Goal: Entertainment & Leisure: Browse casually

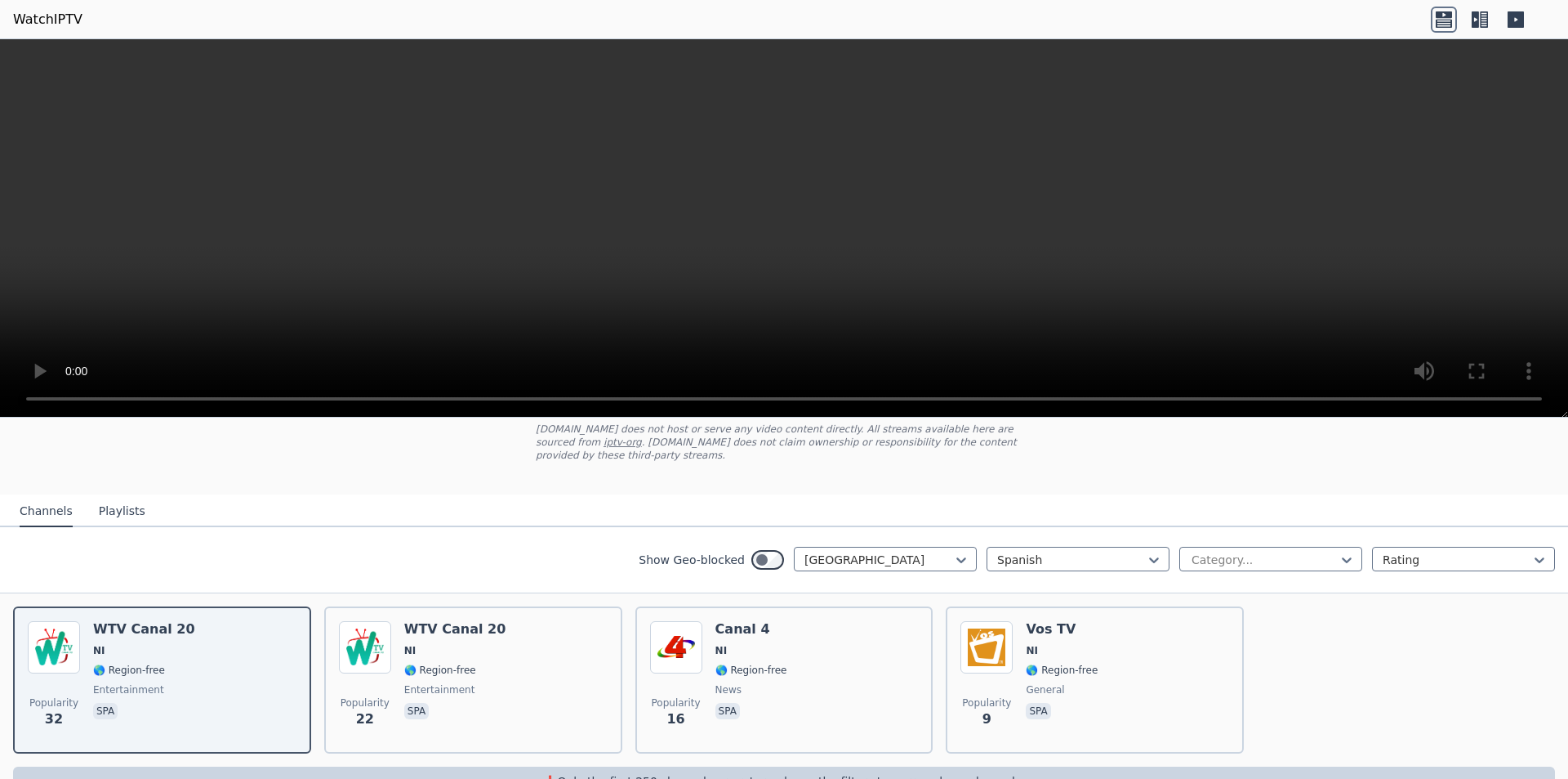
scroll to position [132, 0]
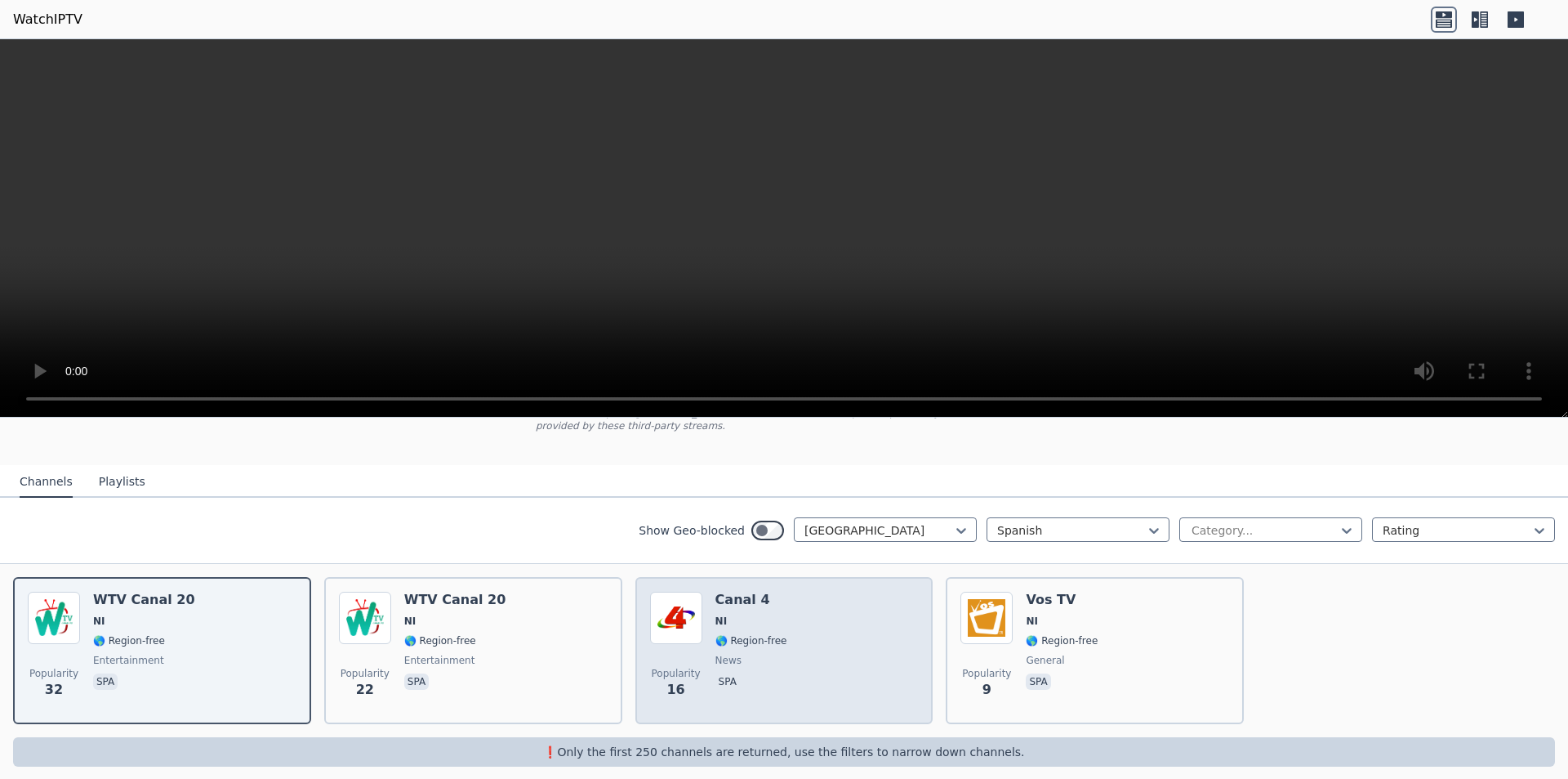
click at [758, 629] on div "Popularity 16 Canal 4 NI 🌎 Region-free news spa" at bounding box center [784, 650] width 268 height 118
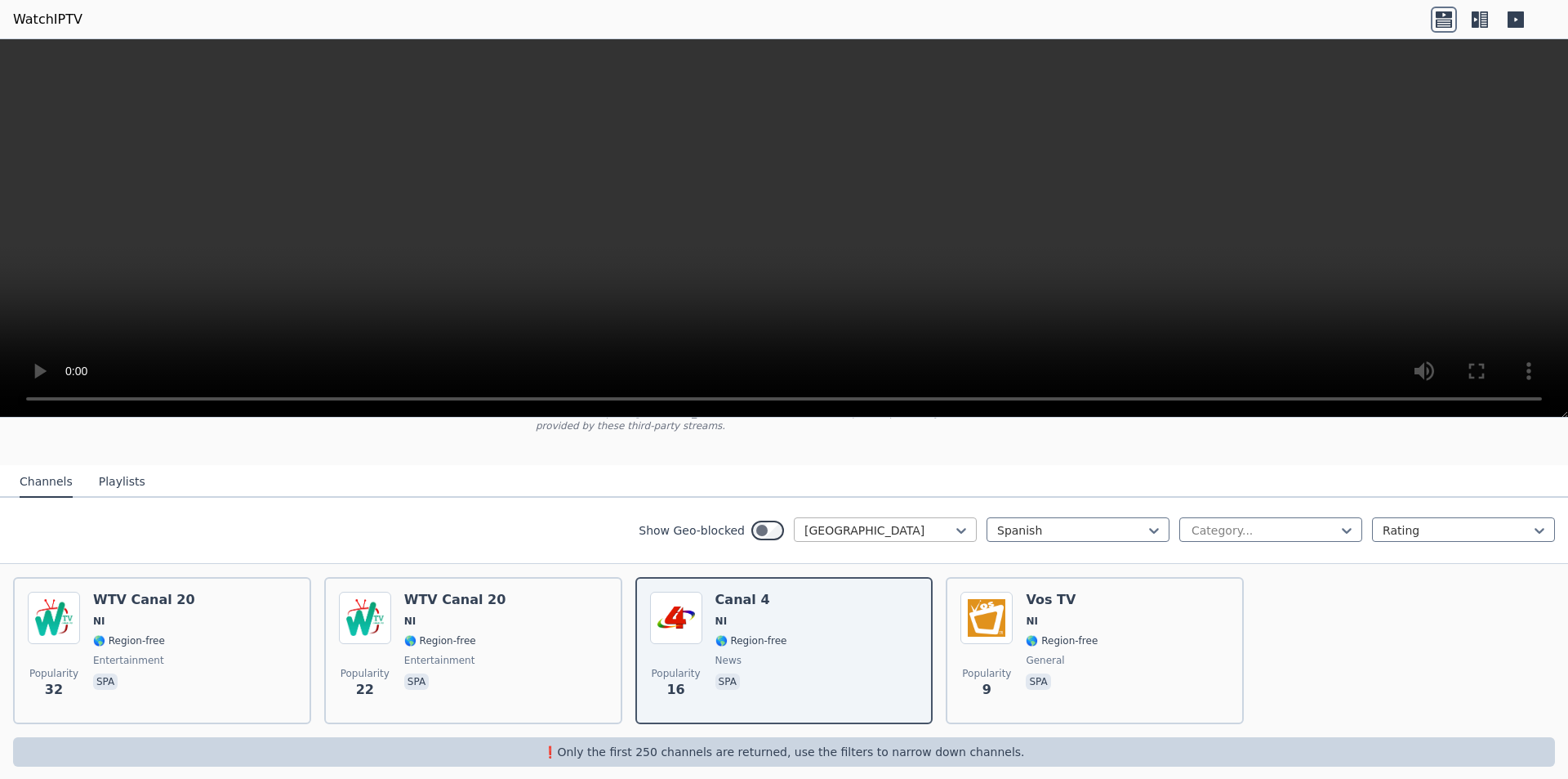
click at [758, 522] on div at bounding box center [878, 529] width 149 height 16
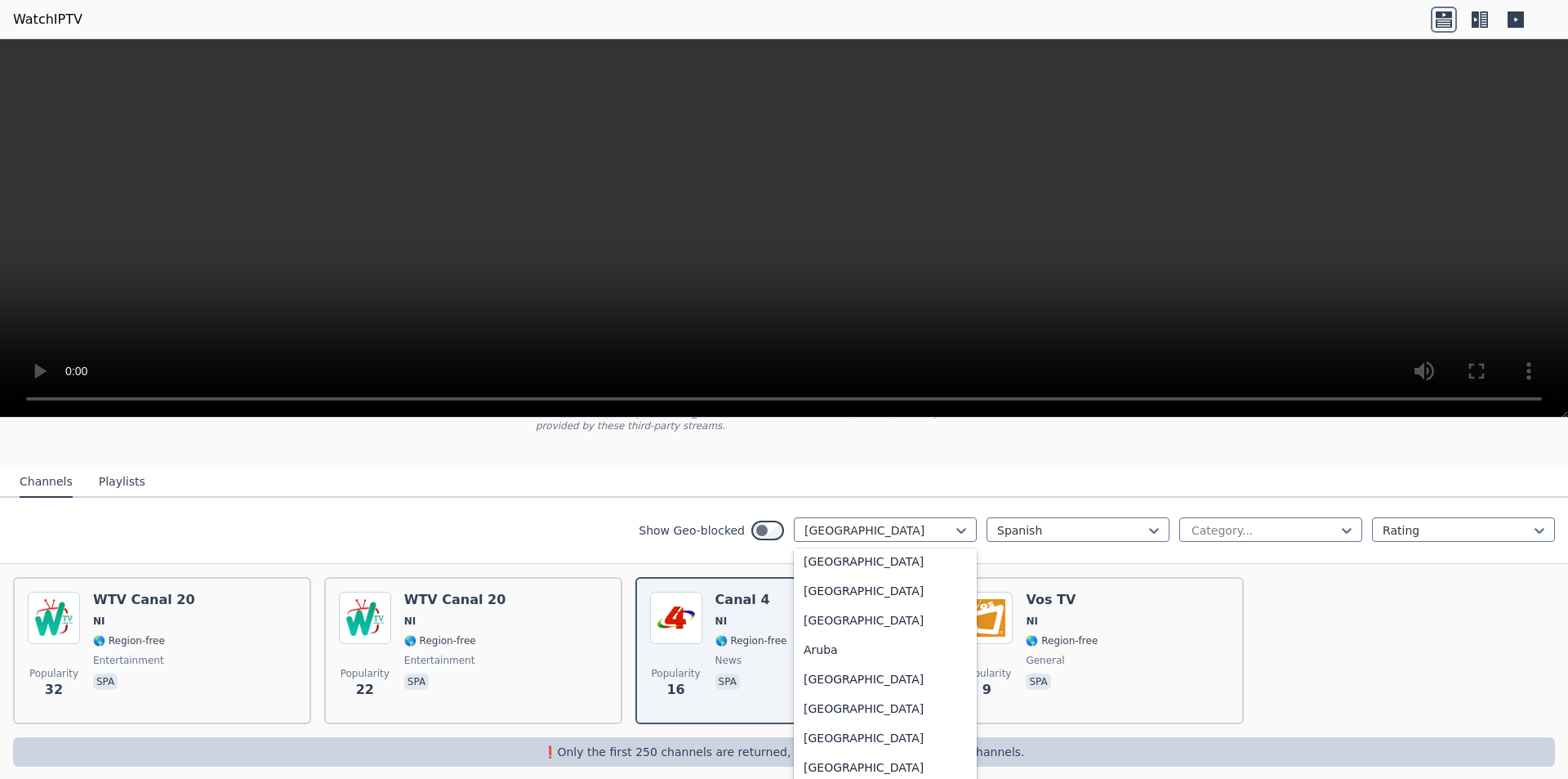
scroll to position [0, 0]
click at [758, 560] on div "All countries" at bounding box center [885, 566] width 183 height 29
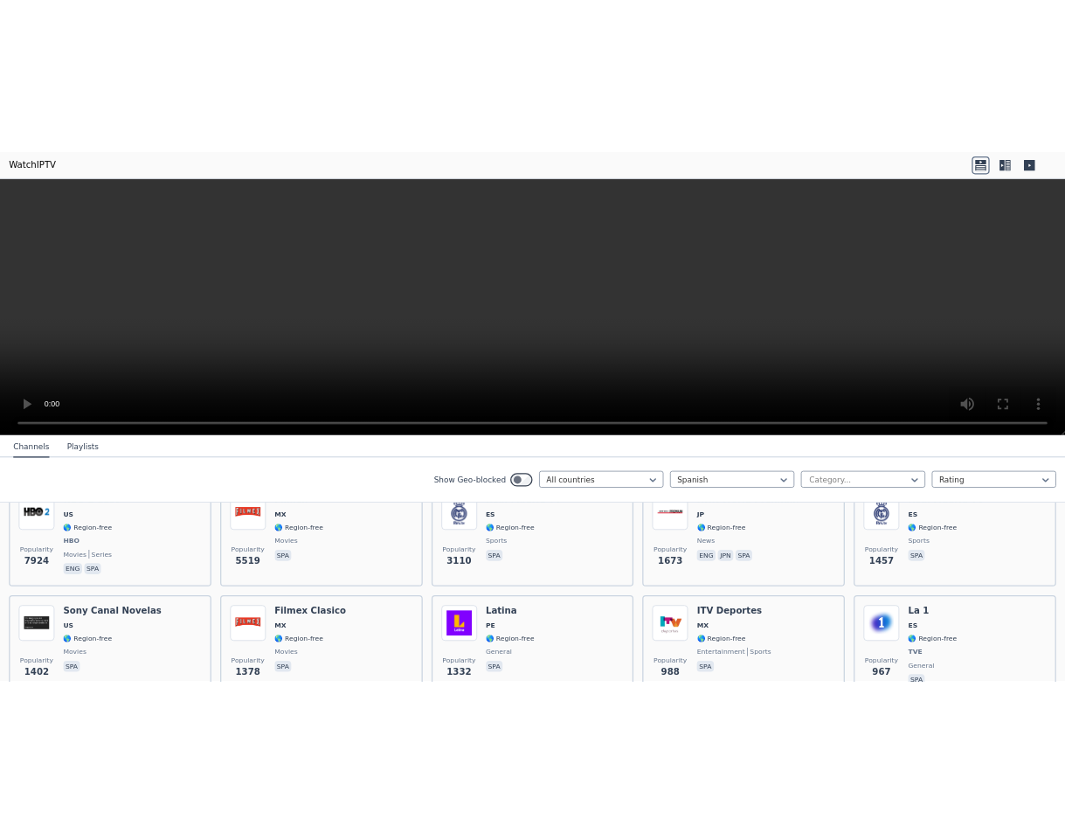
scroll to position [403, 0]
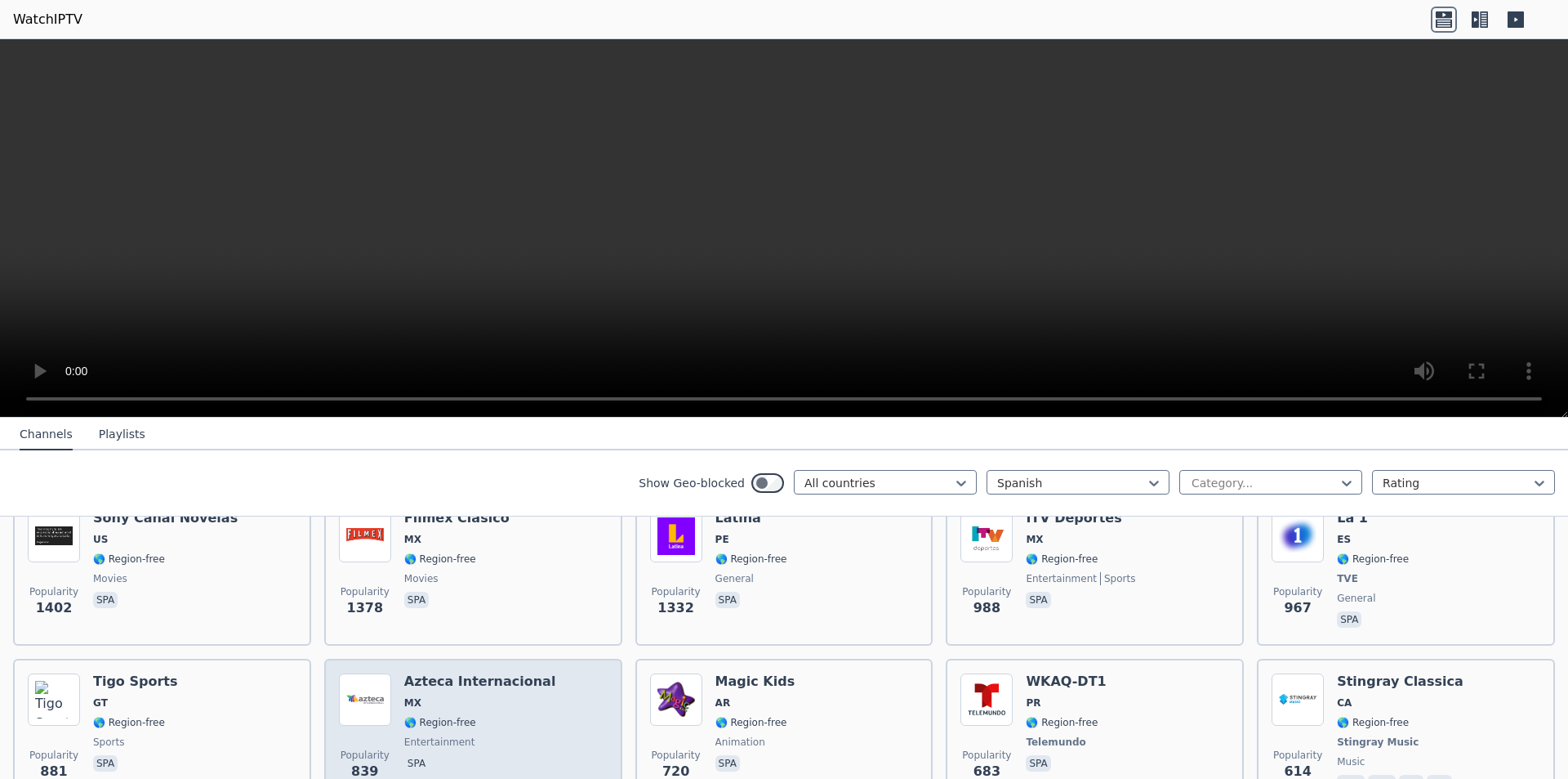
click at [491, 696] on span "MX" at bounding box center [480, 702] width 151 height 13
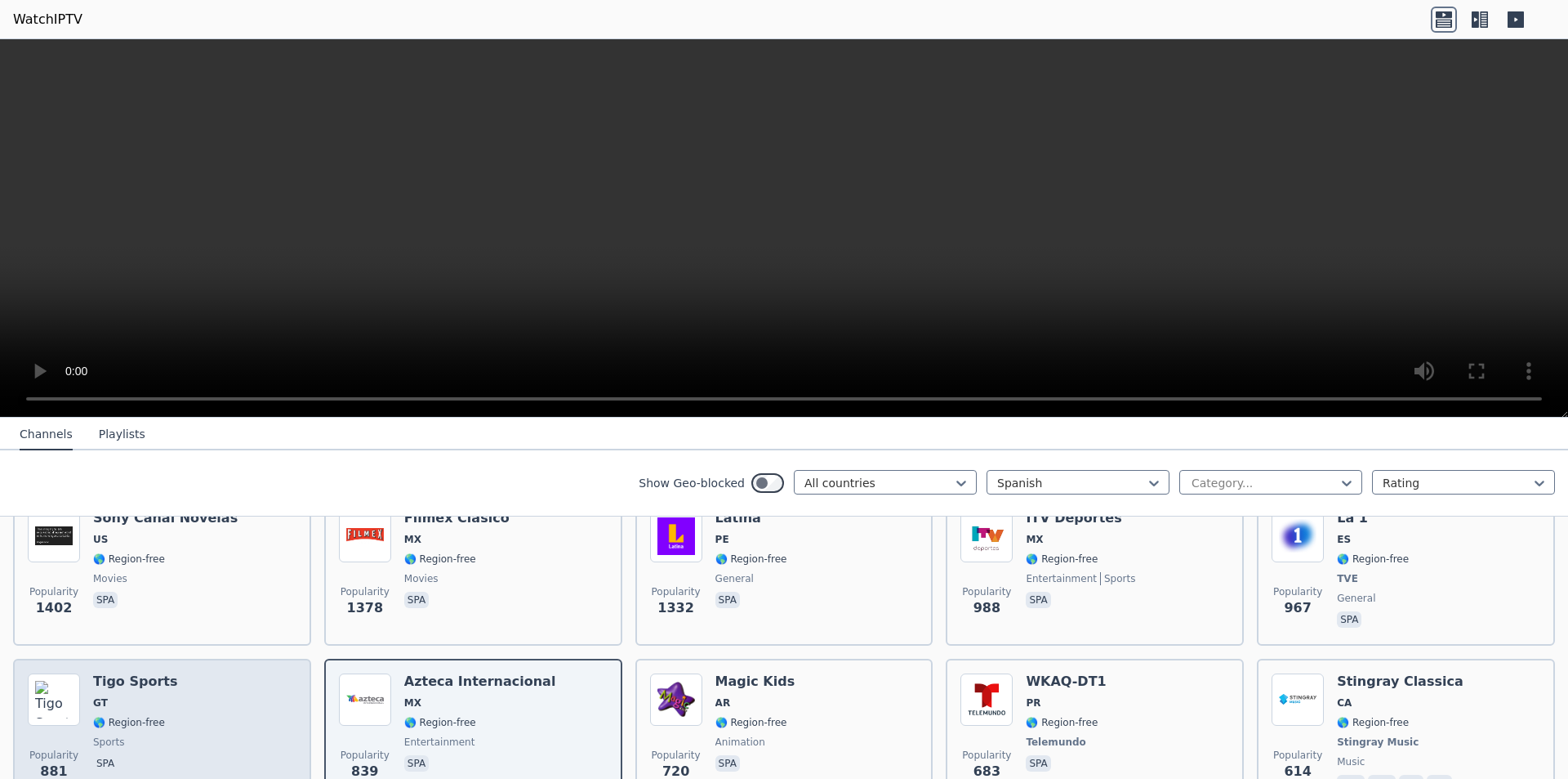
click at [224, 680] on div "Popularity 881 Tigo Sports GT 🌎 Region-free sports spa" at bounding box center [162, 733] width 268 height 121
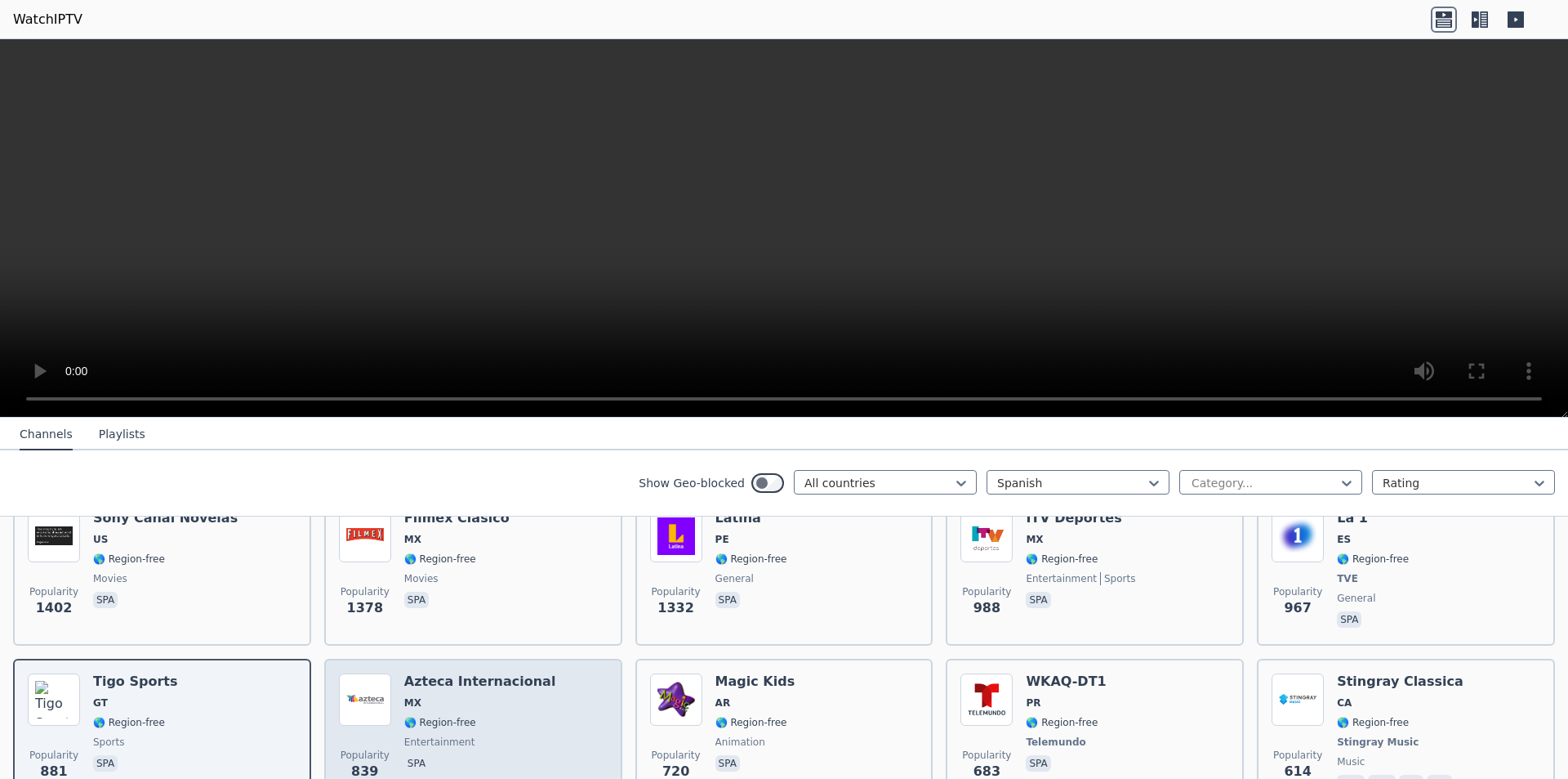
click at [488, 673] on h6 "Azteca Internacional" at bounding box center [480, 681] width 151 height 16
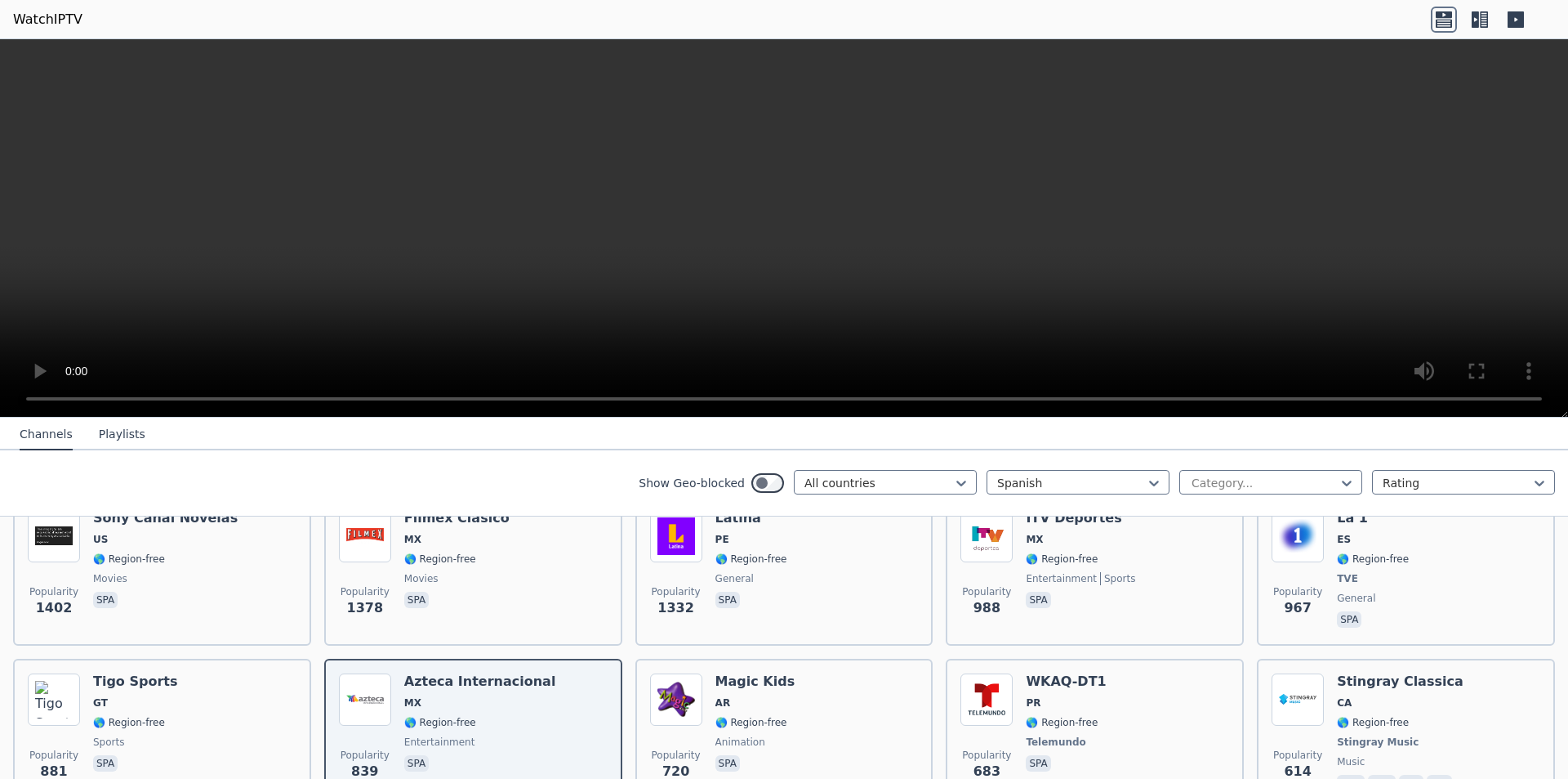
click at [758, 16] on icon at bounding box center [1480, 20] width 26 height 26
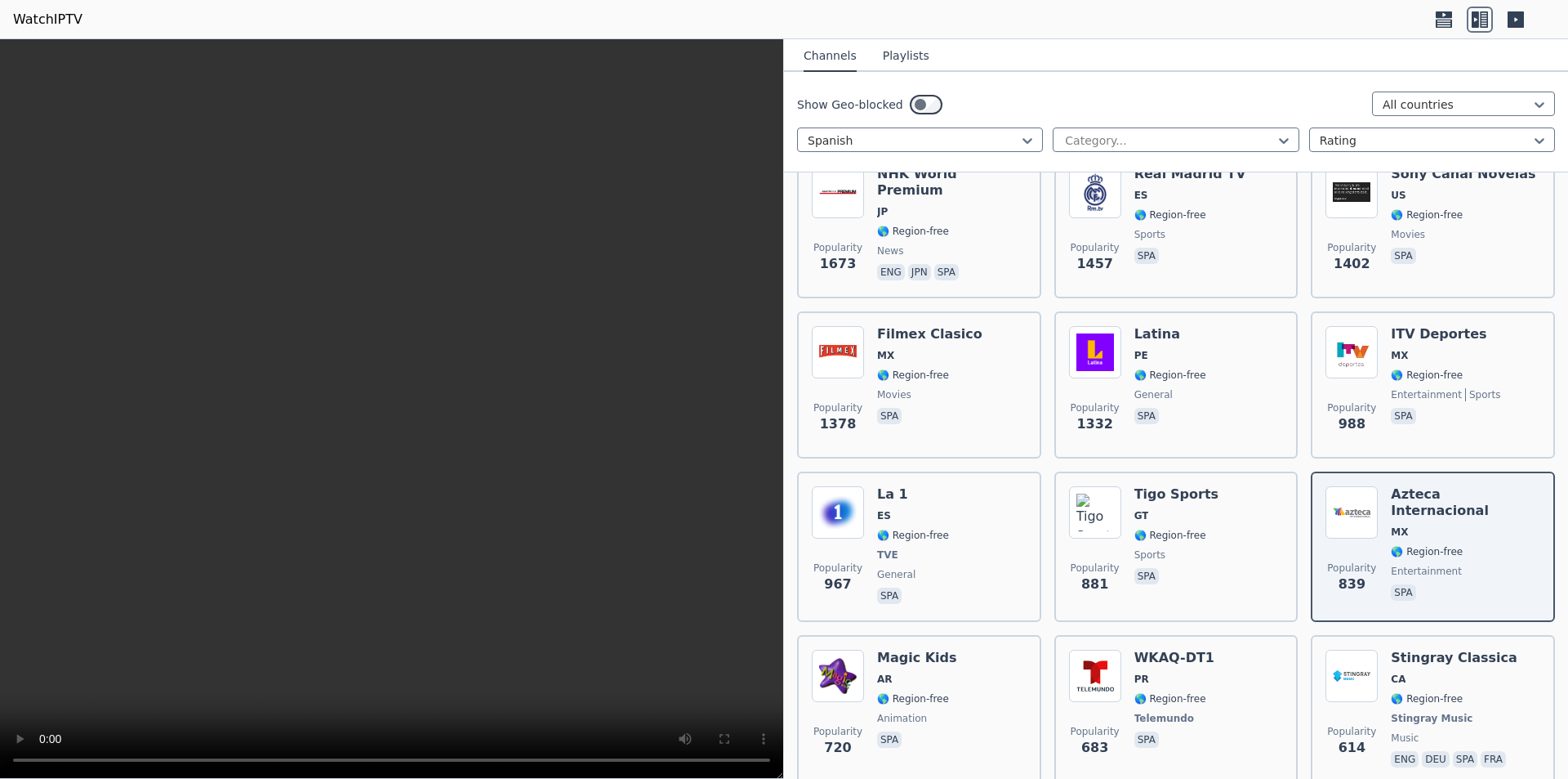
drag, startPoint x: 1374, startPoint y: 526, endPoint x: 1263, endPoint y: 81, distance: 458.6
click at [758, 81] on div "Show Geo-blocked All countries Spanish Category... Rating" at bounding box center [1176, 122] width 784 height 100
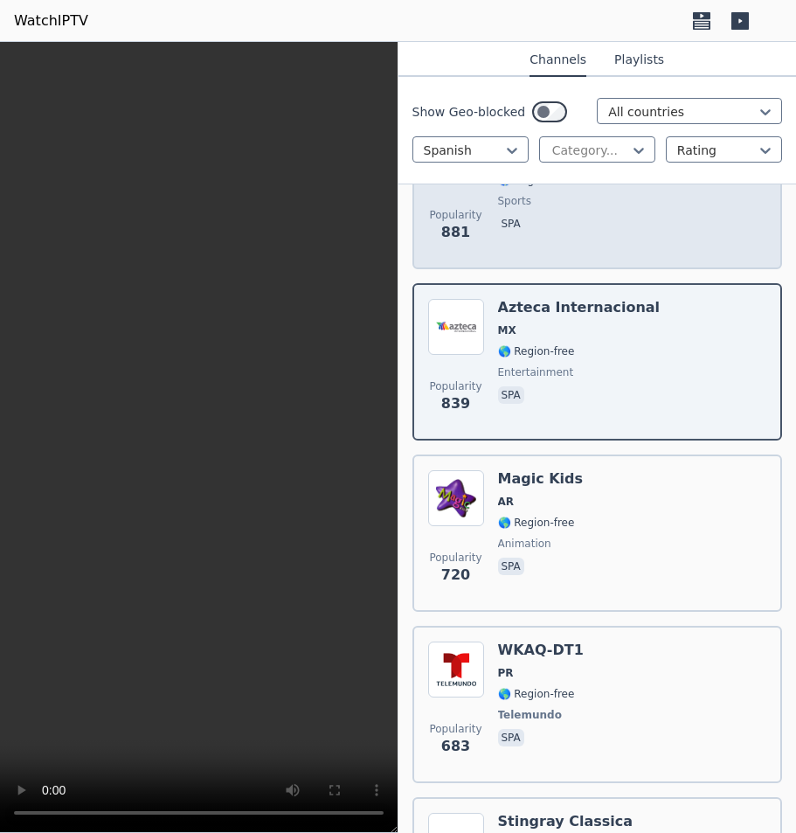
scroll to position [2097, 0]
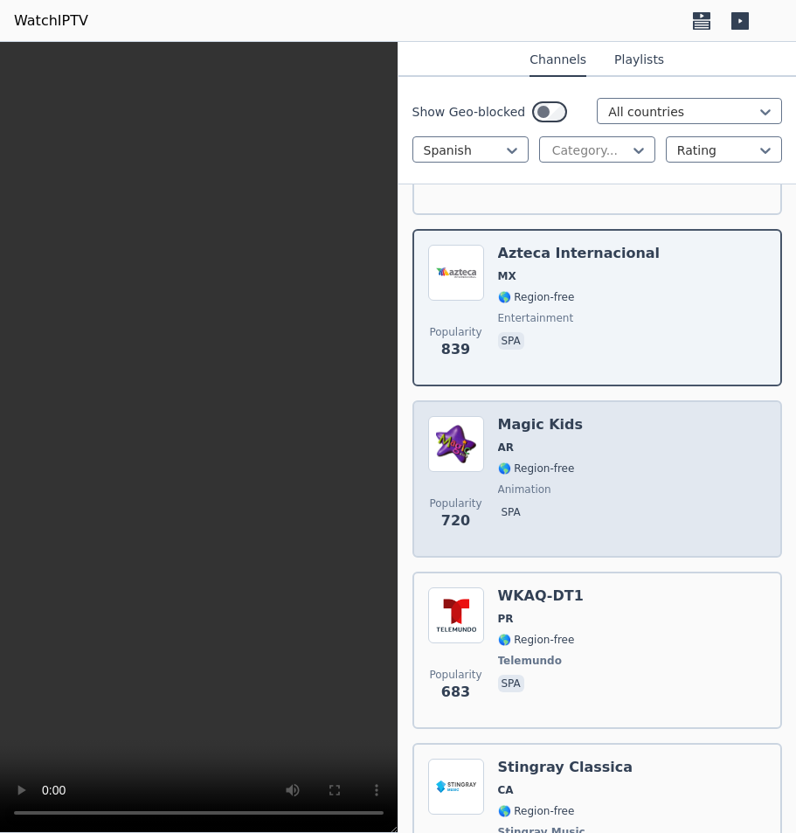
click at [612, 432] on div "Popularity 720 Magic Kids AR 🌎 Region-free animation spa" at bounding box center [597, 479] width 339 height 126
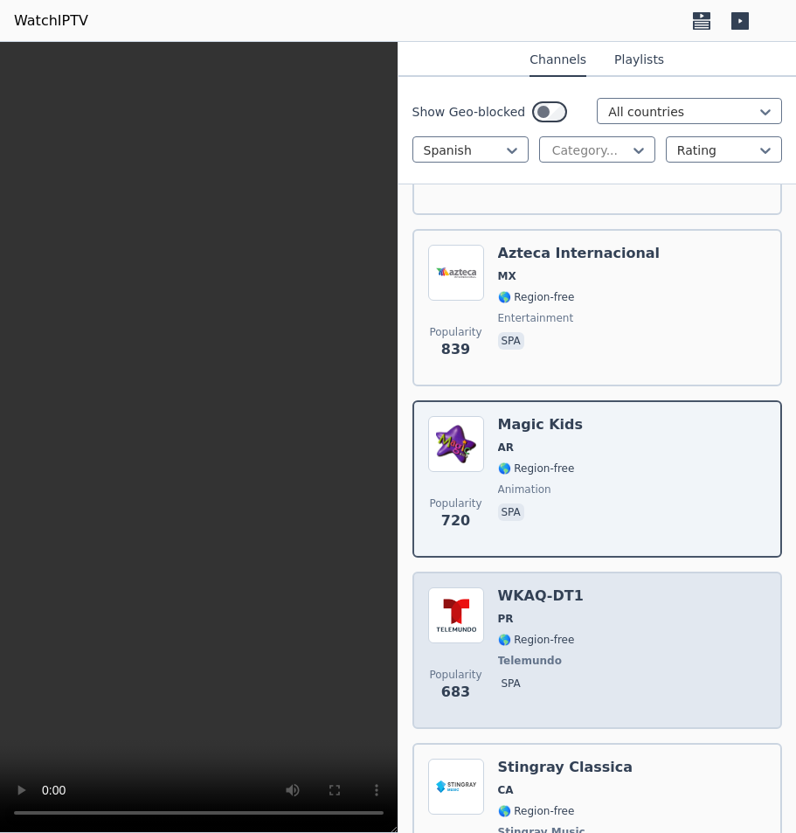
click at [619, 612] on div "Popularity 683 WKAQ-DT1 PR 🌎 Region-free Telemundo spa" at bounding box center [597, 650] width 339 height 126
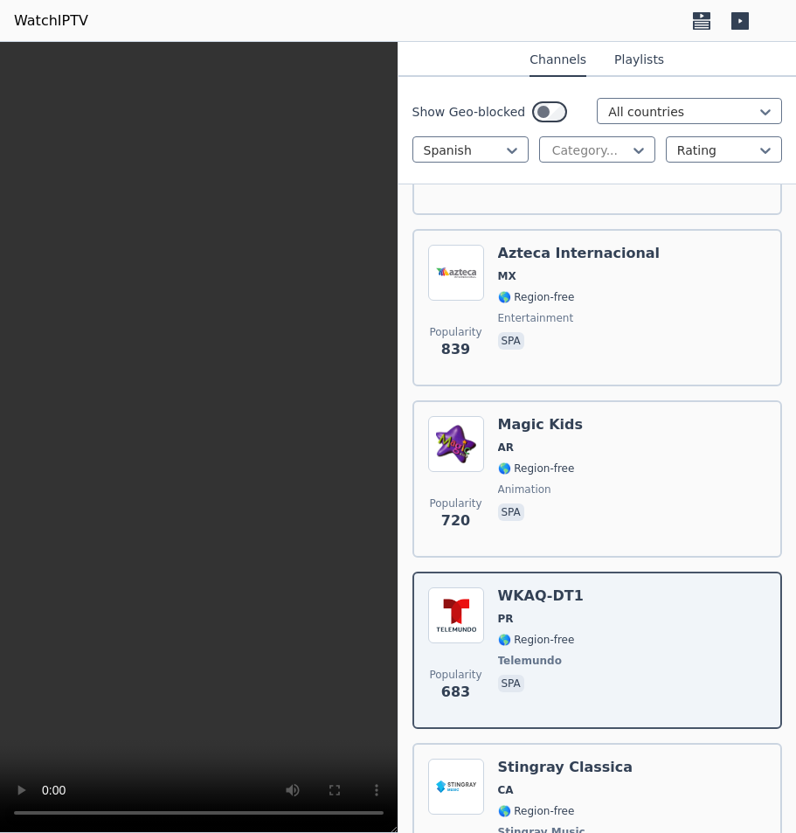
click at [176, 480] on video at bounding box center [198, 437] width 397 height 791
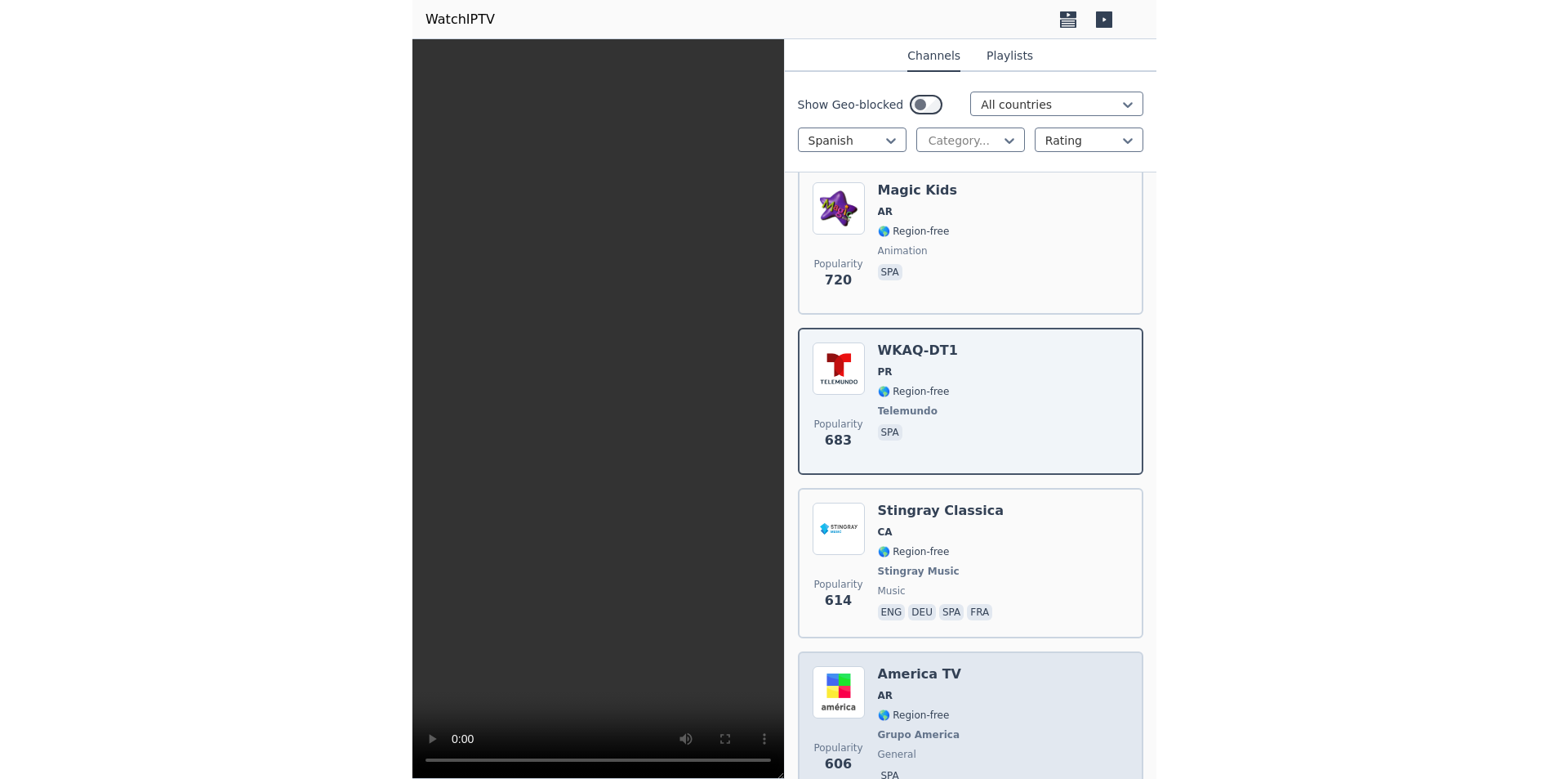
scroll to position [2206, 0]
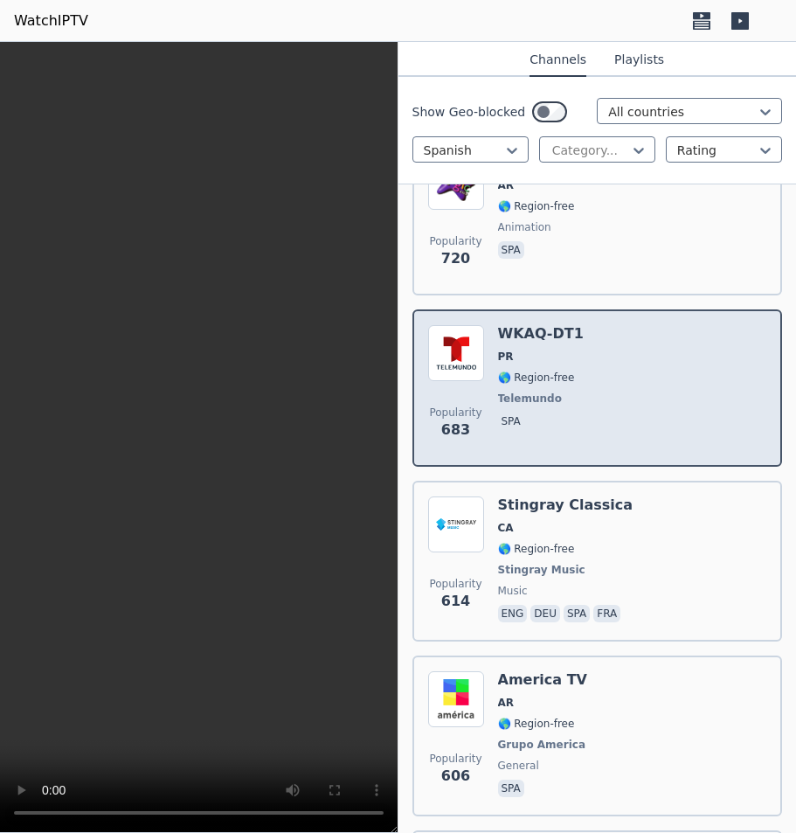
click at [604, 346] on div "Popularity 683 WKAQ-DT1 PR 🌎 Region-free Telemundo spa" at bounding box center [597, 388] width 339 height 126
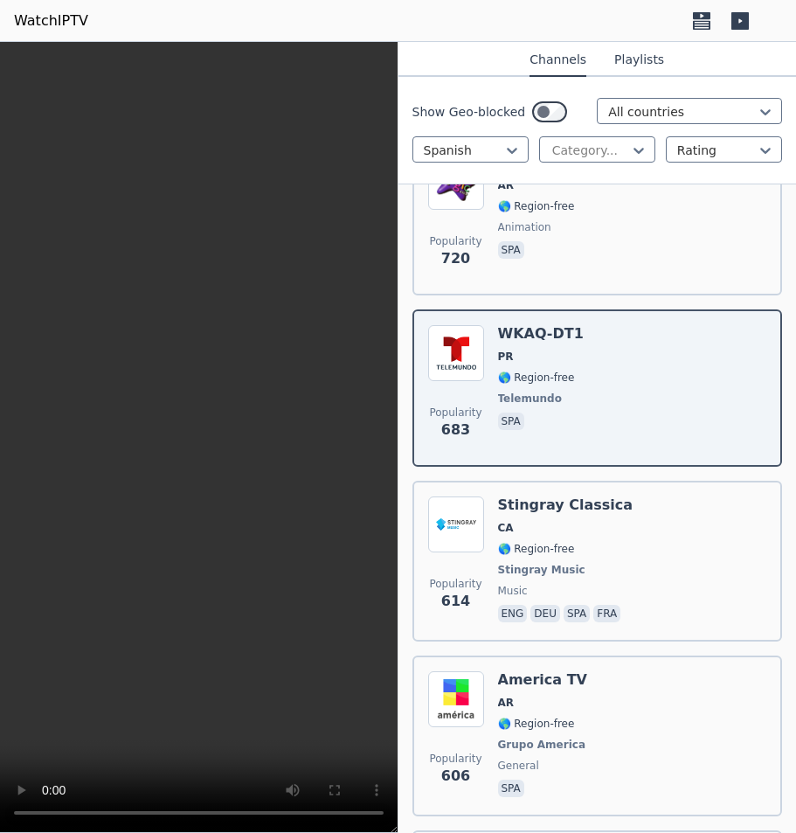
click at [204, 414] on video at bounding box center [198, 437] width 397 height 791
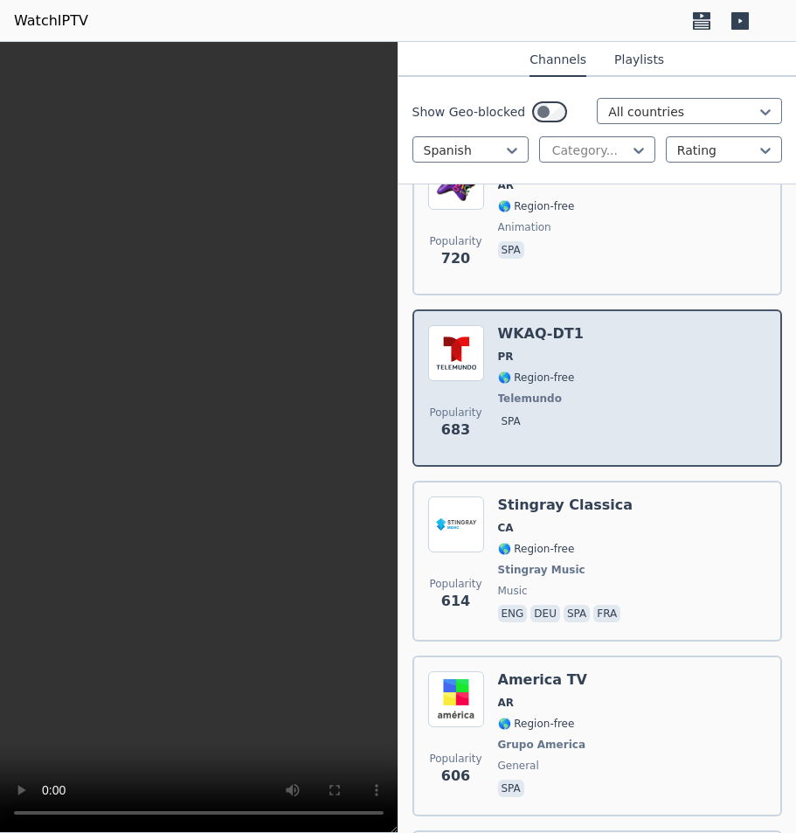
click at [645, 351] on div "Popularity 683 WKAQ-DT1 PR 🌎 Region-free Telemundo spa" at bounding box center [597, 388] width 339 height 126
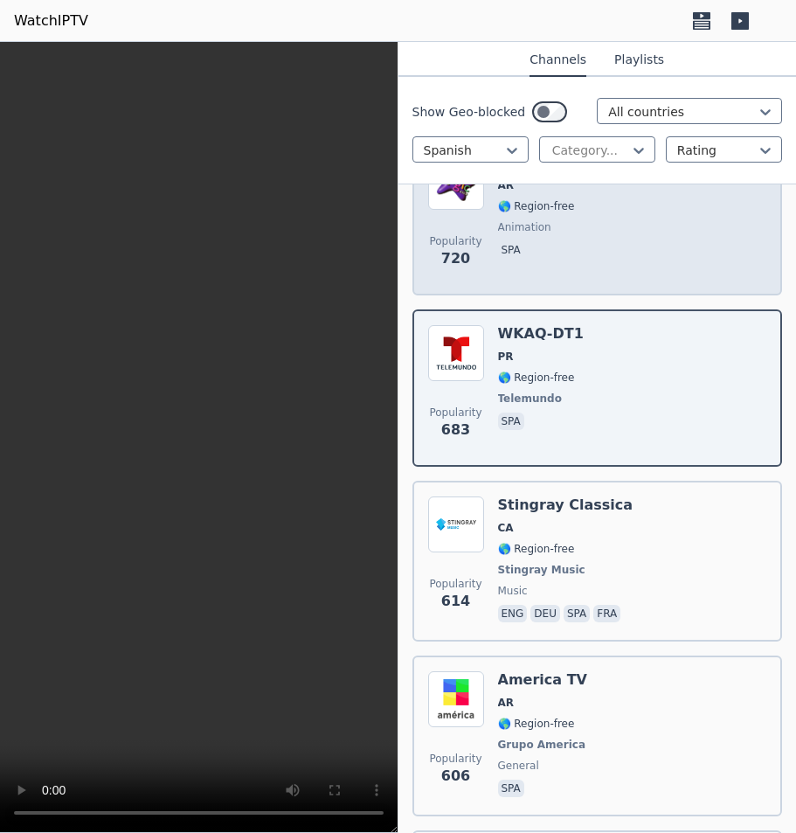
click at [616, 233] on div "Popularity 720 Magic Kids AR 🌎 Region-free animation spa" at bounding box center [597, 217] width 339 height 126
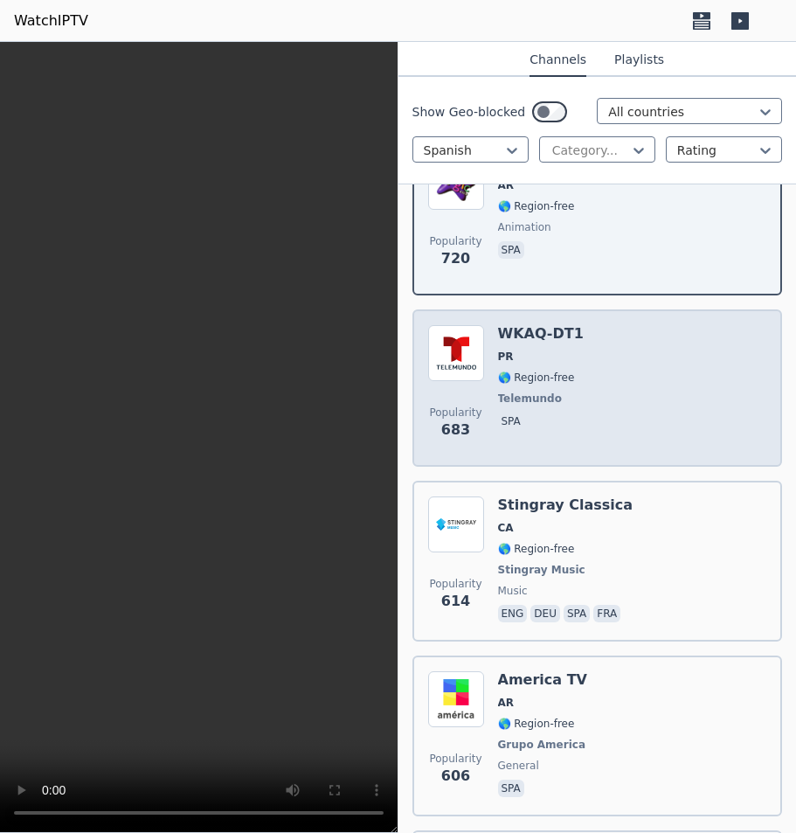
click at [553, 370] on span "🌎 Region-free" at bounding box center [536, 377] width 77 height 14
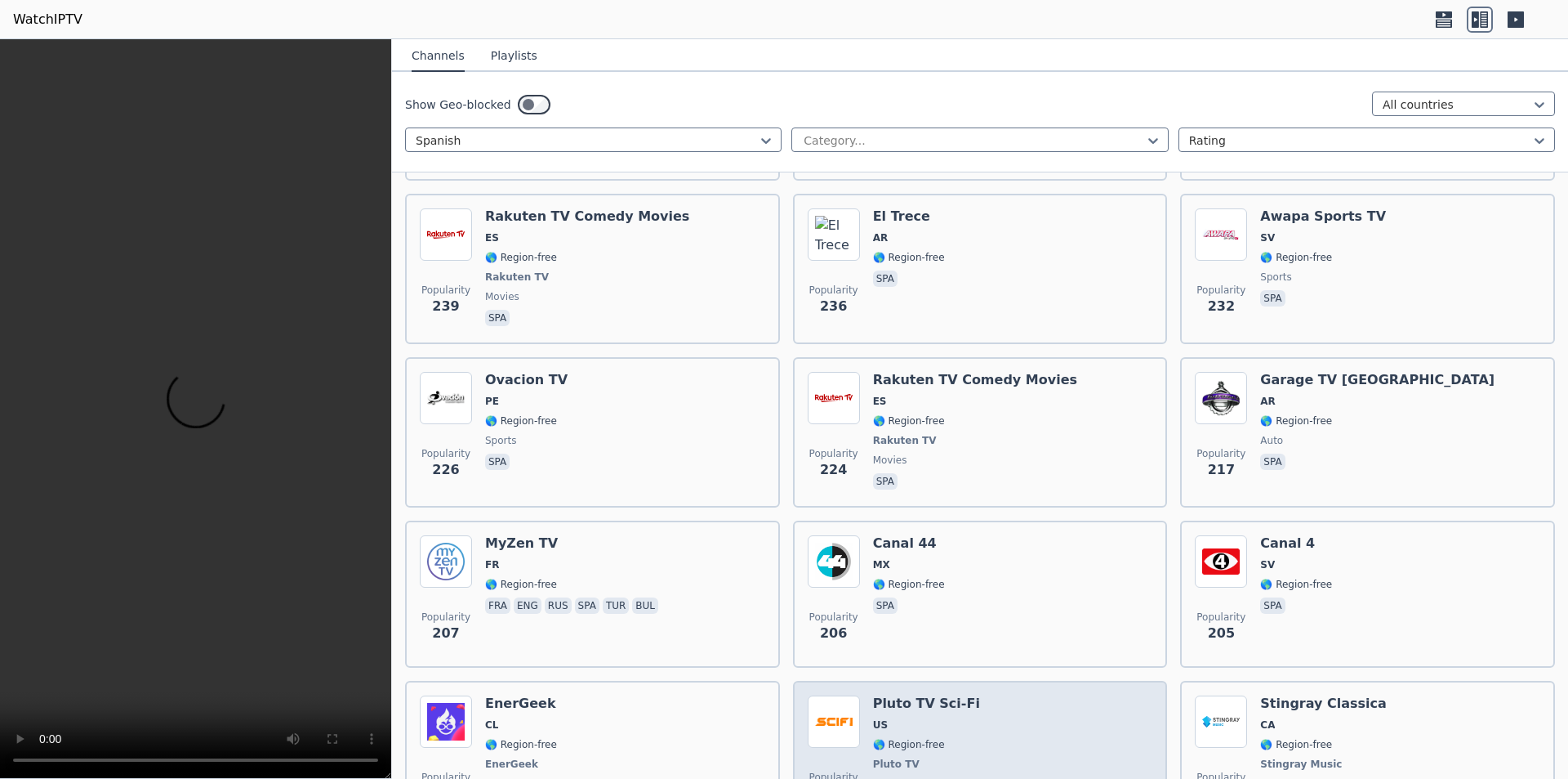
scroll to position [1957, 0]
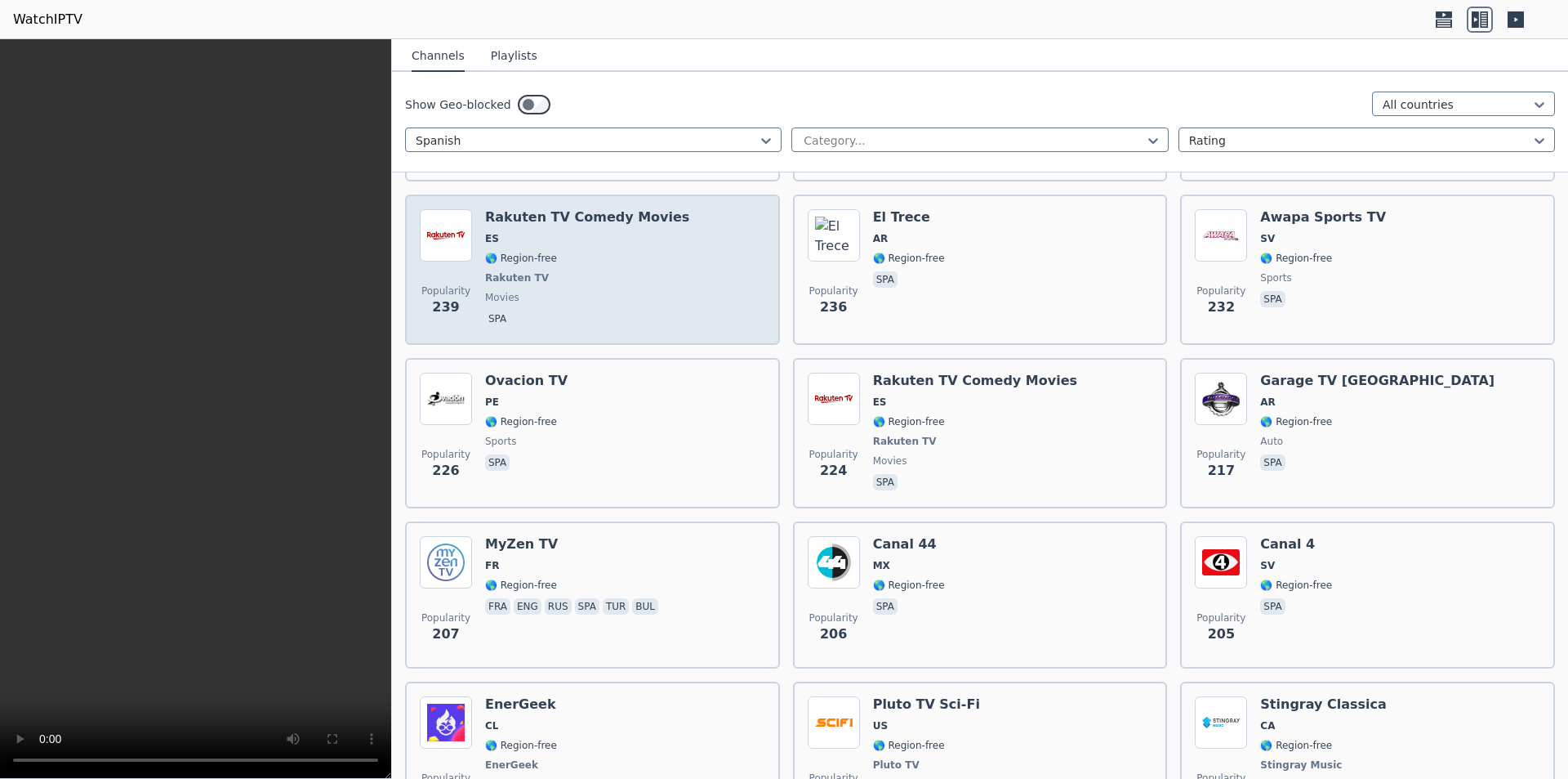
click at [611, 271] on span "Rakuten TV" at bounding box center [587, 278] width 204 height 13
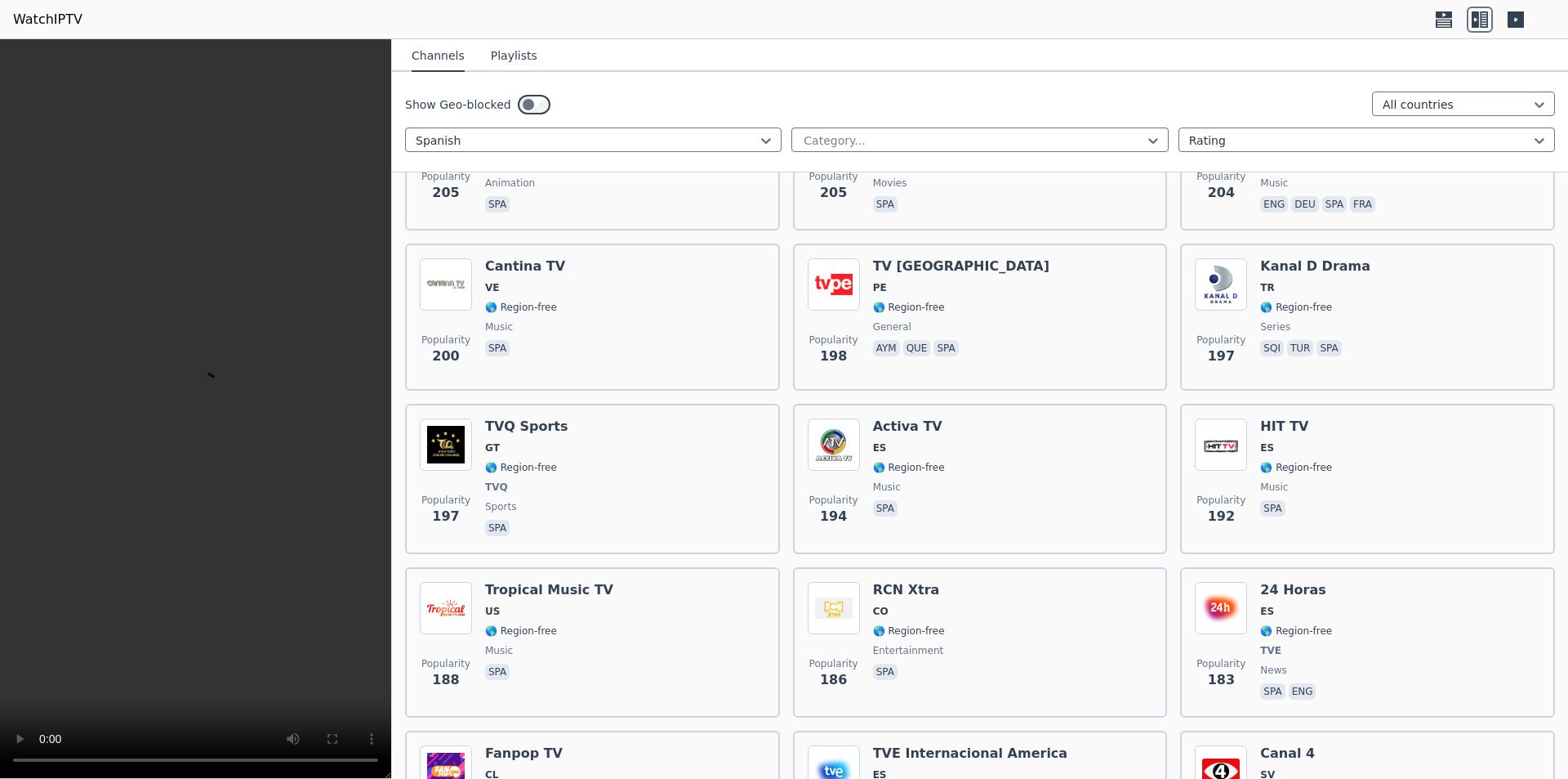
scroll to position [2530, 0]
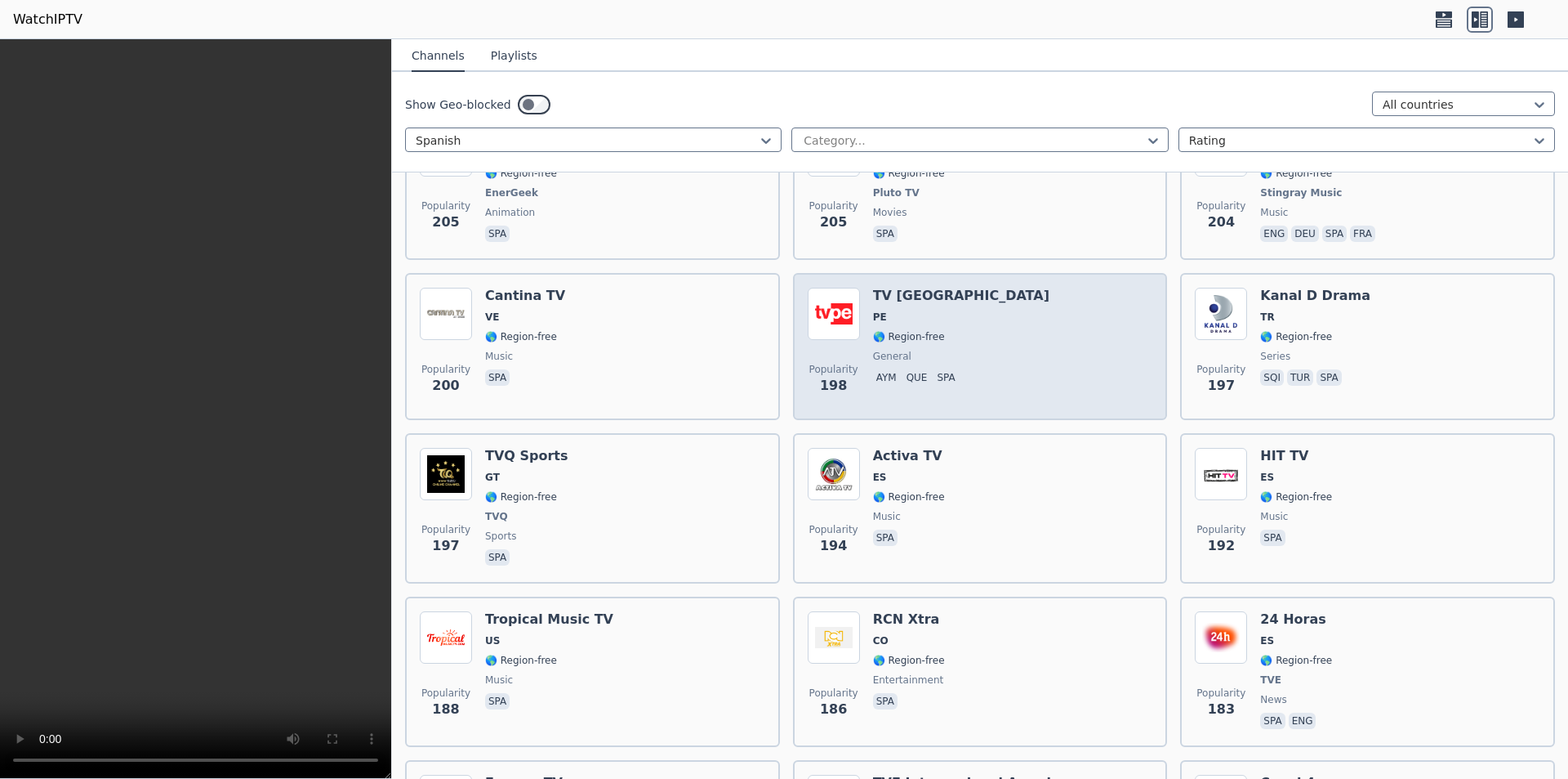
click at [758, 350] on div "Popularity 198 TV [GEOGRAPHIC_DATA] PE 🌎 Region-free general aym que spa" at bounding box center [981, 347] width 346 height 118
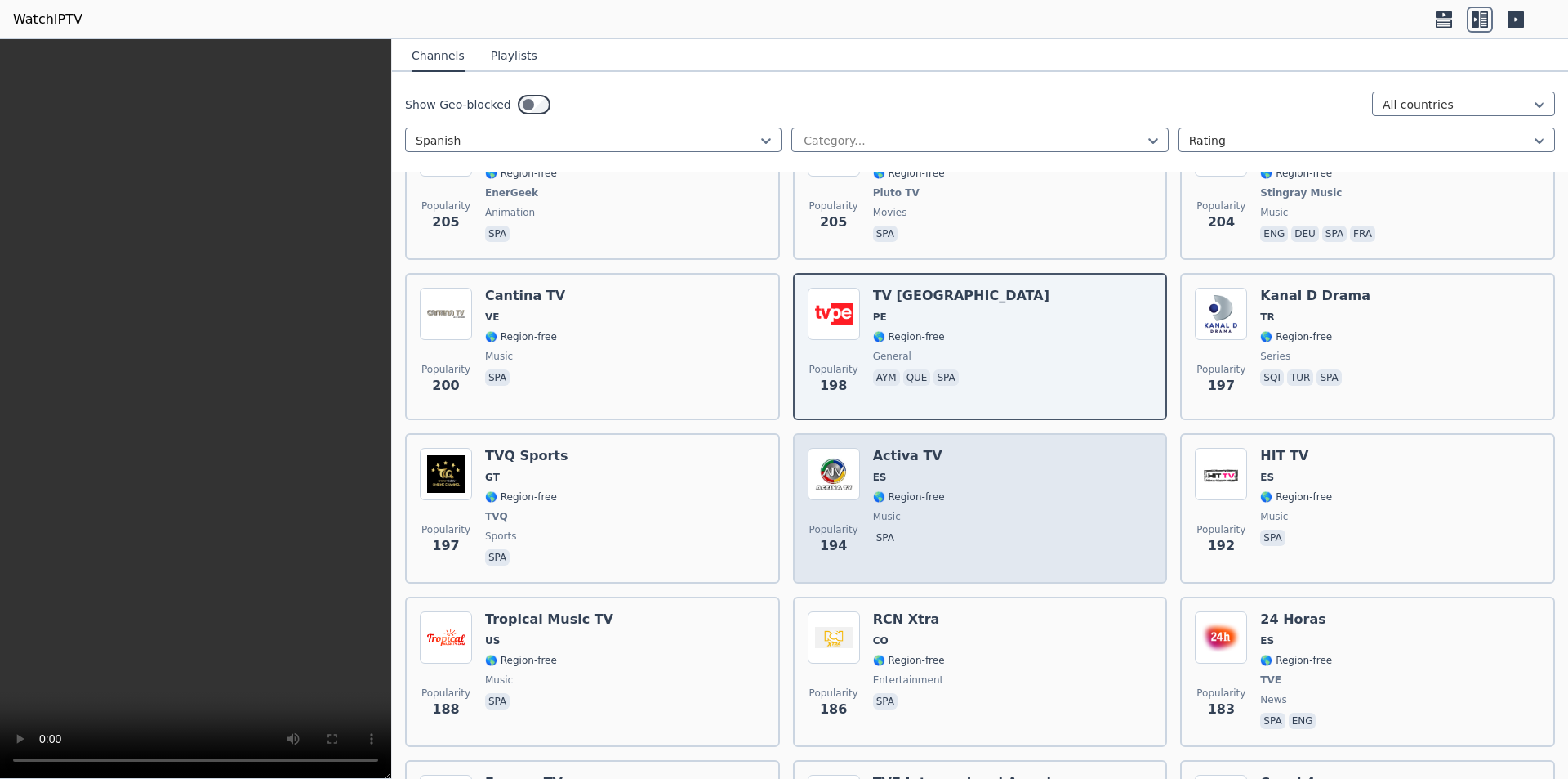
click at [758, 476] on div "Popularity 194 Activa TV ES 🌎 Region-free music spa" at bounding box center [981, 508] width 346 height 121
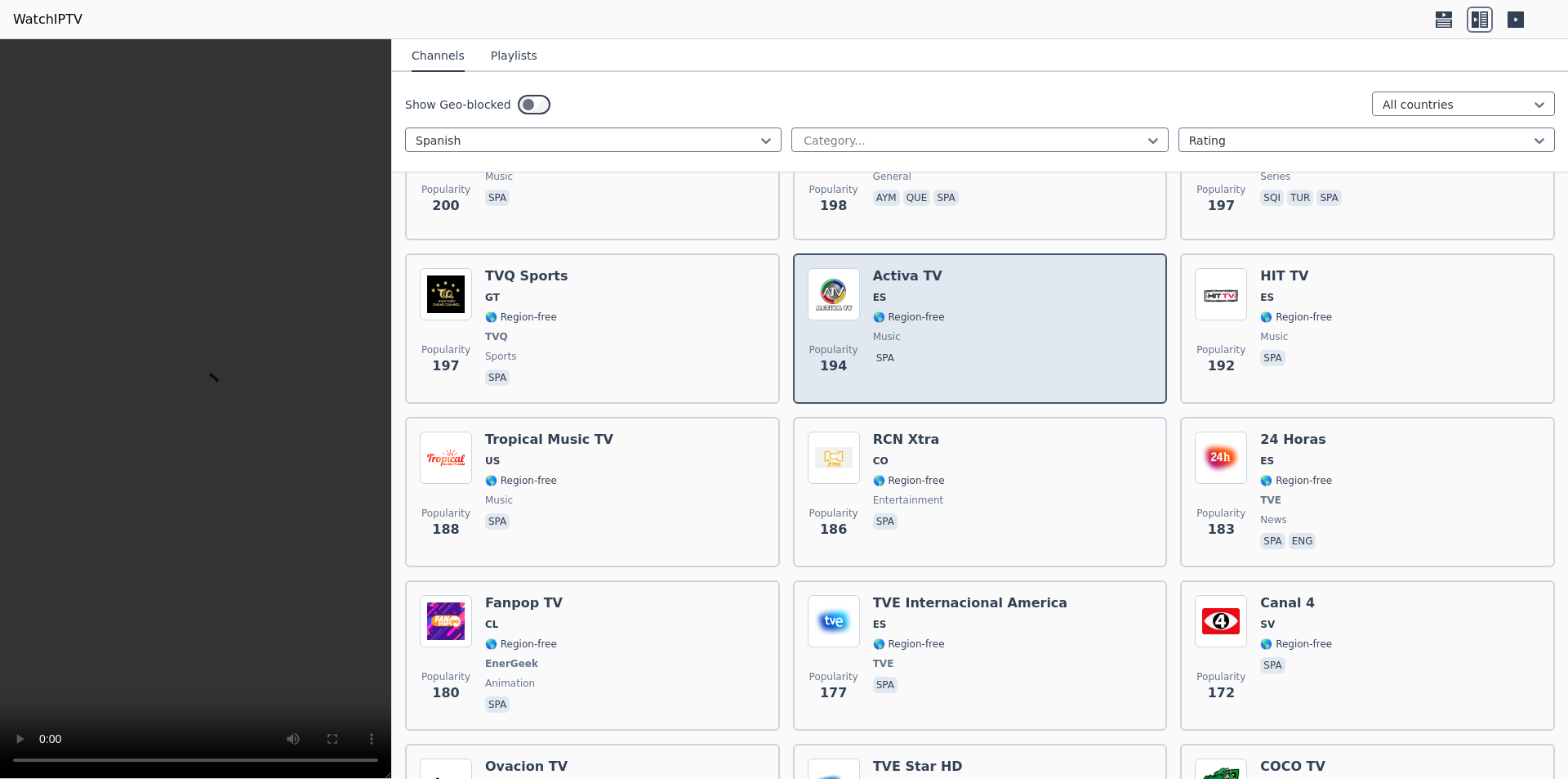
scroll to position [2775, 0]
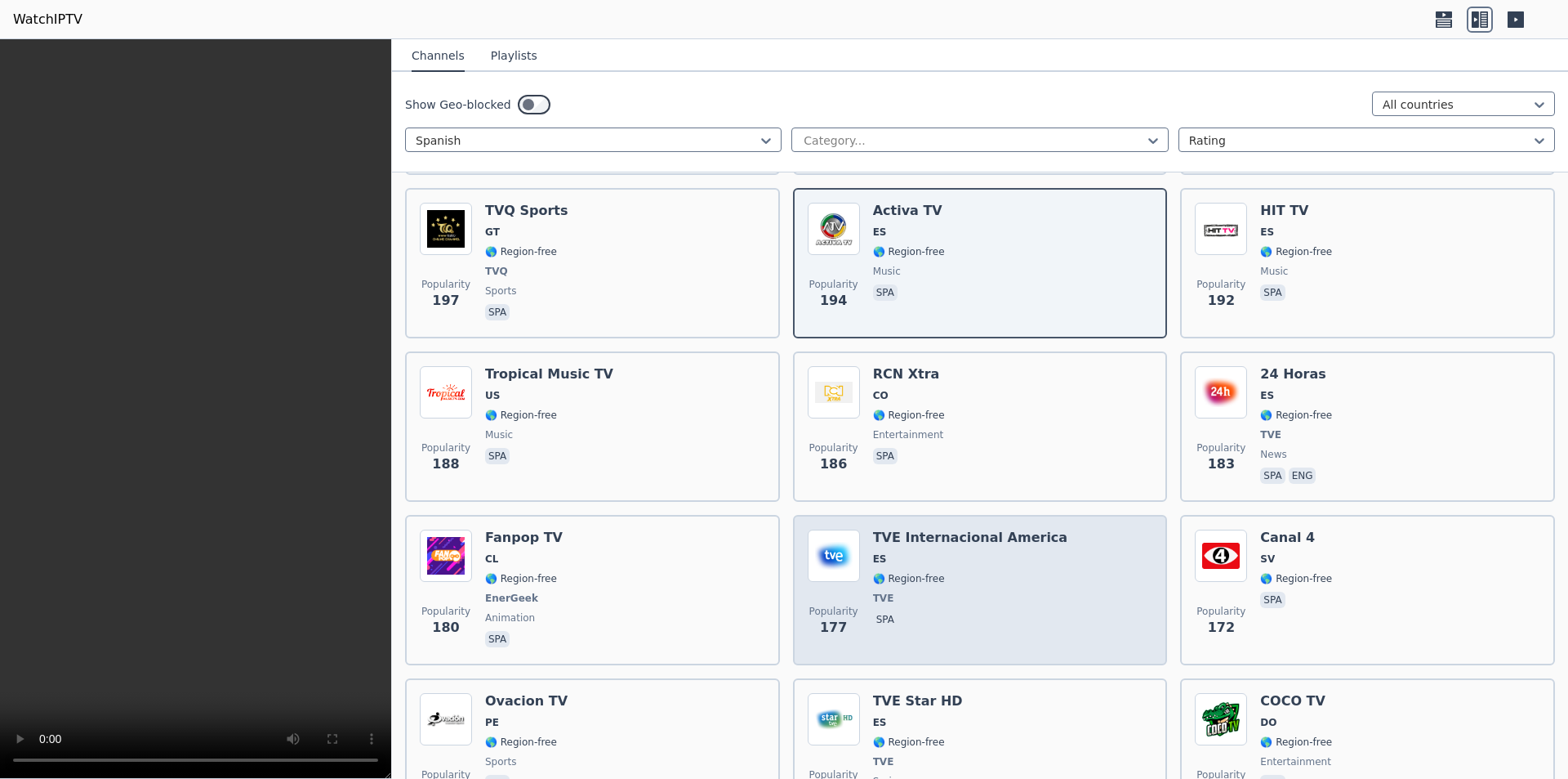
click at [758, 559] on div "Popularity 177 TVE Internacional America ES 🌎 Region-free TVE spa" at bounding box center [981, 589] width 346 height 121
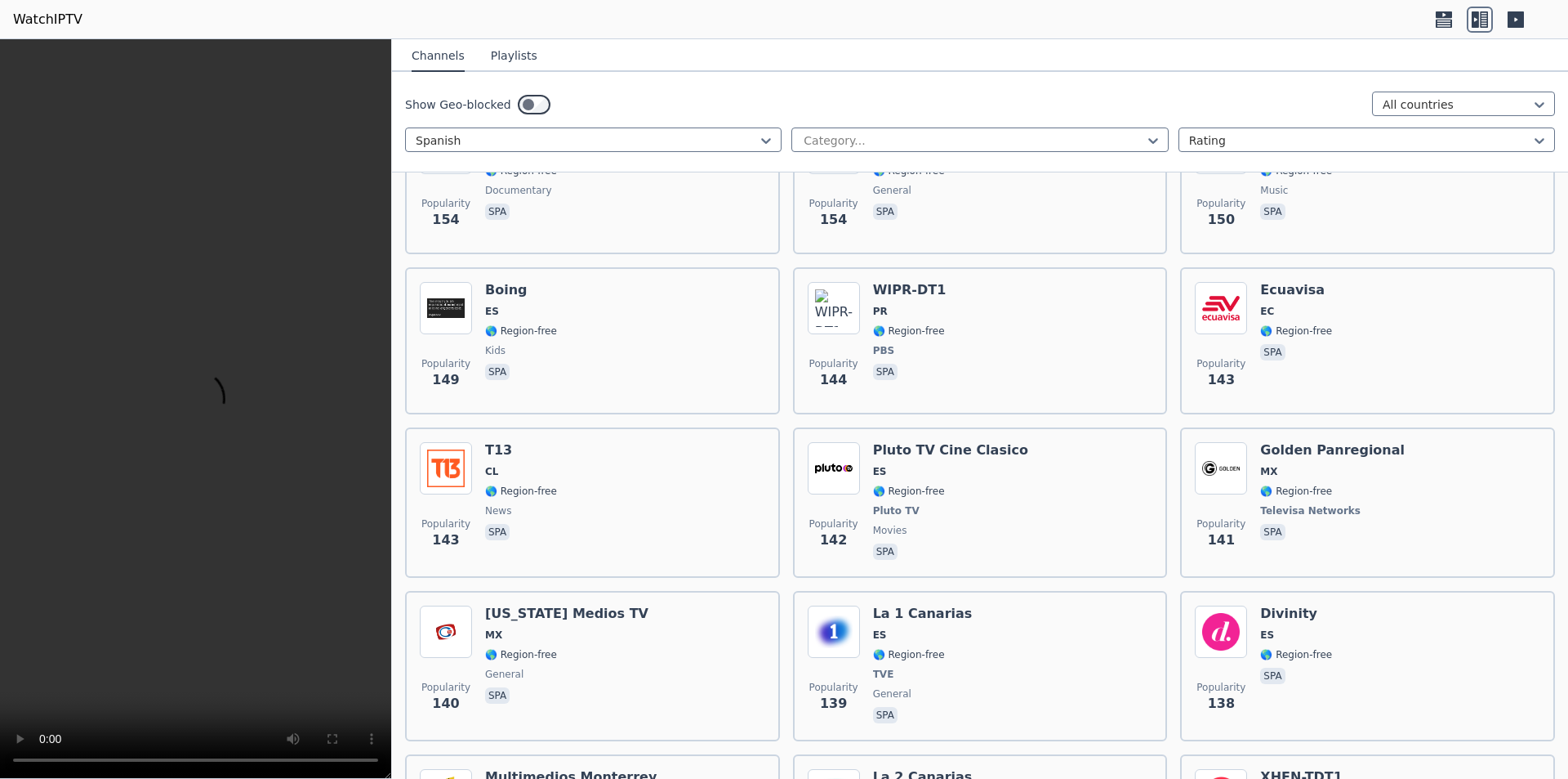
scroll to position [3673, 0]
click at [65, 479] on video at bounding box center [195, 409] width 391 height 740
click at [114, 495] on video at bounding box center [195, 409] width 391 height 740
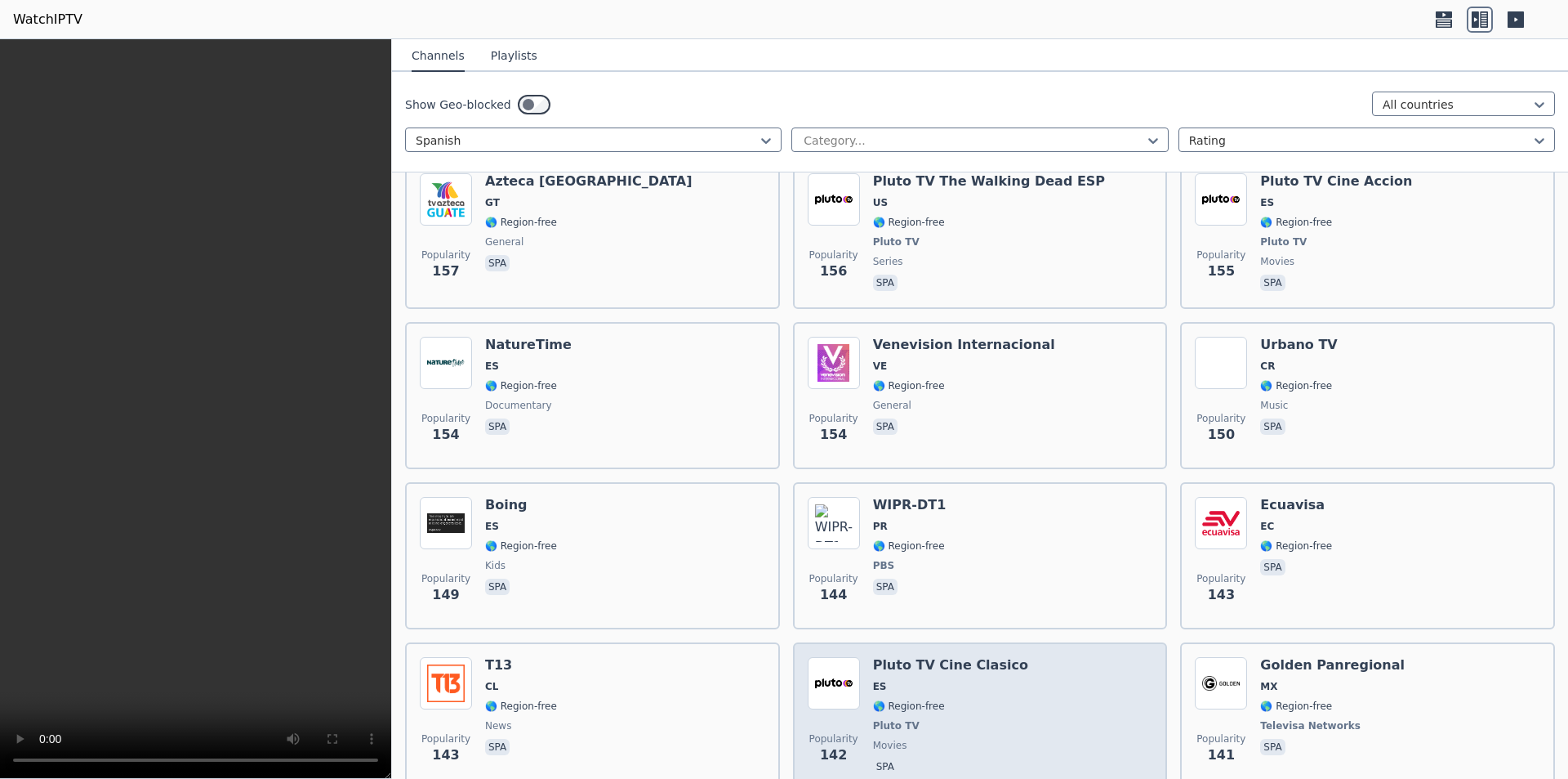
scroll to position [3428, 0]
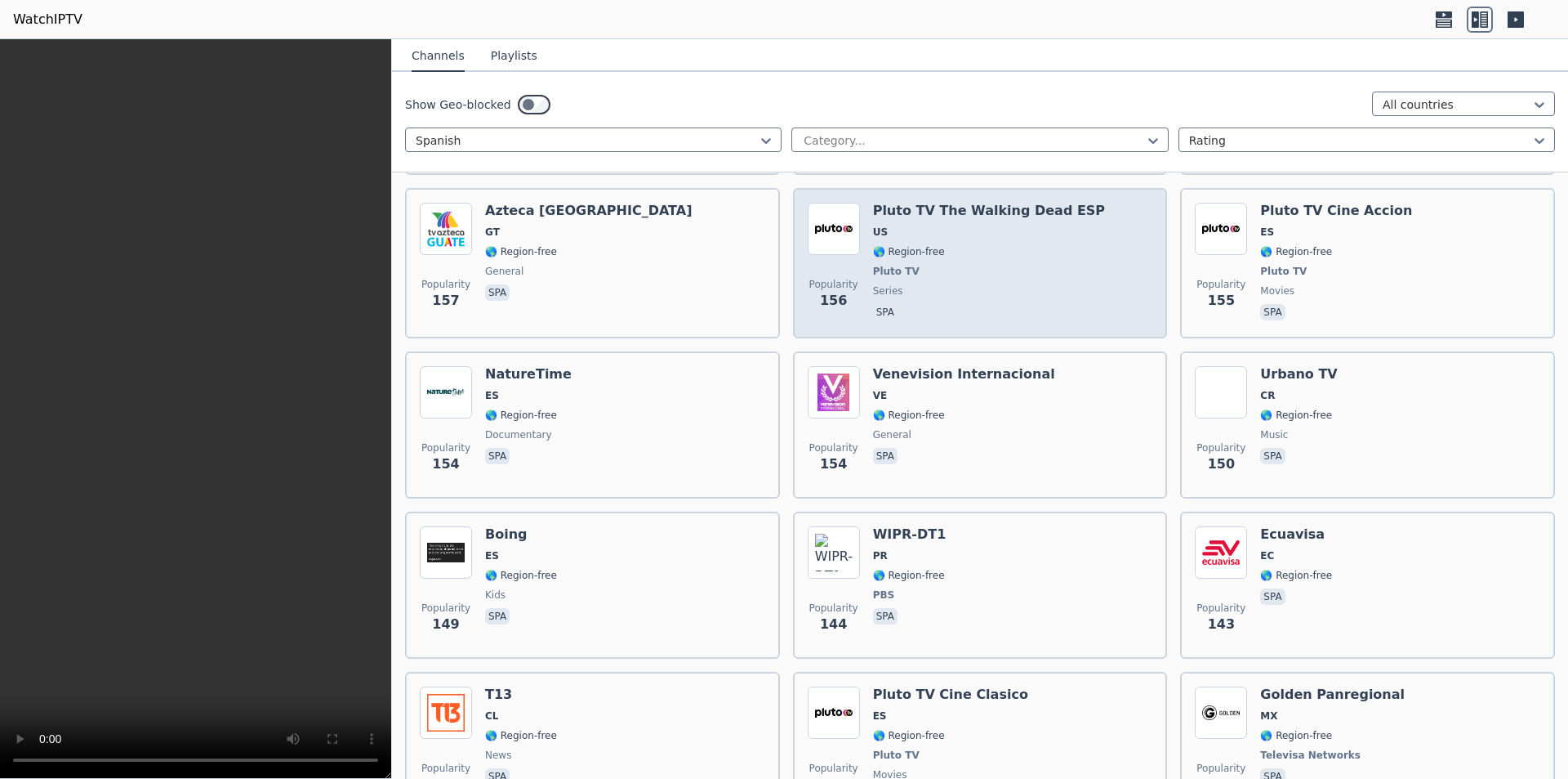
click at [758, 253] on div "Popularity 156 Pluto TV The Walking Dead ESP US 🌎 Region-free Pluto TV series s…" at bounding box center [981, 263] width 346 height 121
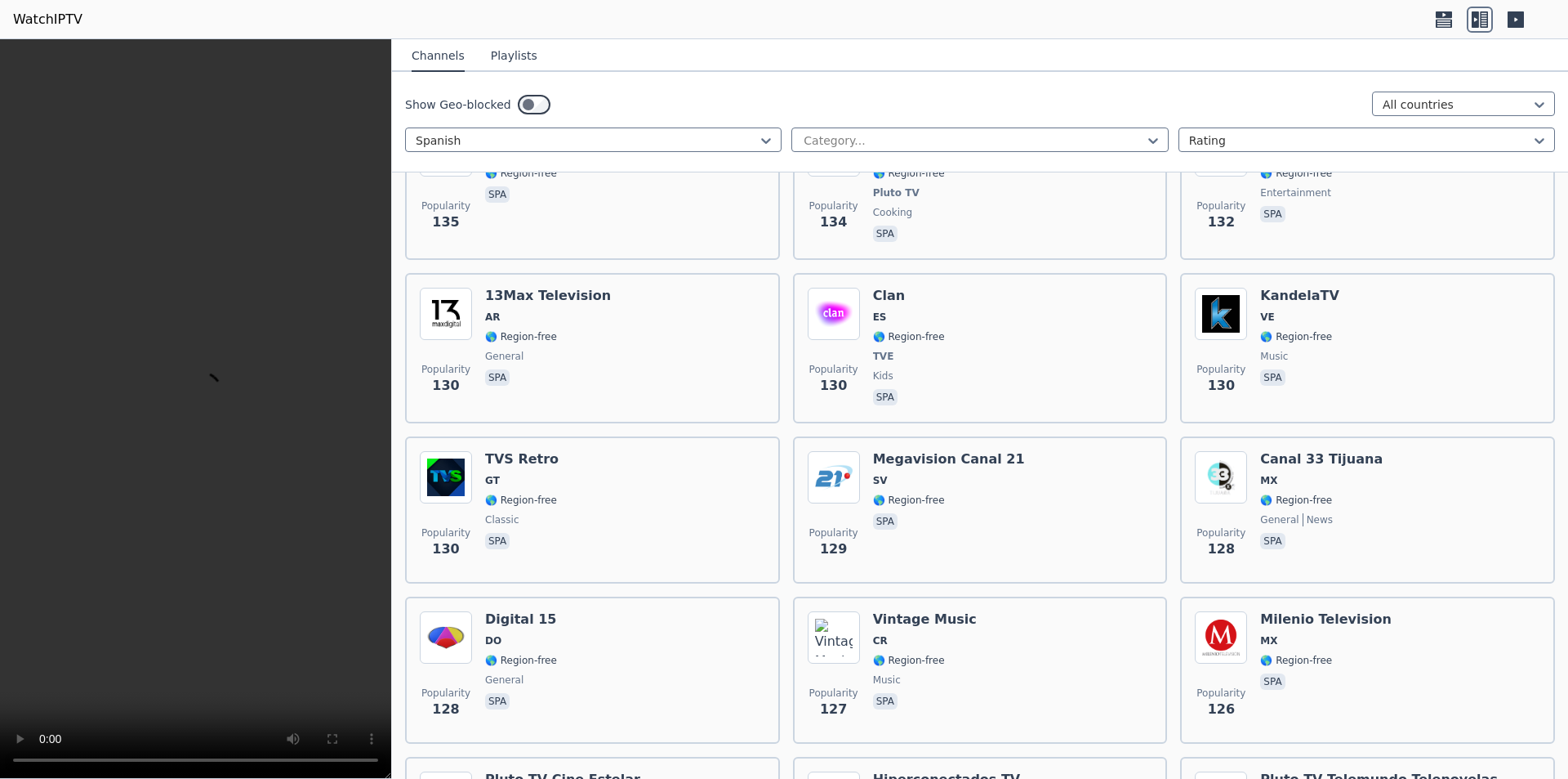
scroll to position [4490, 0]
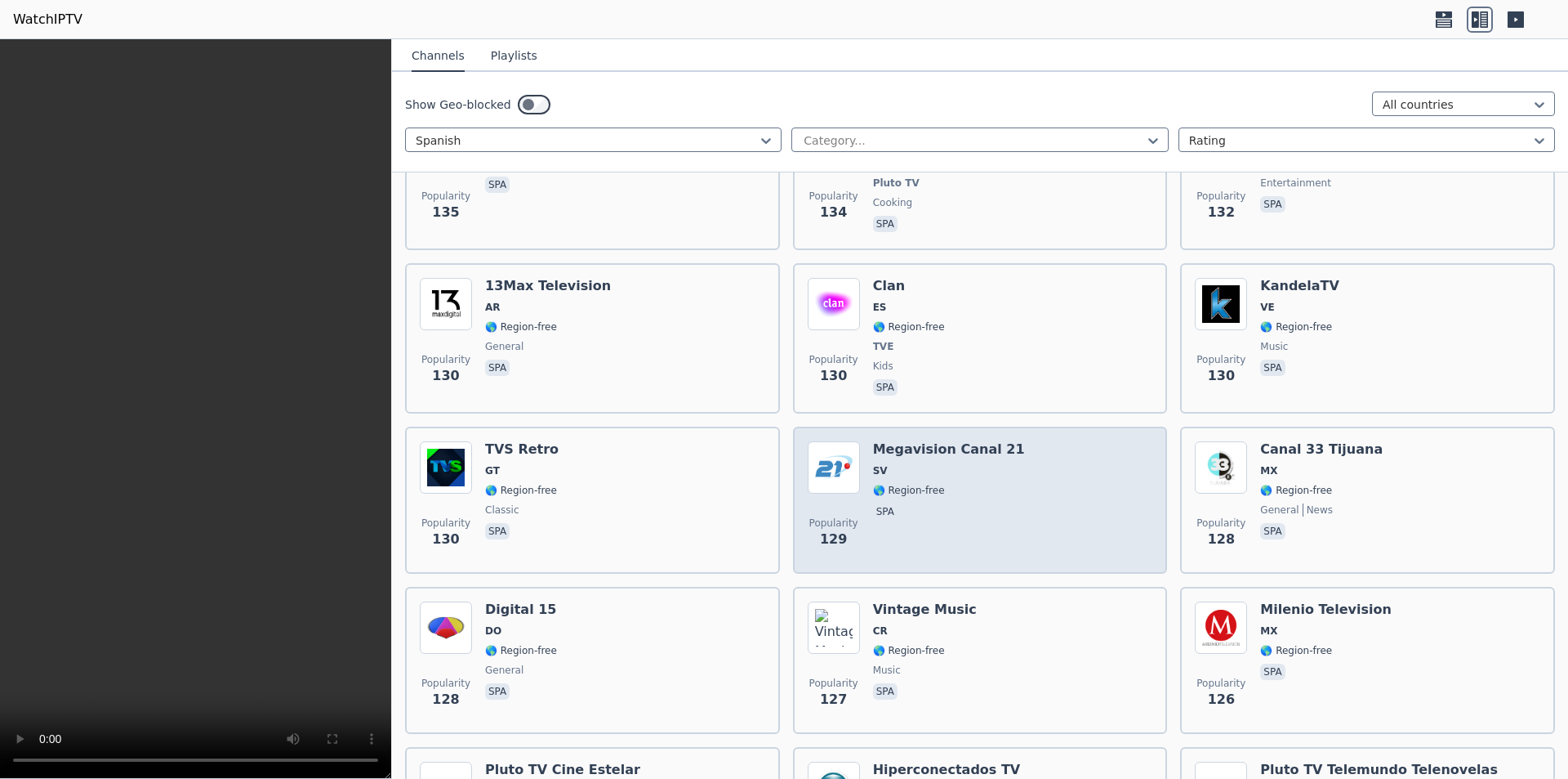
click at [758, 485] on div "Popularity 129" at bounding box center [834, 500] width 52 height 118
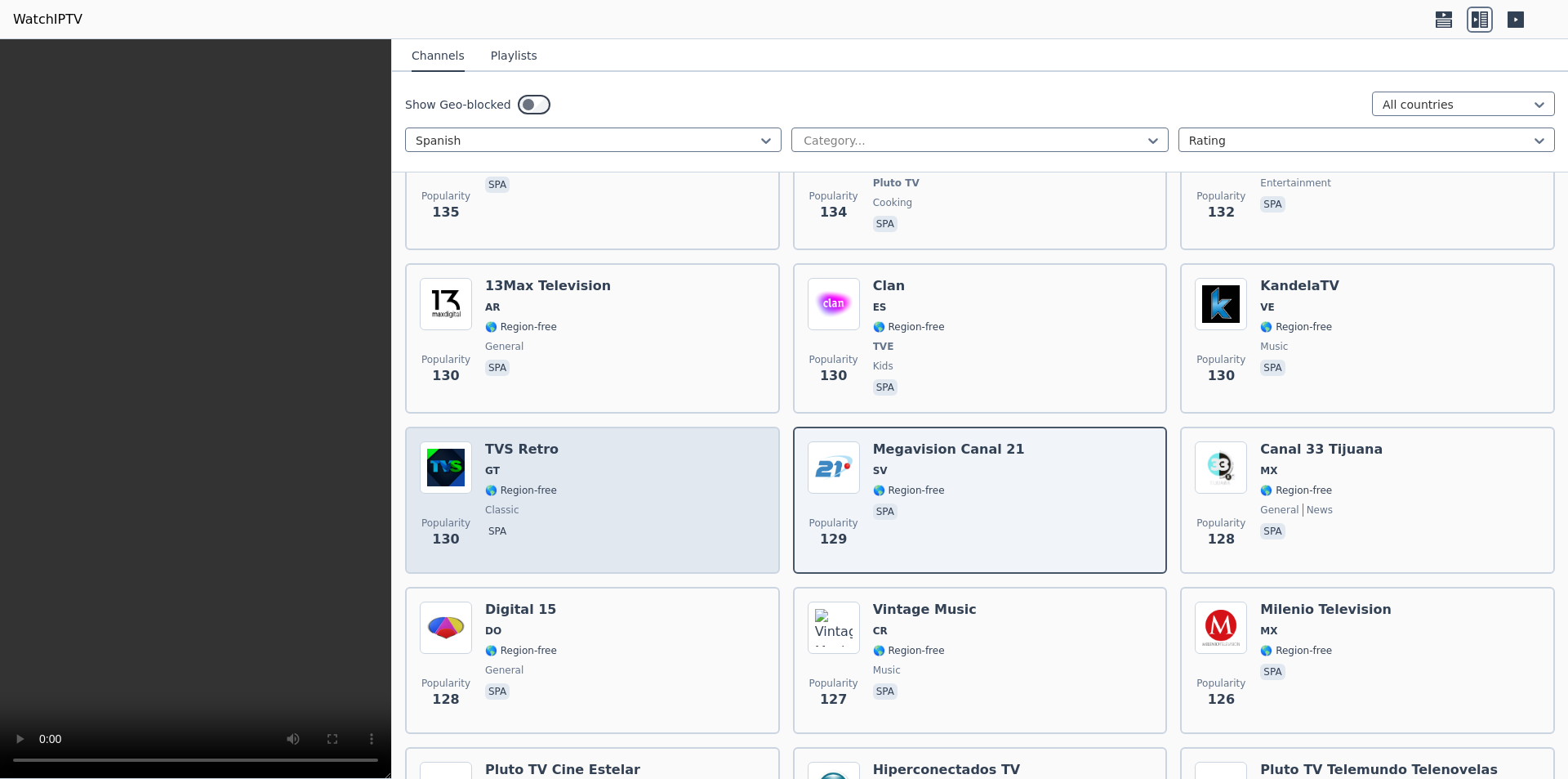
click at [719, 489] on div "Popularity 130 TVS Retro GT 🌎 Region-free classic spa" at bounding box center [593, 500] width 346 height 118
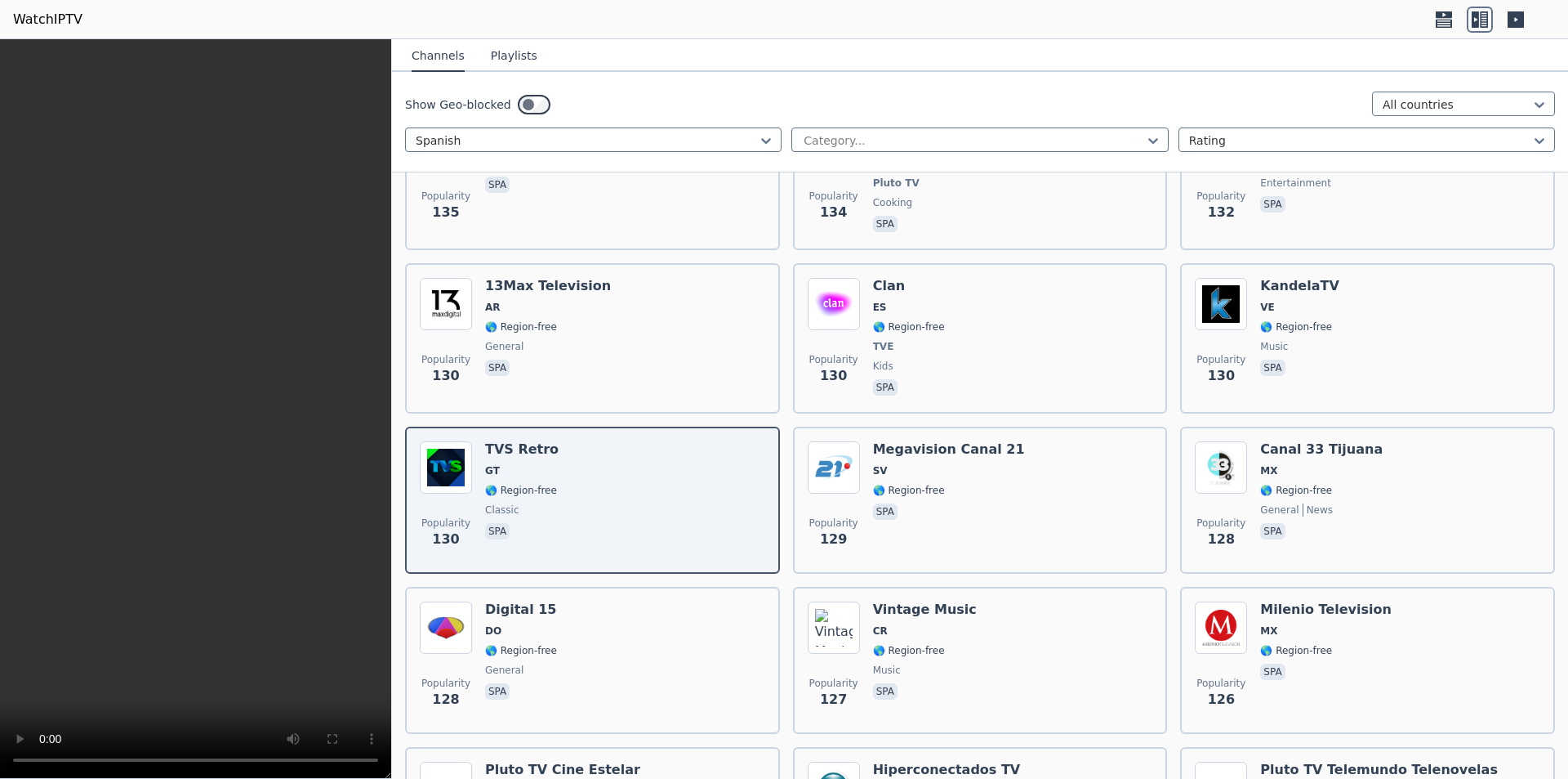
click at [758, 17] on icon at bounding box center [1444, 14] width 16 height 7
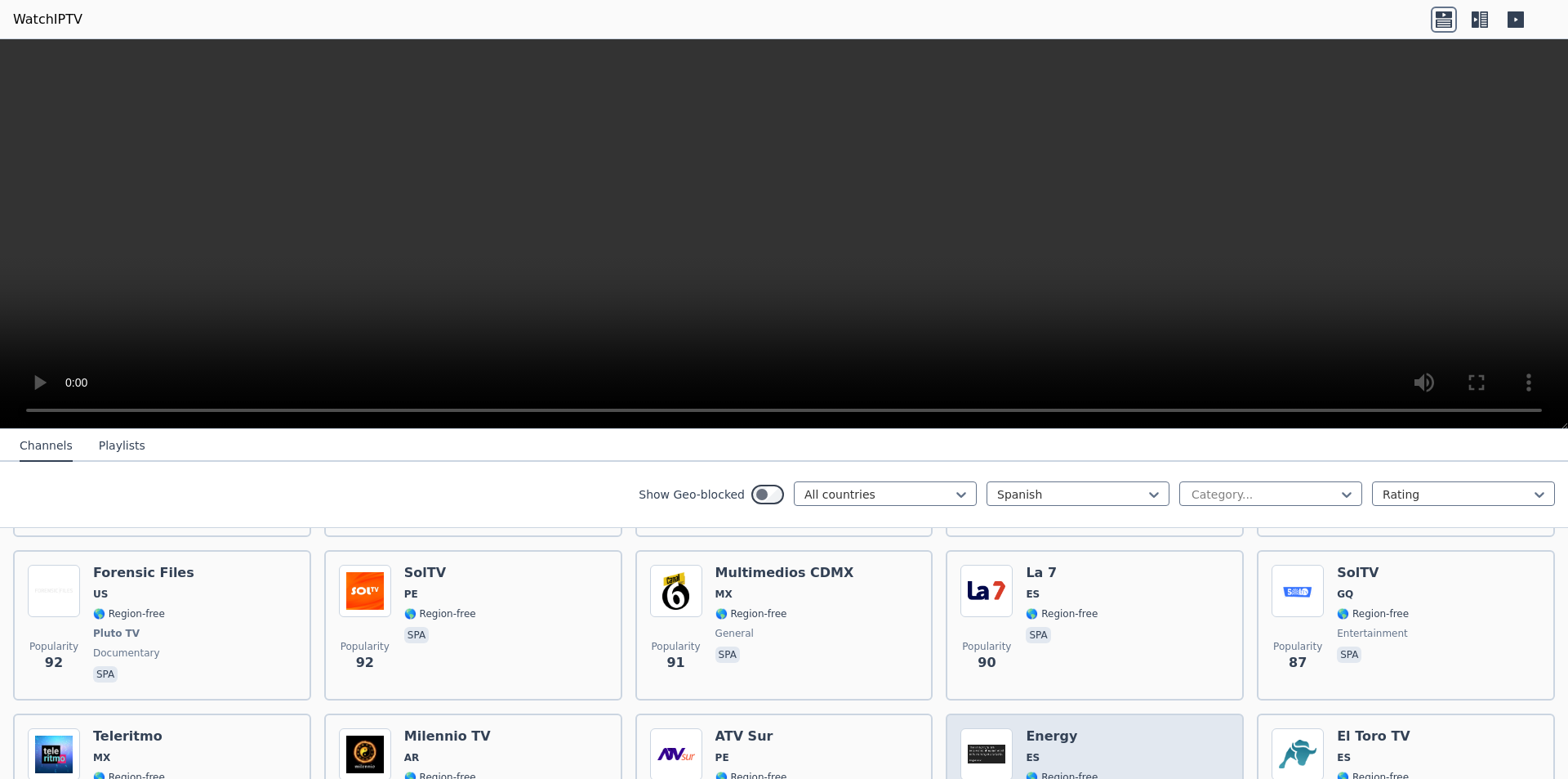
scroll to position [4572, 0]
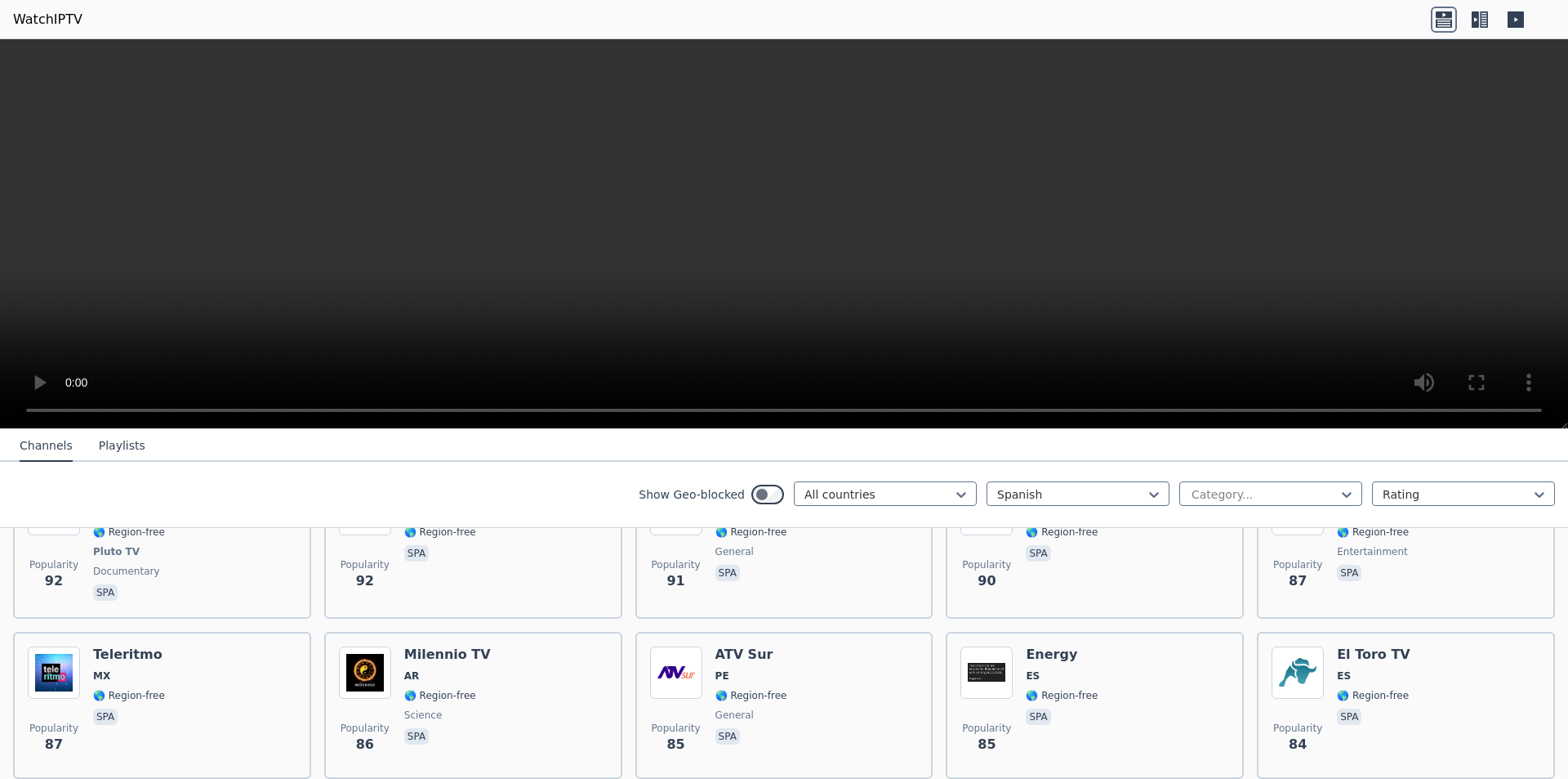
click at [758, 11] on icon at bounding box center [1475, 19] width 7 height 16
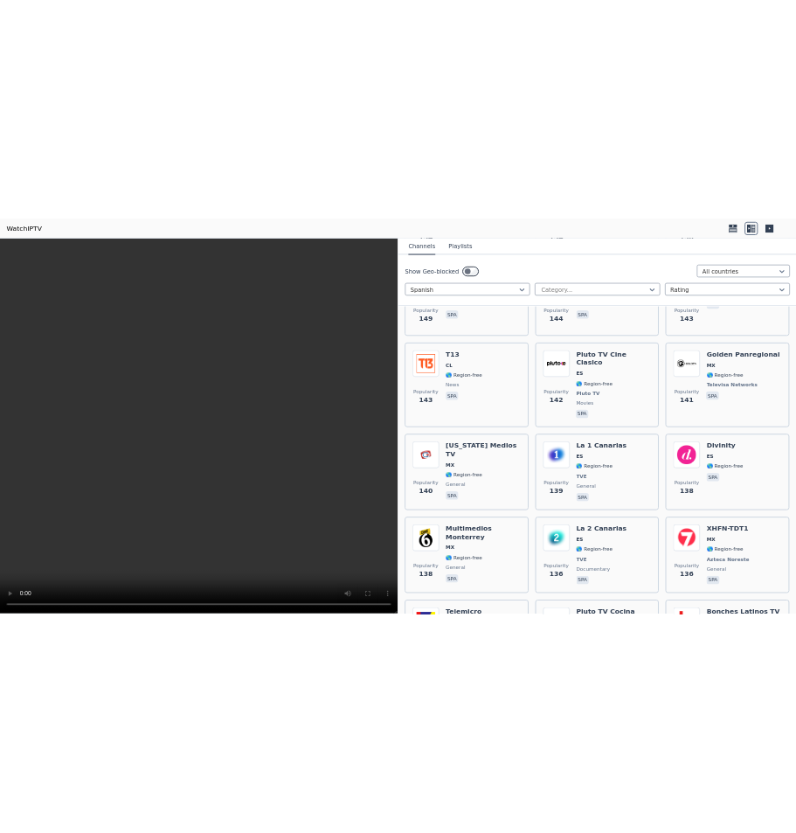
scroll to position [4190, 0]
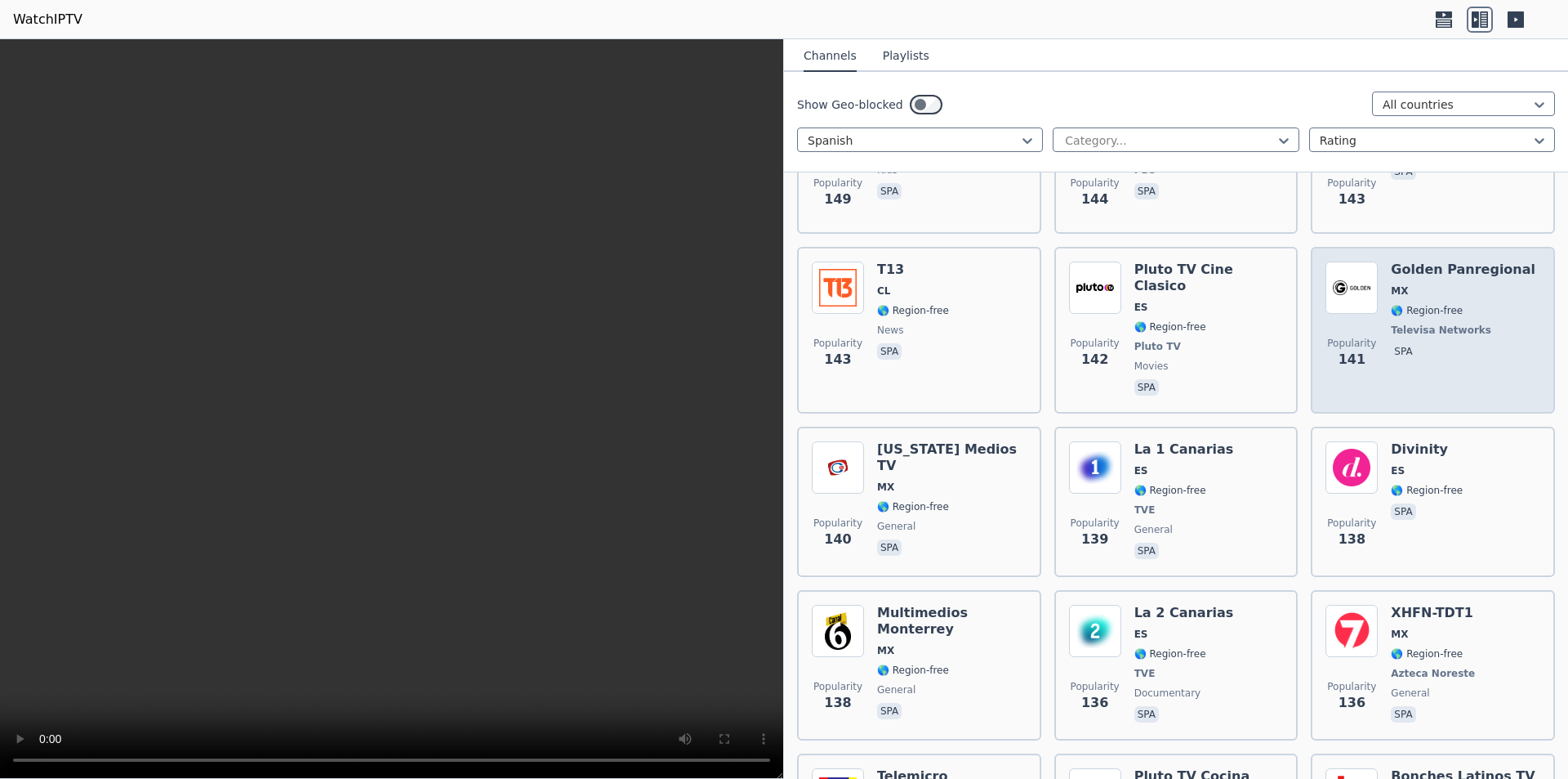
click at [758, 262] on div "Popularity 141 Golden Panregional MX 🌎 Region-free Televisa Networks spa" at bounding box center [1433, 330] width 215 height 137
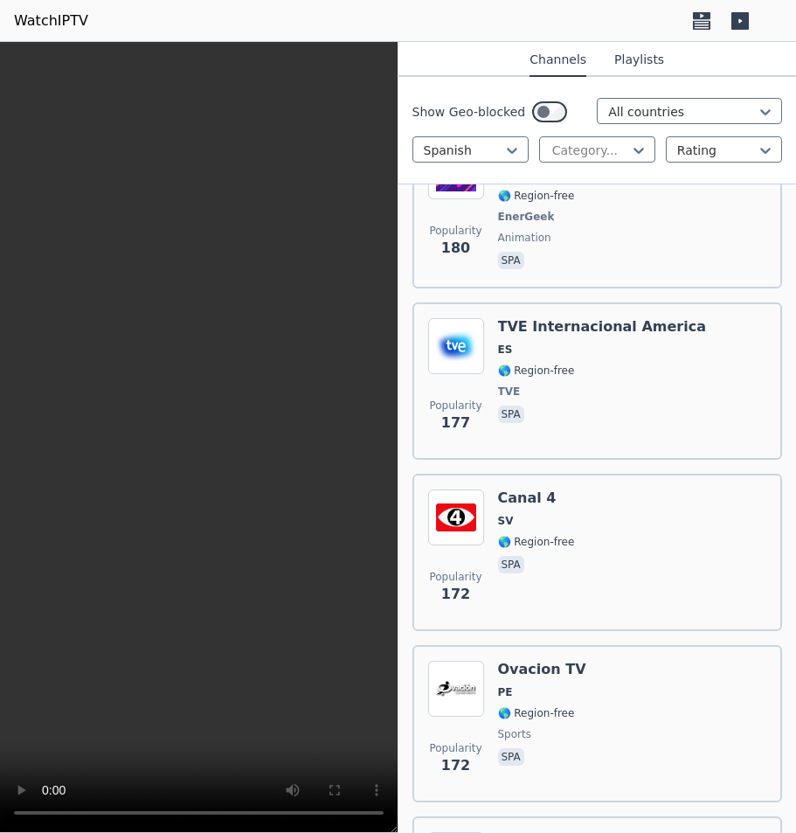
scroll to position [9634, 0]
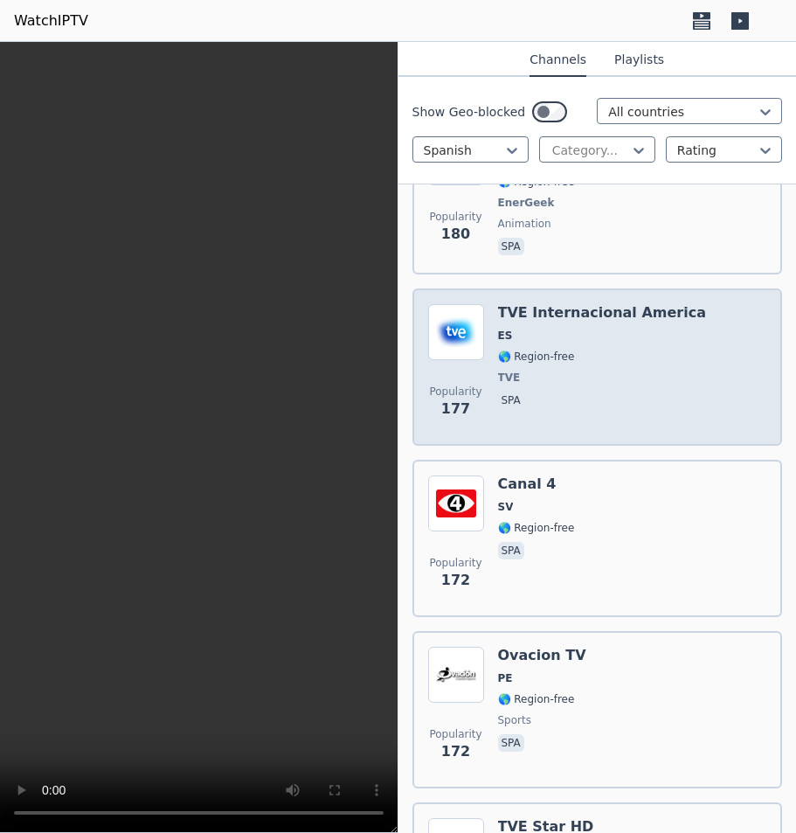
click at [658, 328] on span "ES" at bounding box center [602, 335] width 208 height 14
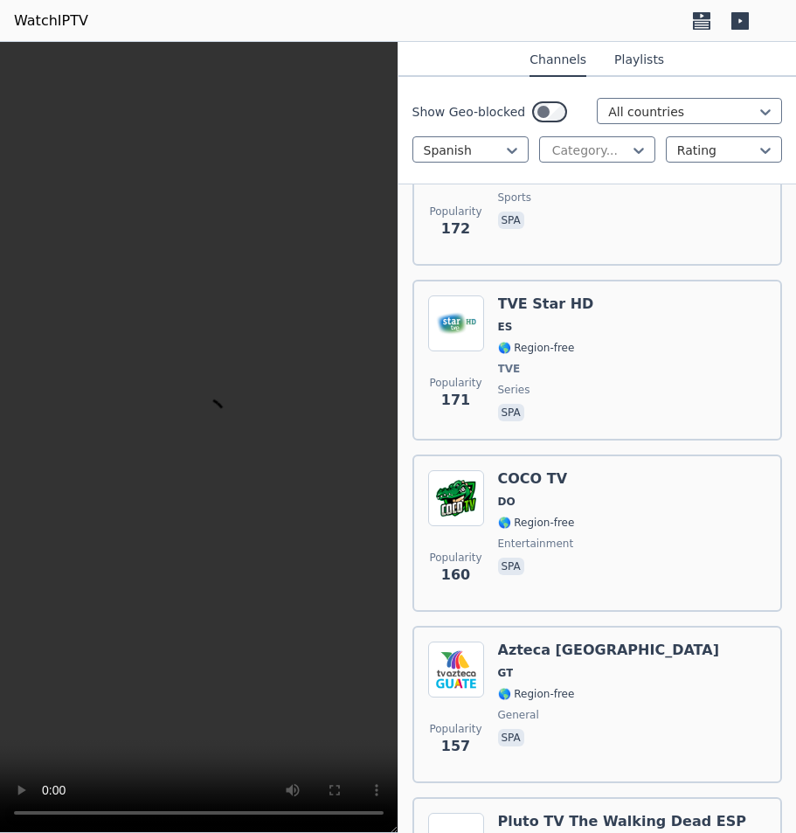
scroll to position [10158, 0]
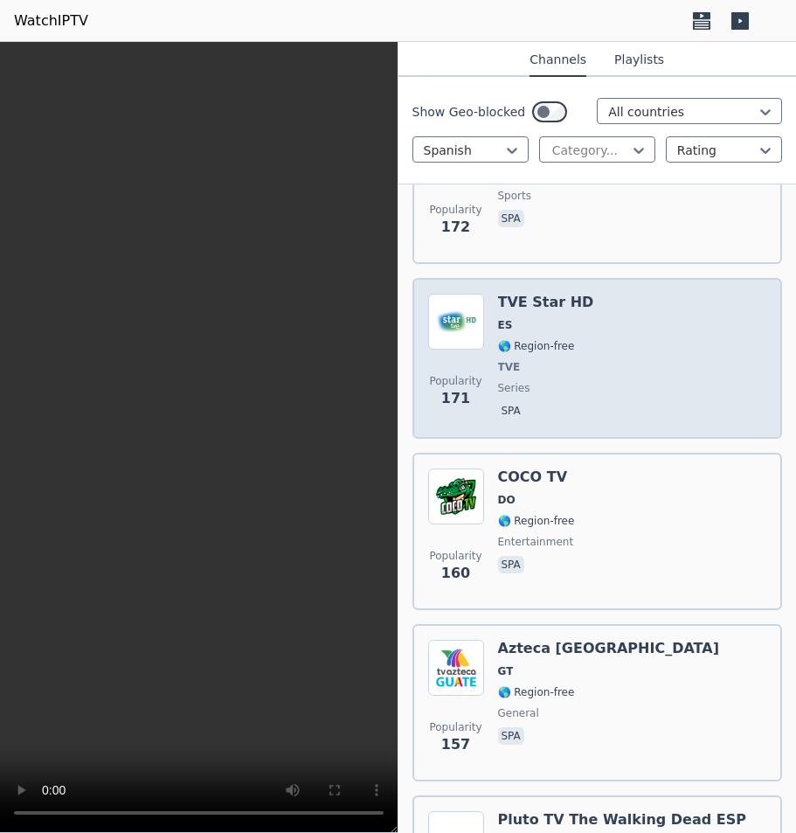
click at [619, 295] on div "Popularity 171 TVE Star HD ES 🌎 Region-free TVE series spa" at bounding box center [597, 358] width 339 height 129
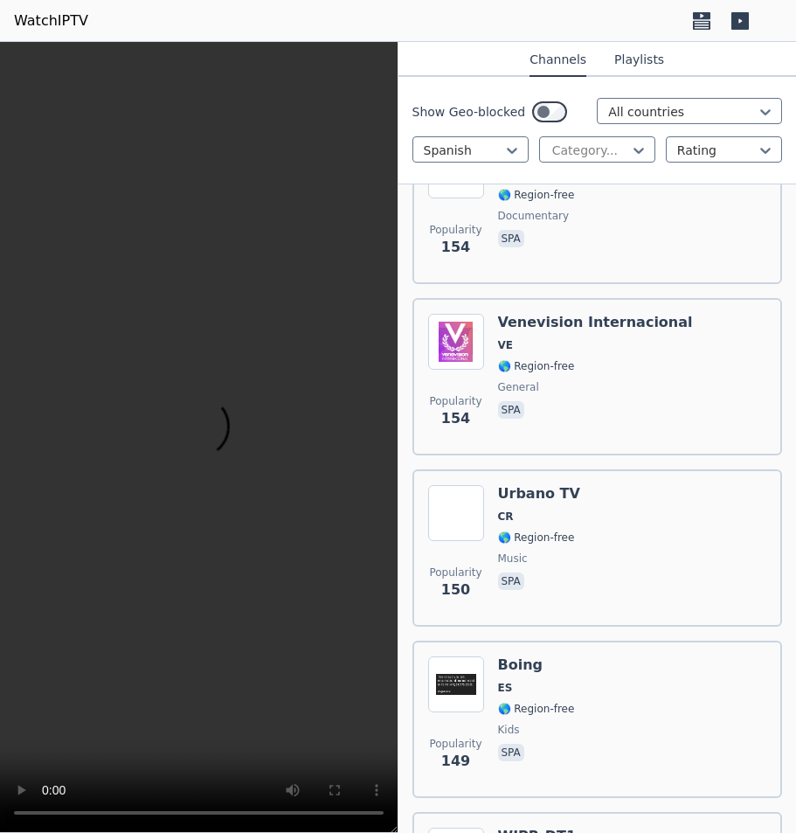
scroll to position [11206, 0]
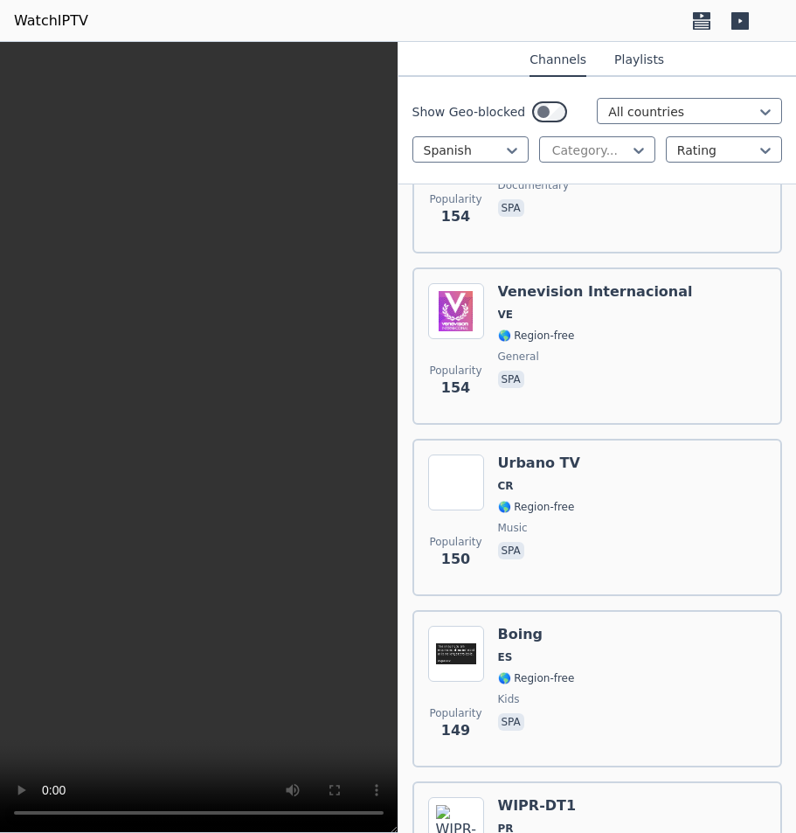
click at [642, 495] on div "Popularity 150 [PERSON_NAME] TV CR 🌎 Region-free music spa" at bounding box center [597, 517] width 339 height 126
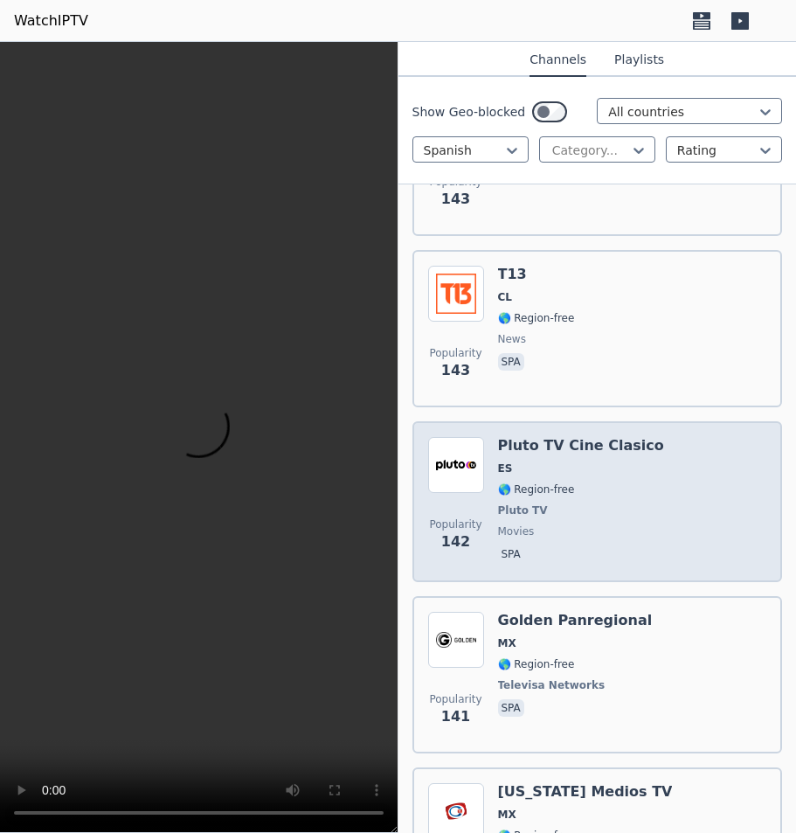
scroll to position [12167, 0]
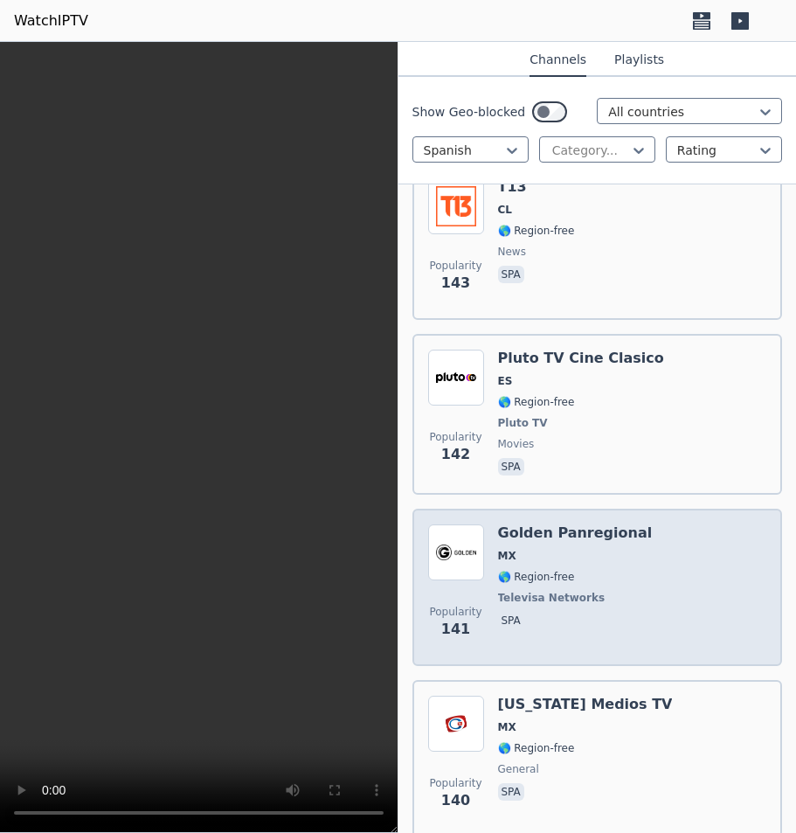
click at [631, 529] on div "Popularity 141 Golden Panregional MX 🌎 Region-free Televisa Networks spa" at bounding box center [597, 587] width 339 height 126
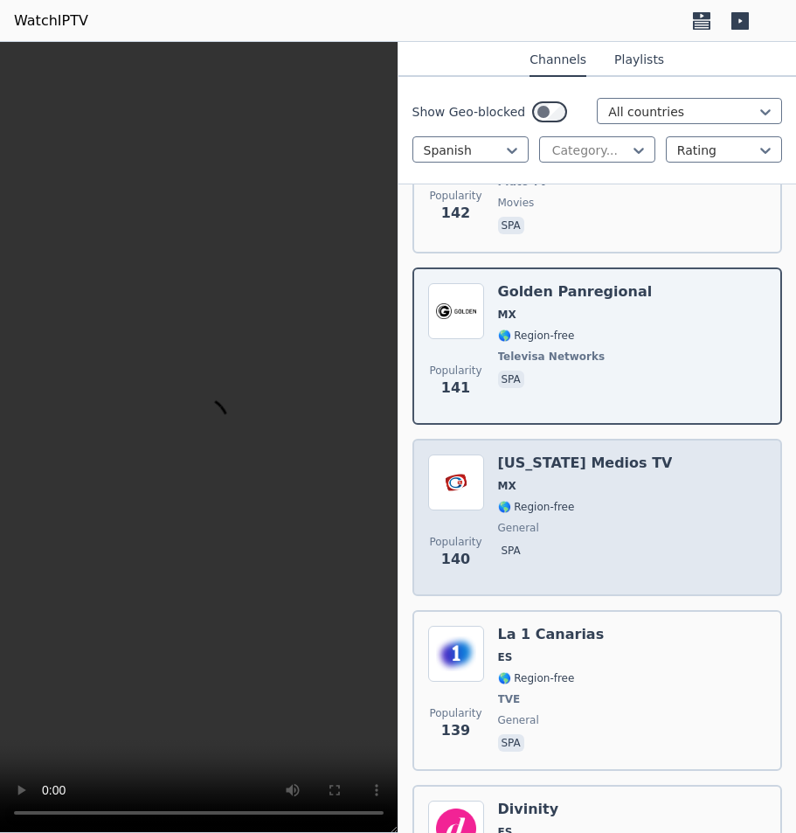
scroll to position [12430, 0]
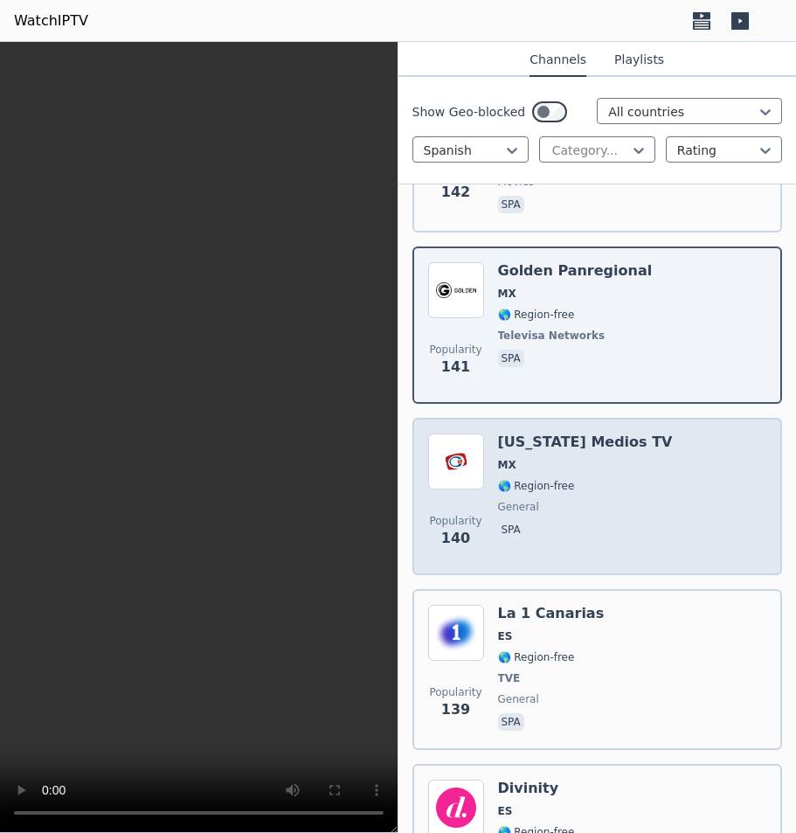
click at [591, 479] on span "🌎 Region-free" at bounding box center [585, 486] width 175 height 14
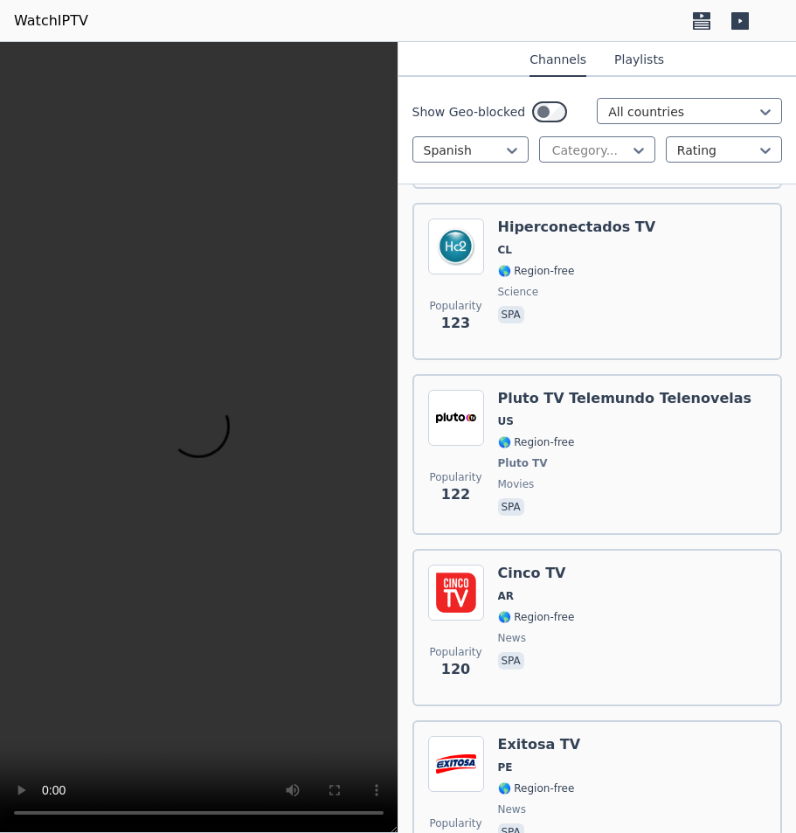
scroll to position [15924, 0]
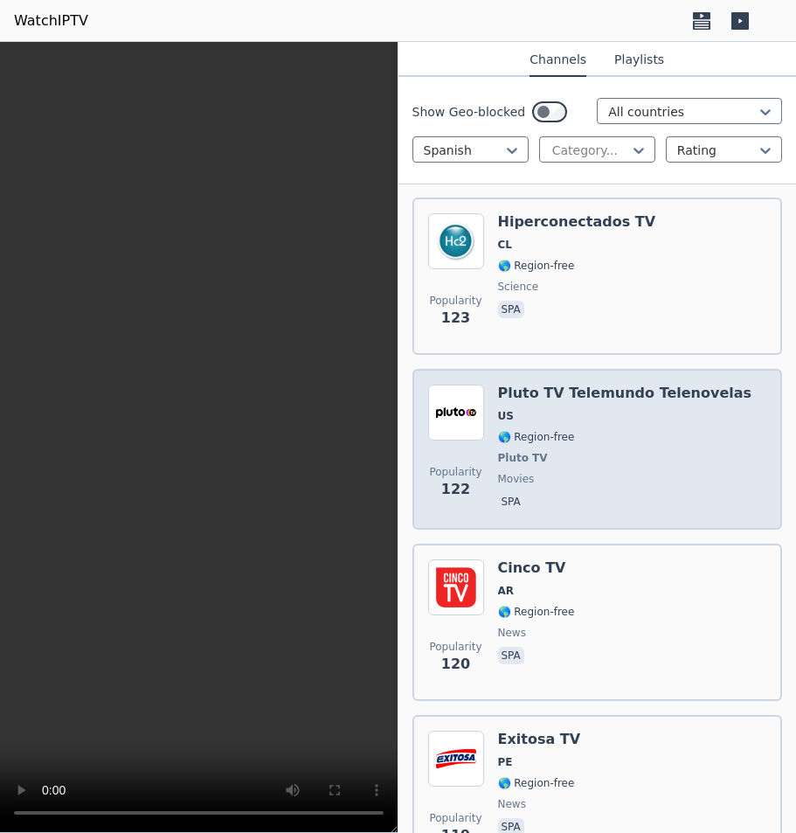
click at [593, 409] on span "US" at bounding box center [625, 416] width 254 height 14
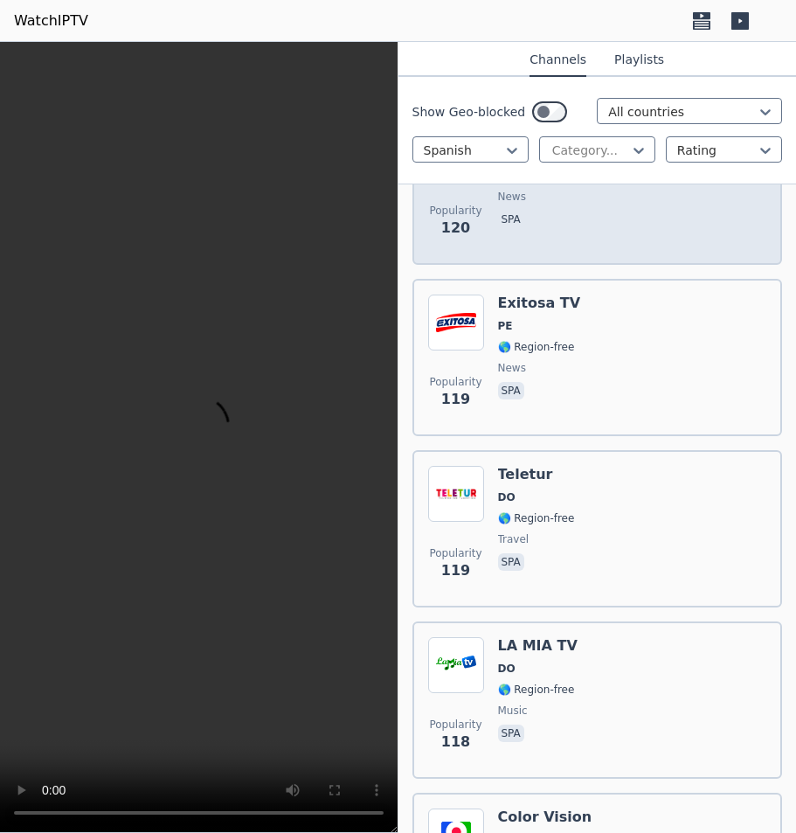
scroll to position [16361, 0]
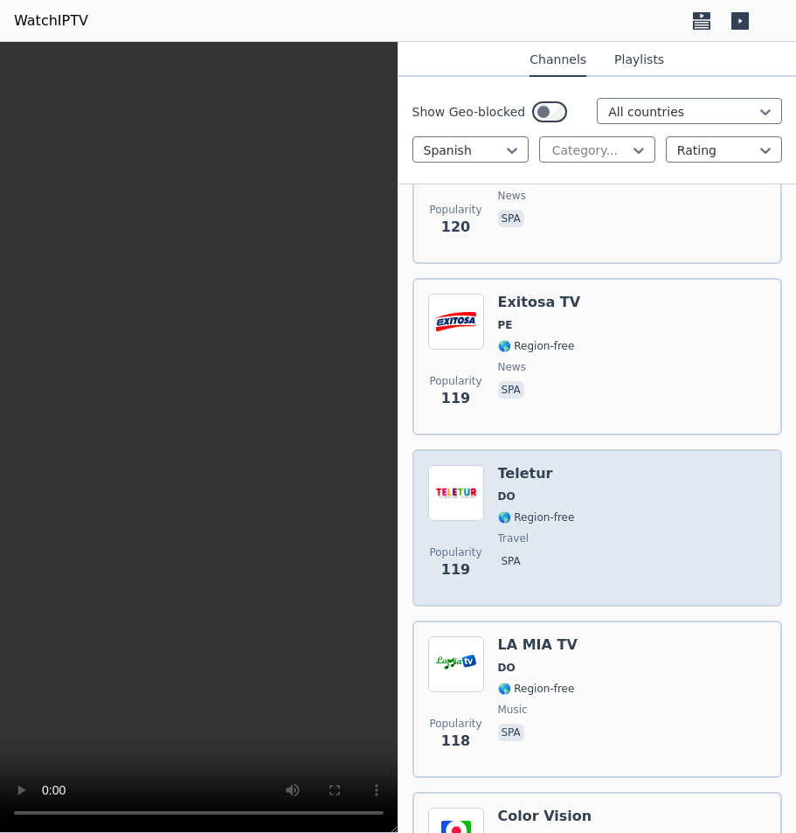
click at [601, 465] on div "Popularity 119 Teletur DO 🌎 Region-free travel spa" at bounding box center [597, 528] width 339 height 126
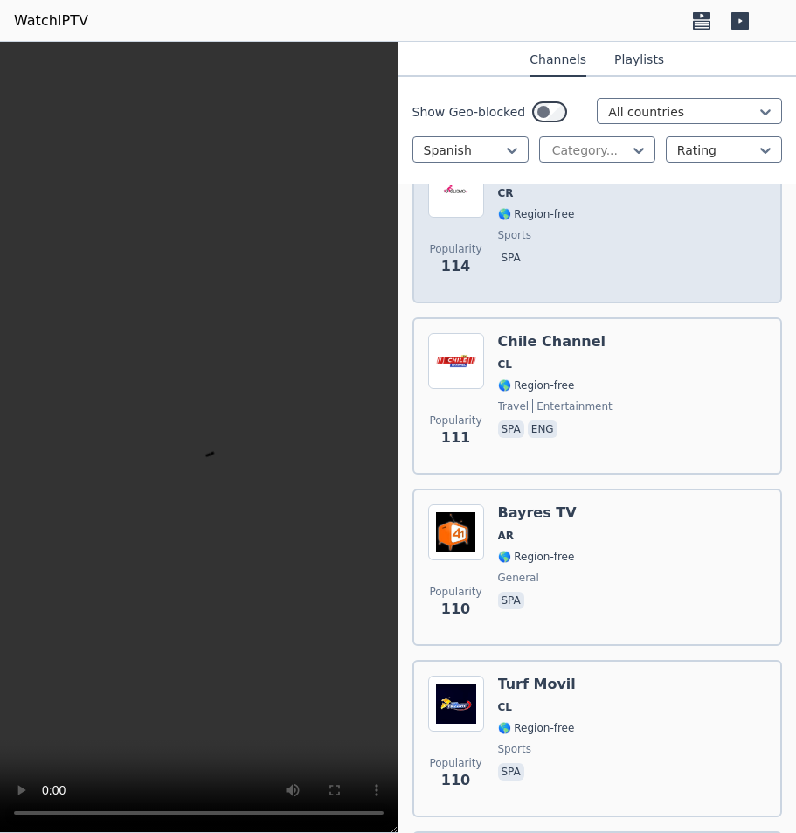
scroll to position [17933, 0]
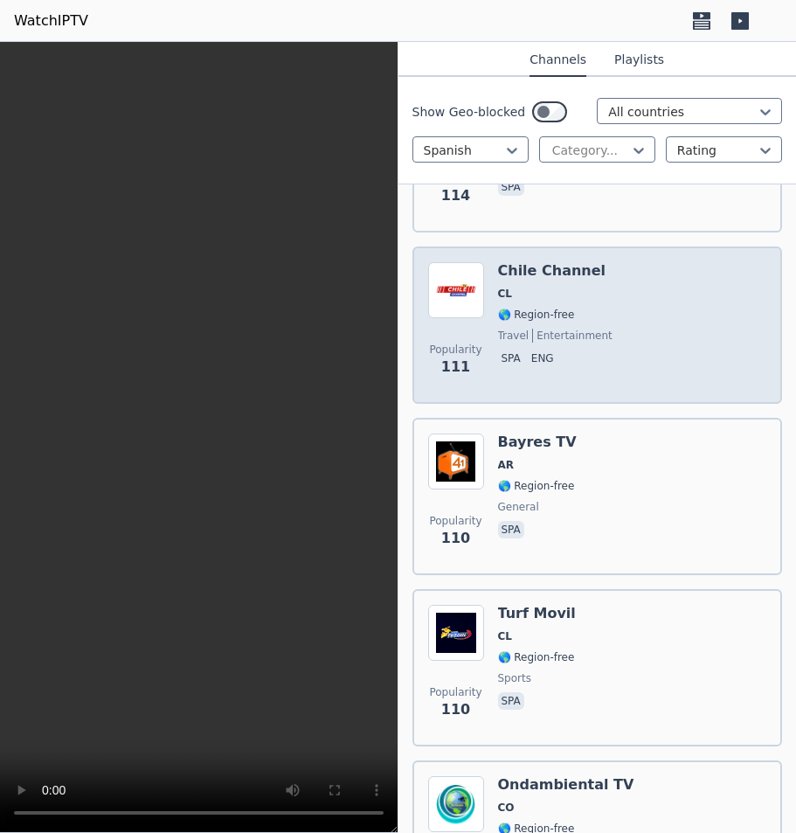
click at [612, 291] on div "Popularity 111 [GEOGRAPHIC_DATA] Channel CL 🌎 Region-free travel entertainment …" at bounding box center [597, 325] width 339 height 126
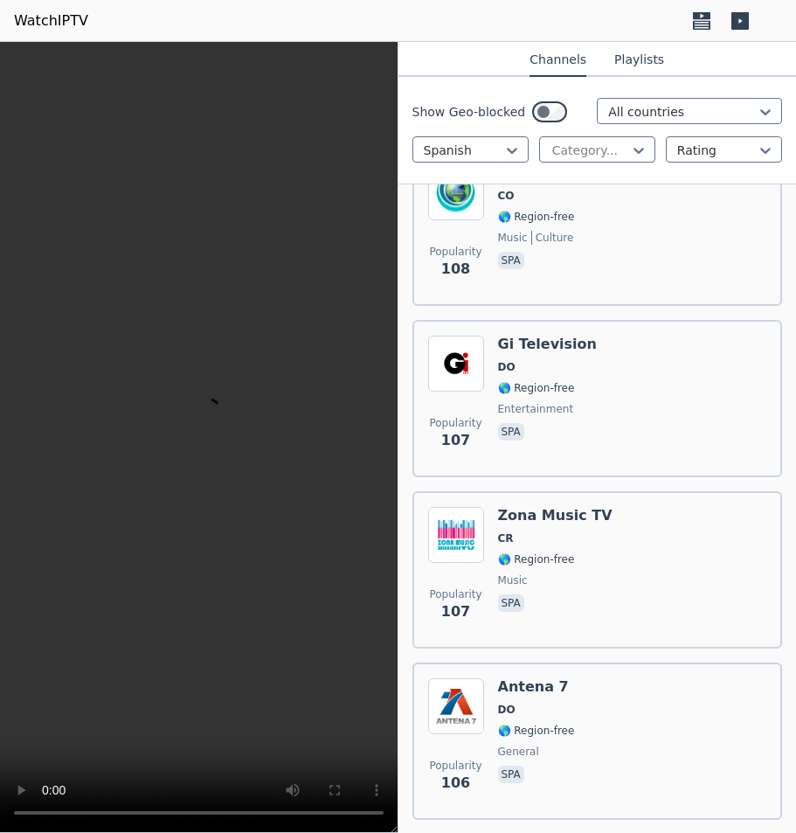
scroll to position [18807, 0]
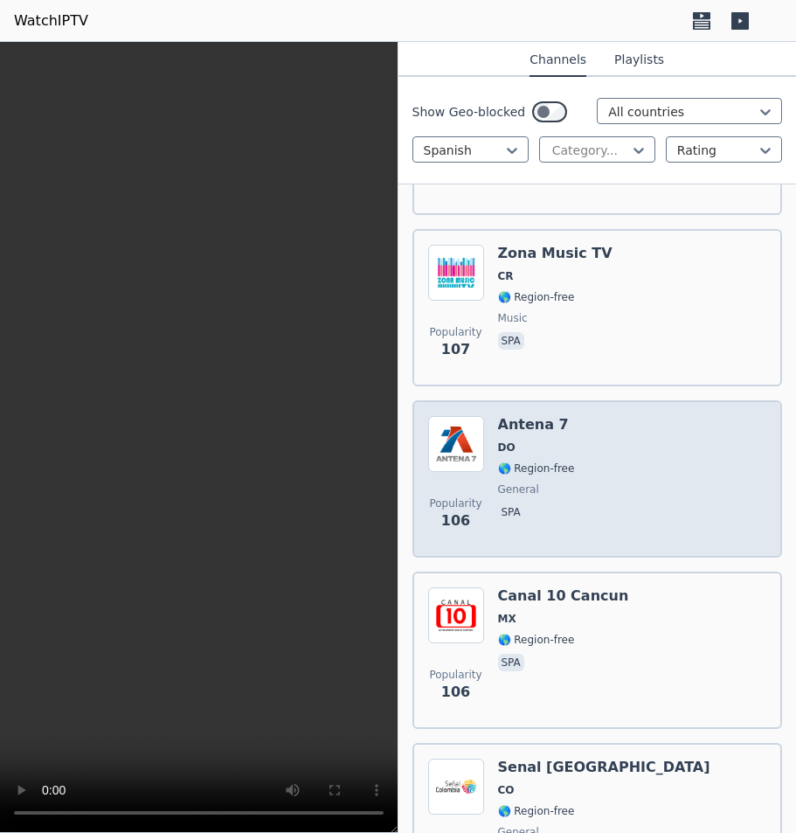
click at [619, 468] on div "Popularity 106 Antena 7 DO 🌎 Region-free general spa" at bounding box center [597, 479] width 339 height 126
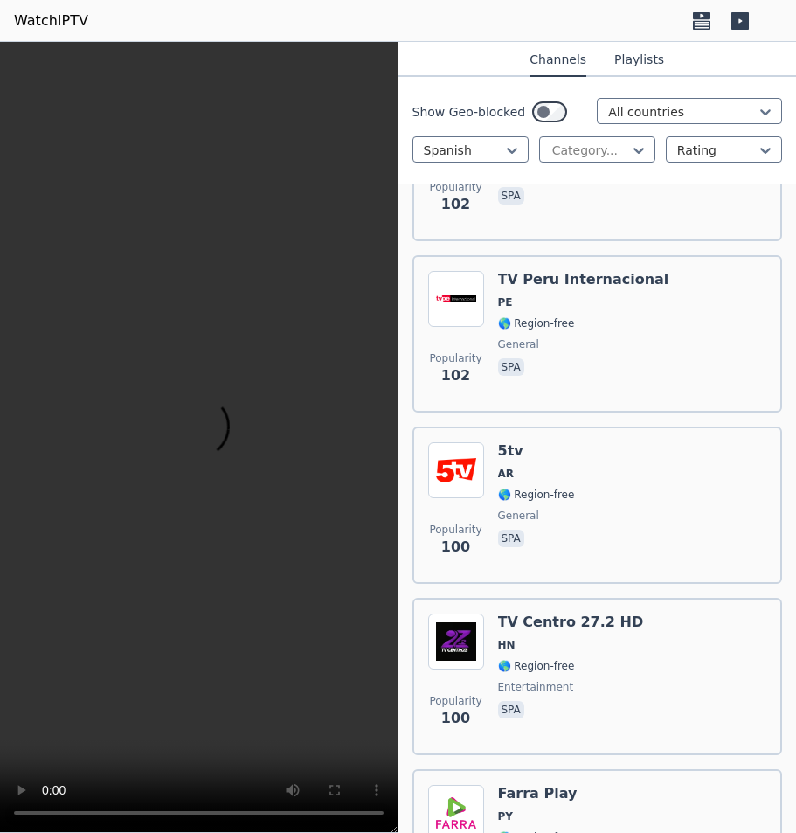
scroll to position [20205, 0]
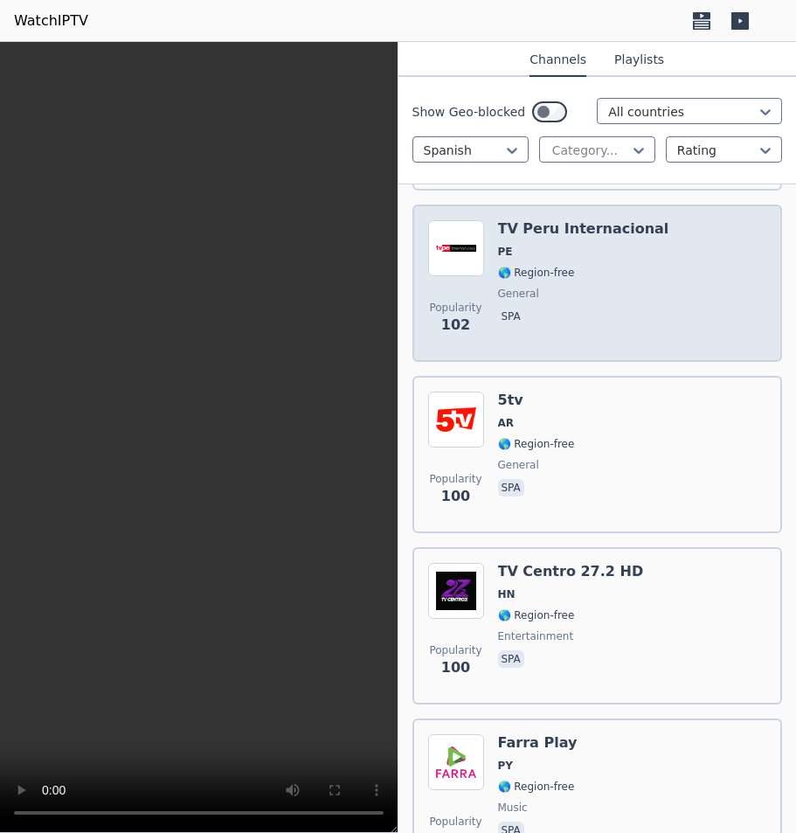
click at [531, 308] on span "spa" at bounding box center [583, 318] width 171 height 21
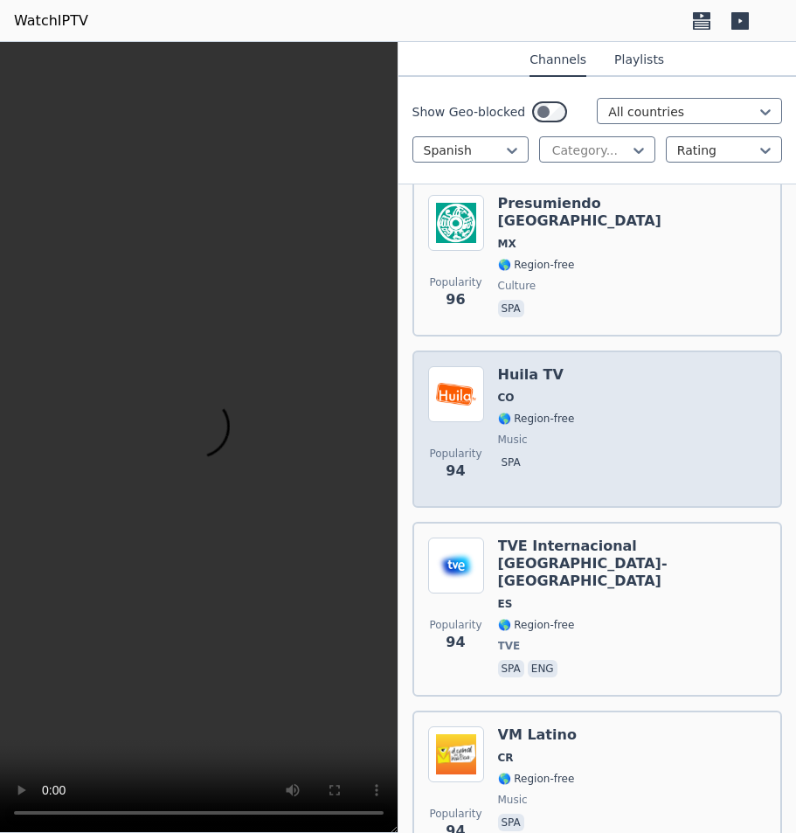
scroll to position [21602, 0]
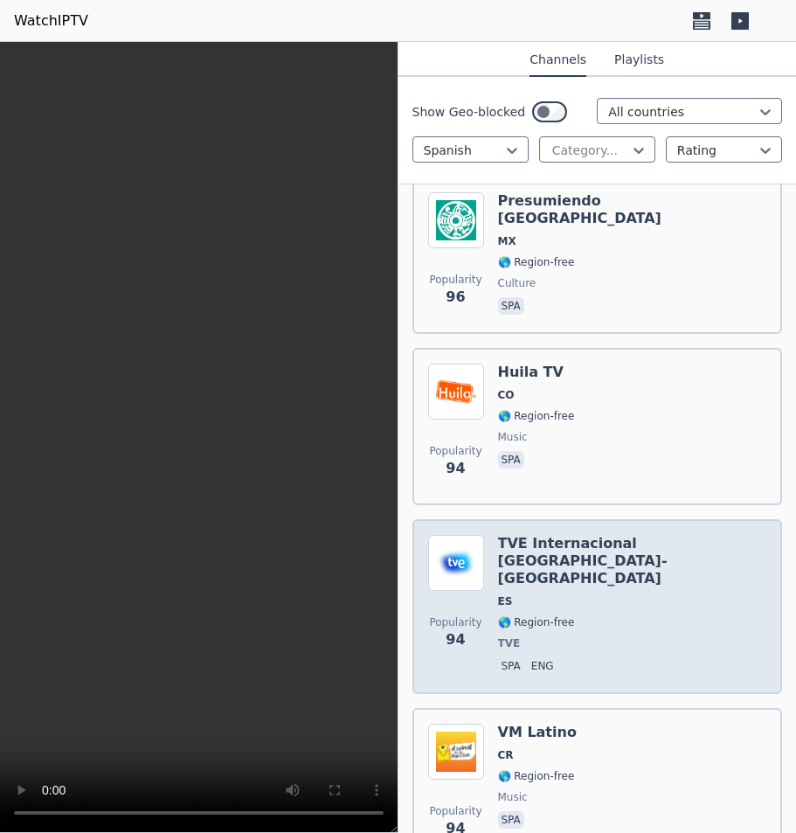
click at [620, 594] on span "ES" at bounding box center [632, 601] width 269 height 14
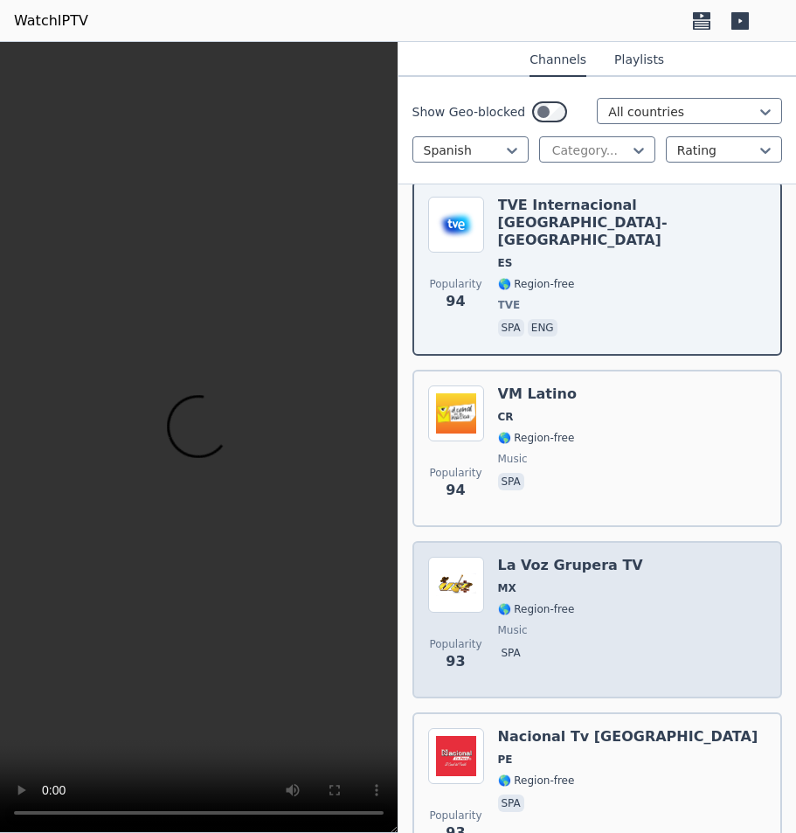
scroll to position [21952, 0]
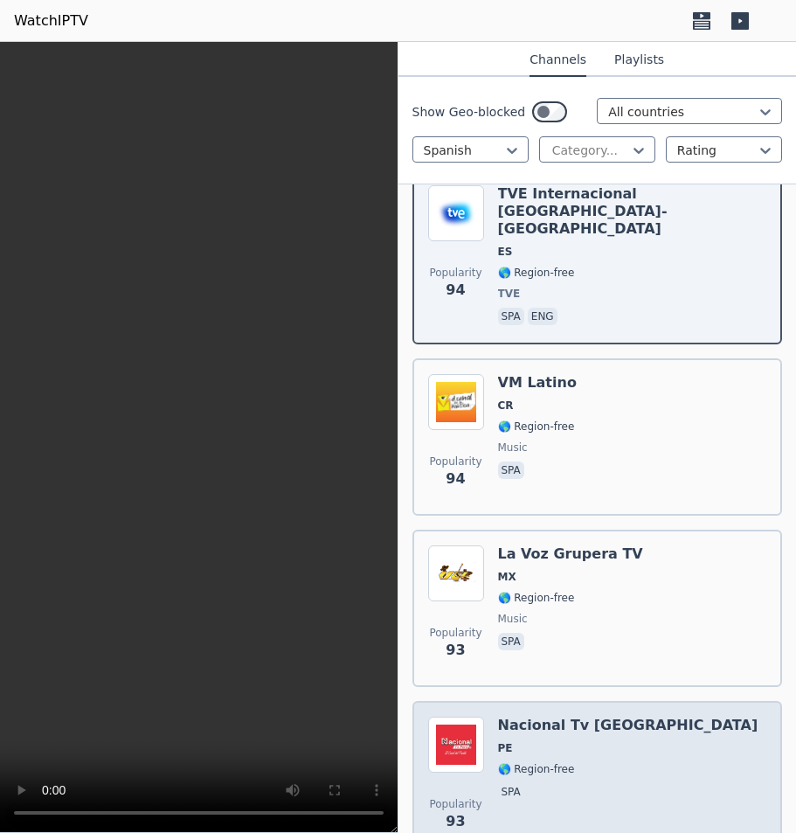
click at [610, 716] on div "Popularity 93 Nacional Tv [GEOGRAPHIC_DATA] PE 🌎 Region-free spa" at bounding box center [597, 779] width 339 height 126
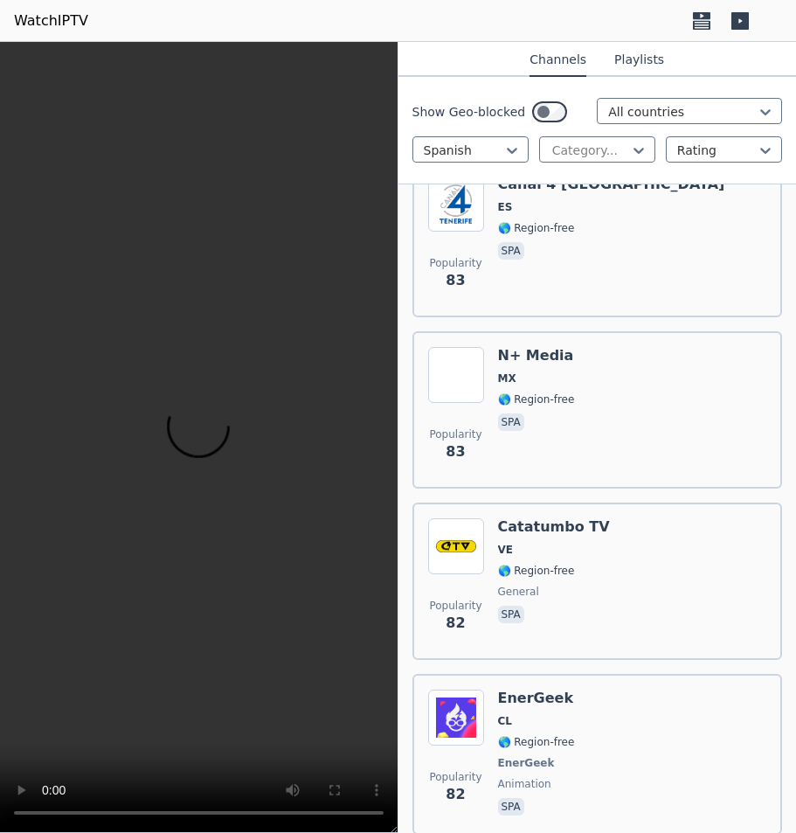
scroll to position [24398, 0]
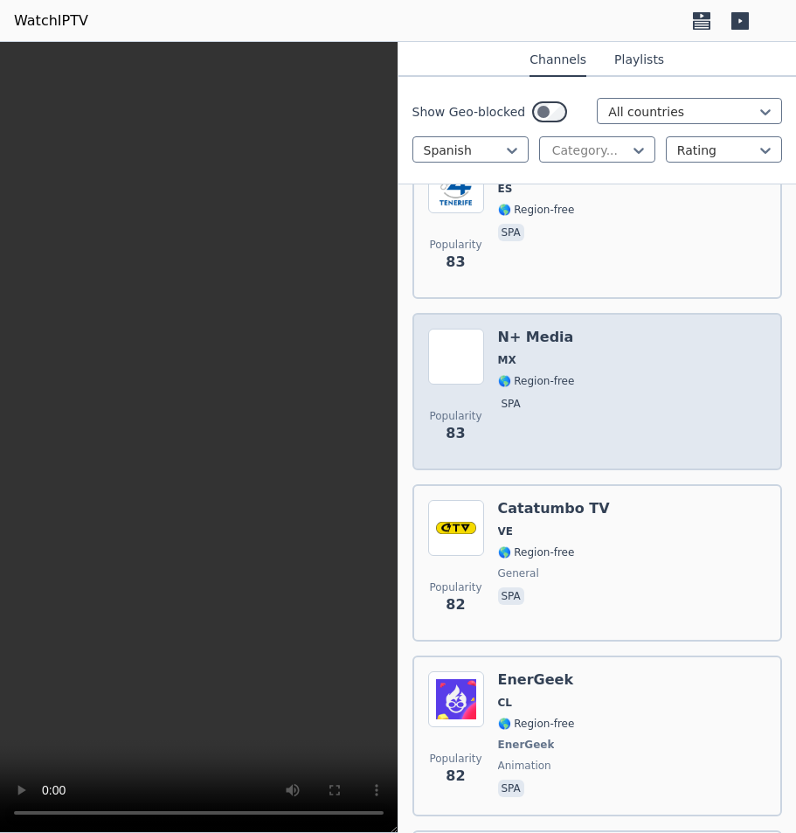
click at [611, 342] on div "Popularity 83 N+ Media MX 🌎 Region-free spa" at bounding box center [597, 391] width 339 height 126
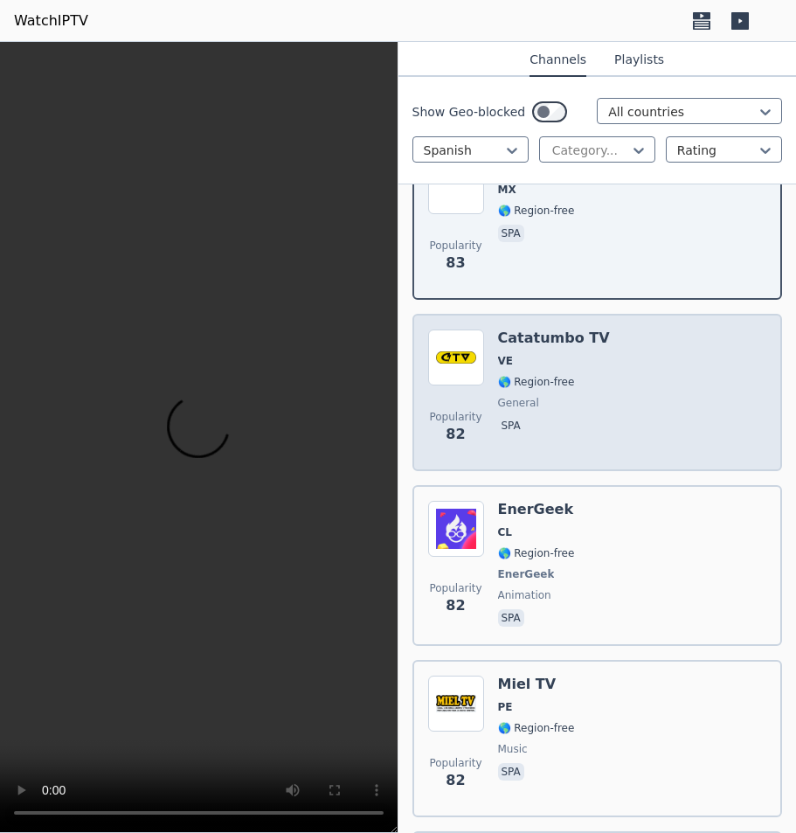
scroll to position [24573, 0]
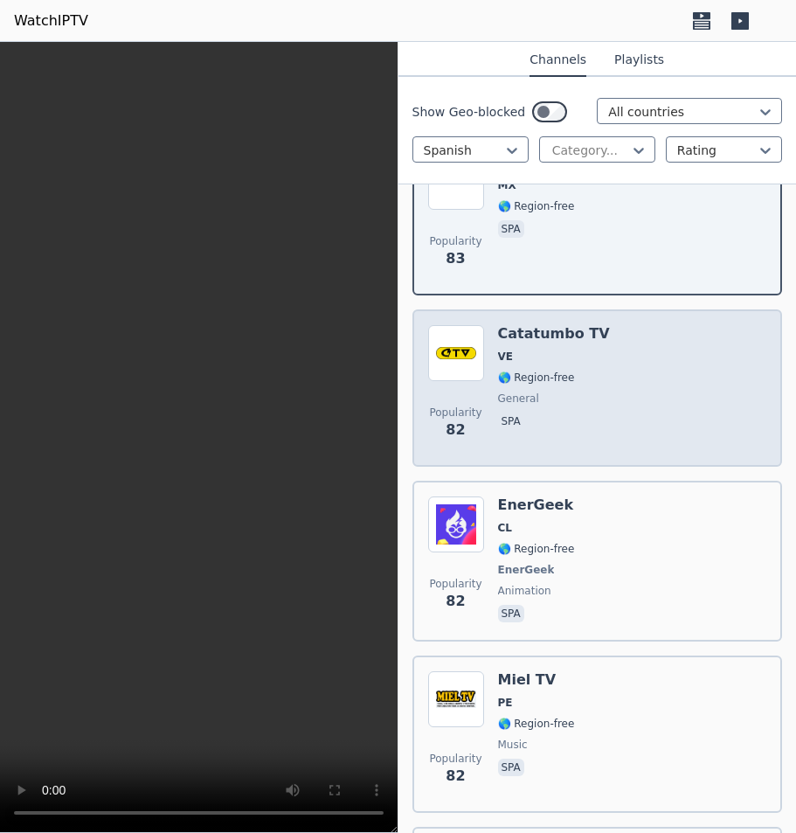
click at [655, 521] on div "Popularity 82 EnerGeek CL 🌎 Region-free EnerGeek animation spa" at bounding box center [597, 560] width 339 height 129
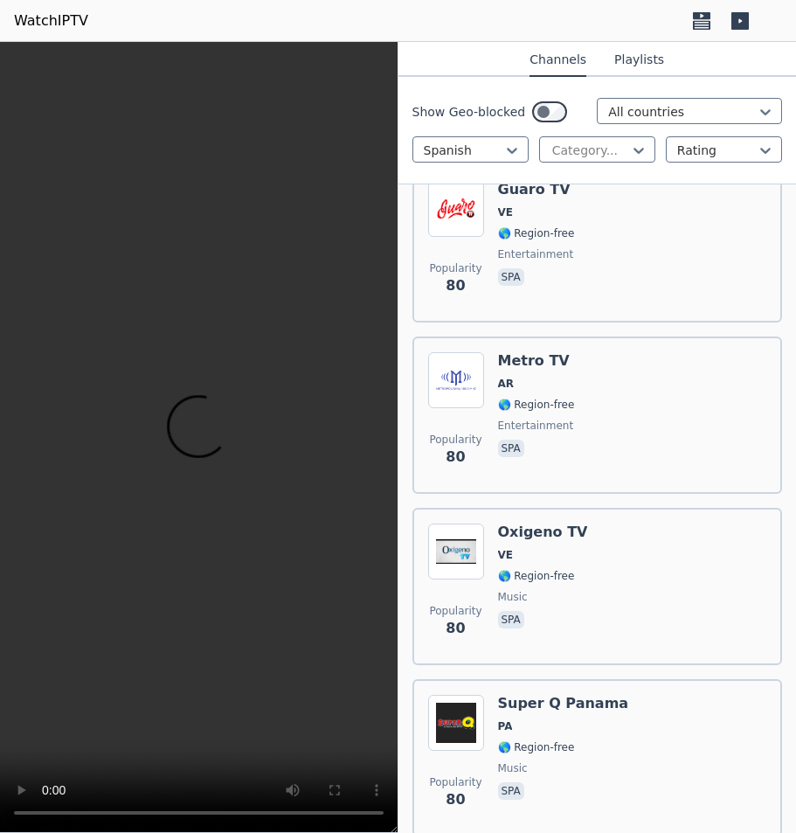
scroll to position [25970, 0]
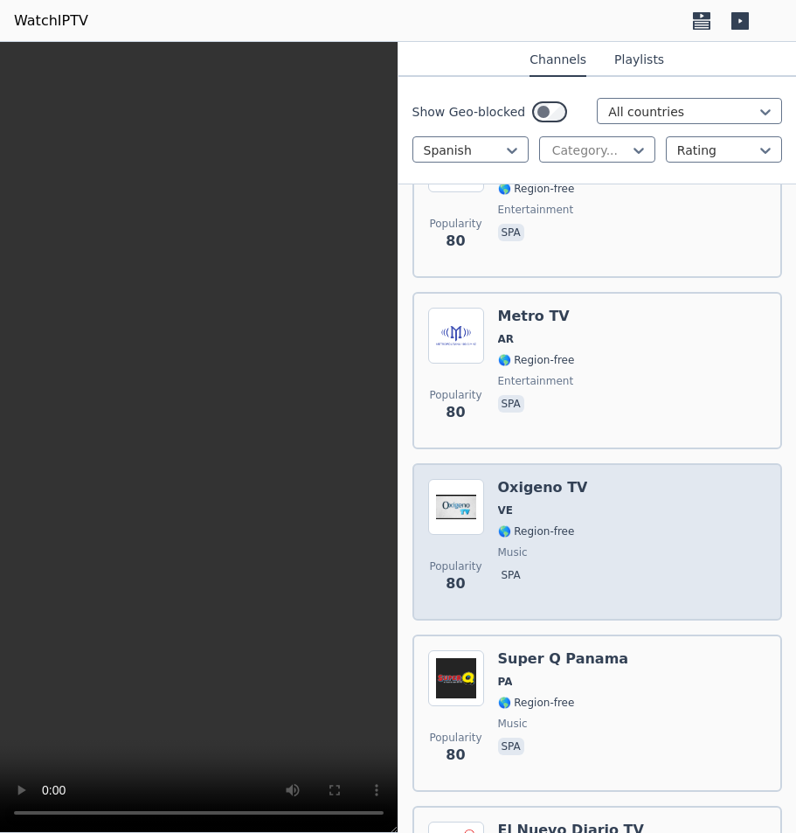
click at [611, 526] on div "Popularity 80 Oxigeno TV VE 🌎 Region-free music spa" at bounding box center [597, 542] width 339 height 126
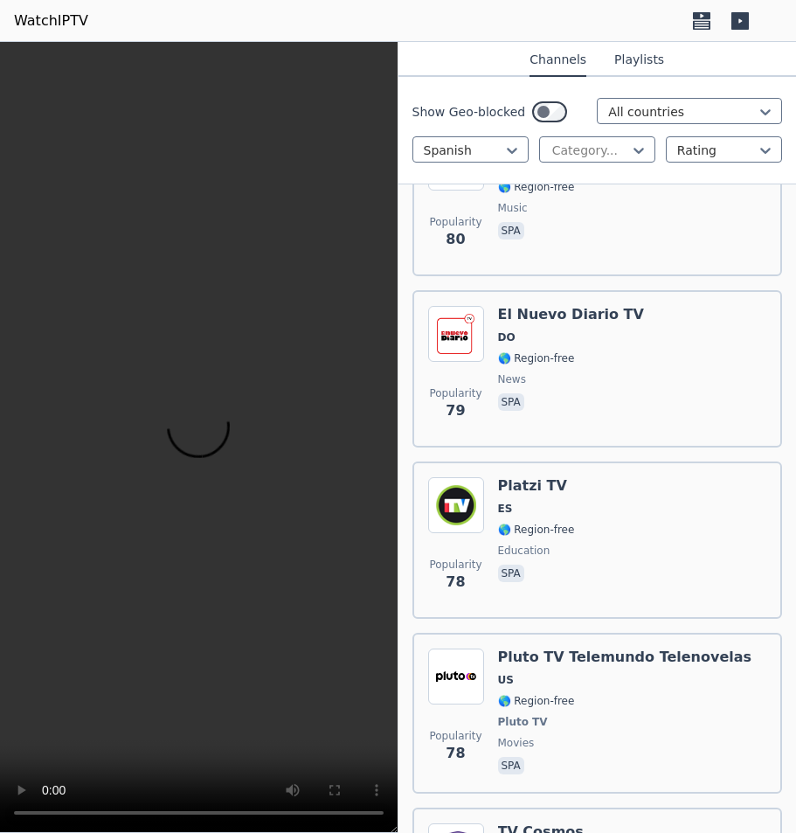
scroll to position [26494, 0]
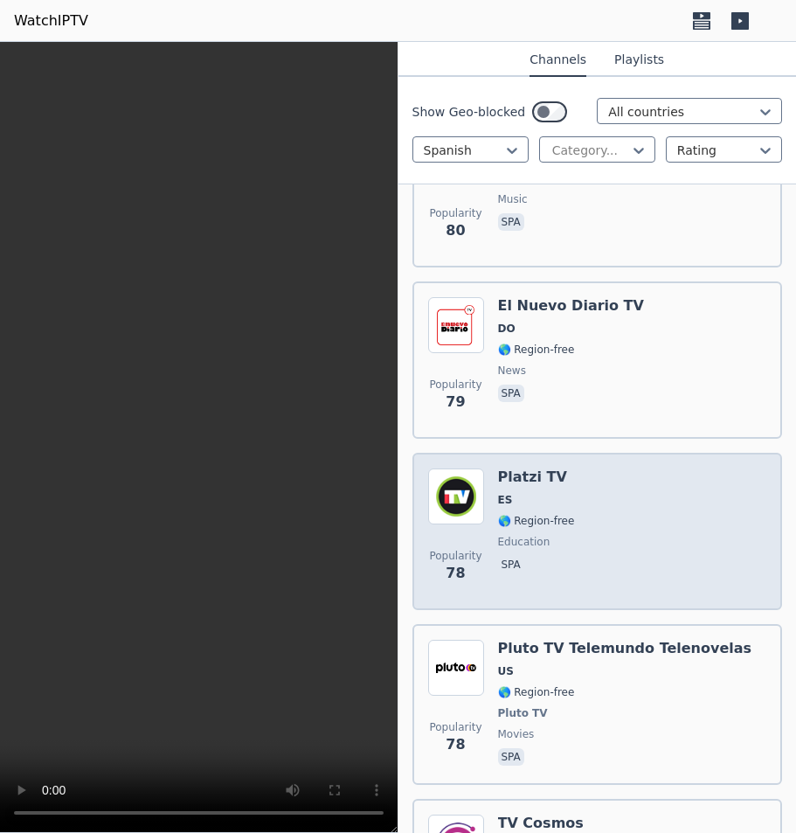
click at [586, 483] on div "Popularity 78 Platzi TV ES 🌎 Region-free education spa" at bounding box center [597, 531] width 339 height 126
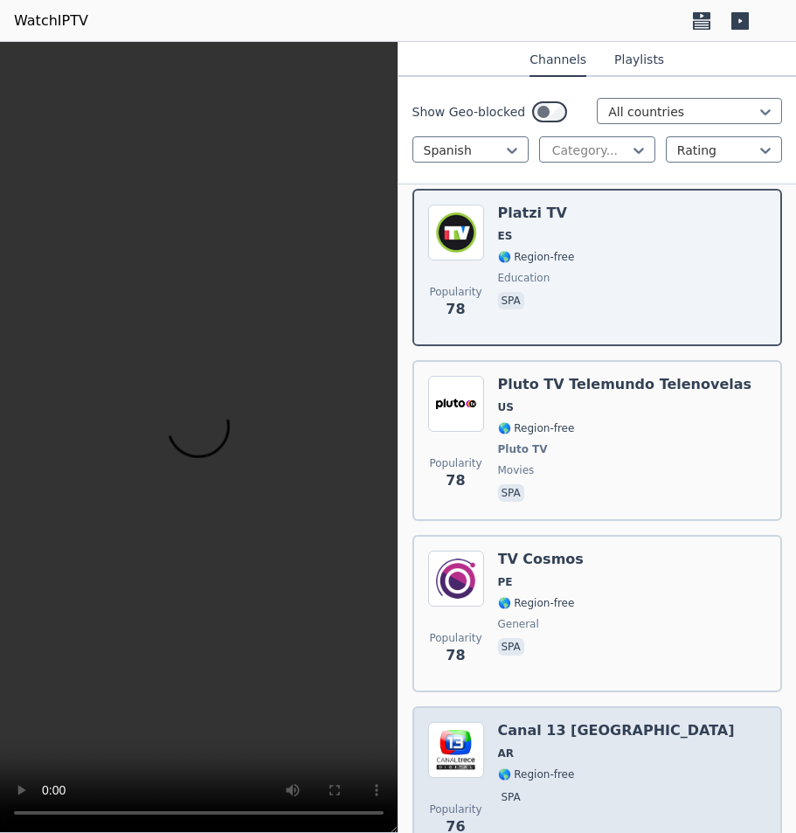
scroll to position [26844, 0]
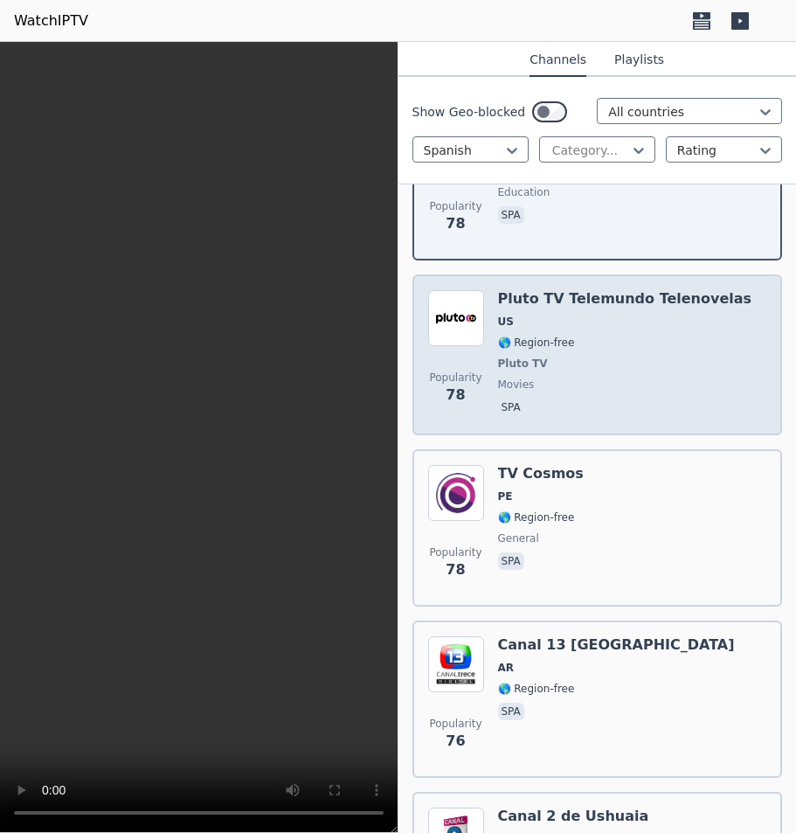
click at [673, 377] on span "movies" at bounding box center [625, 384] width 254 height 14
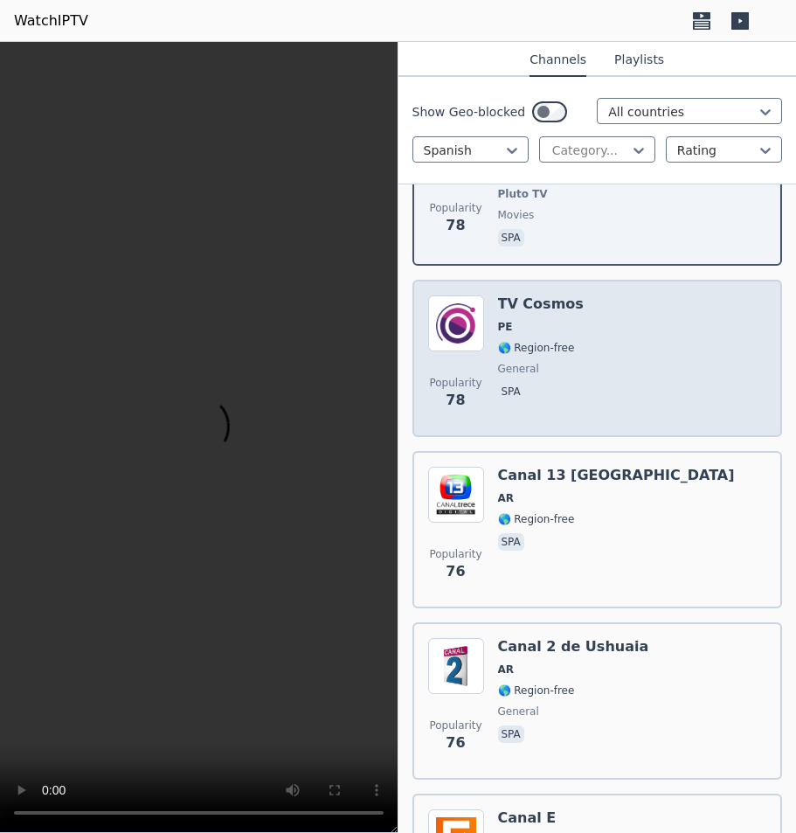
scroll to position [27019, 0]
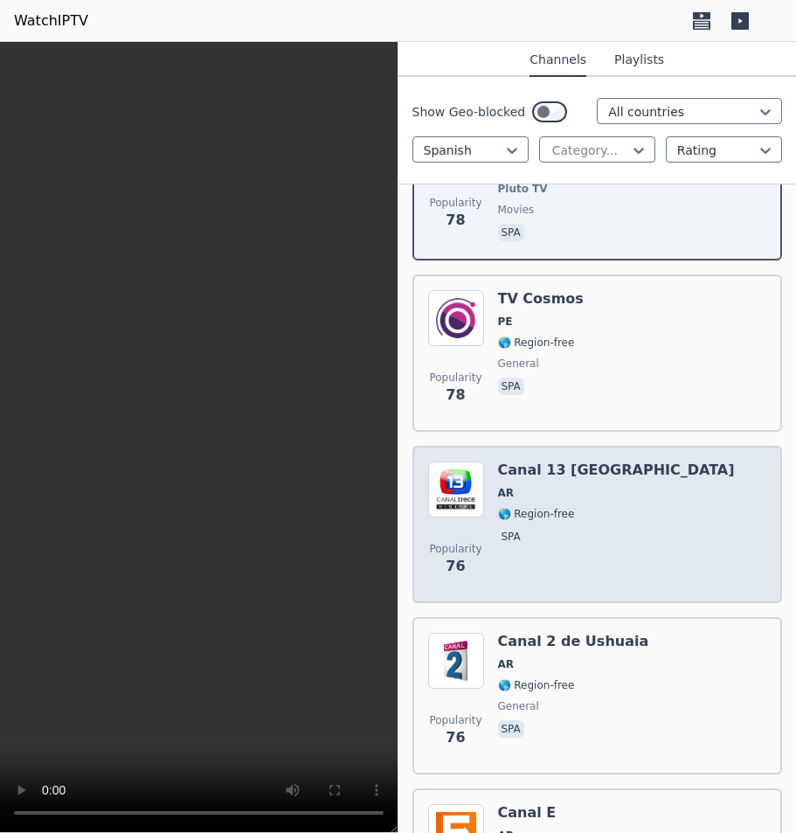
click at [639, 498] on div "Popularity 76 Canal 13 [GEOGRAPHIC_DATA] 🌎 Region-free spa" at bounding box center [597, 524] width 339 height 126
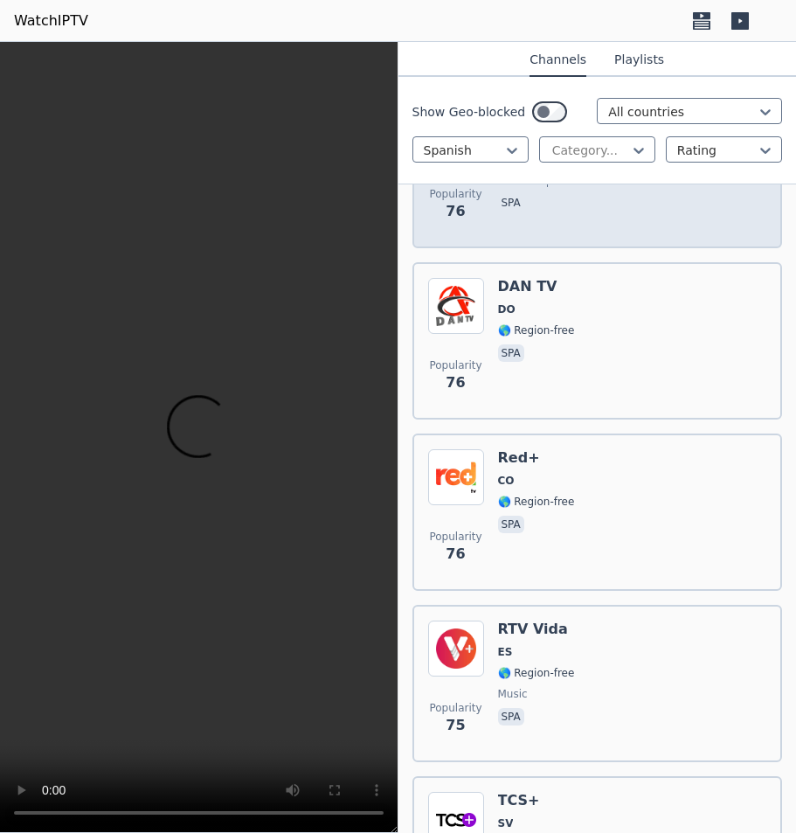
scroll to position [27717, 0]
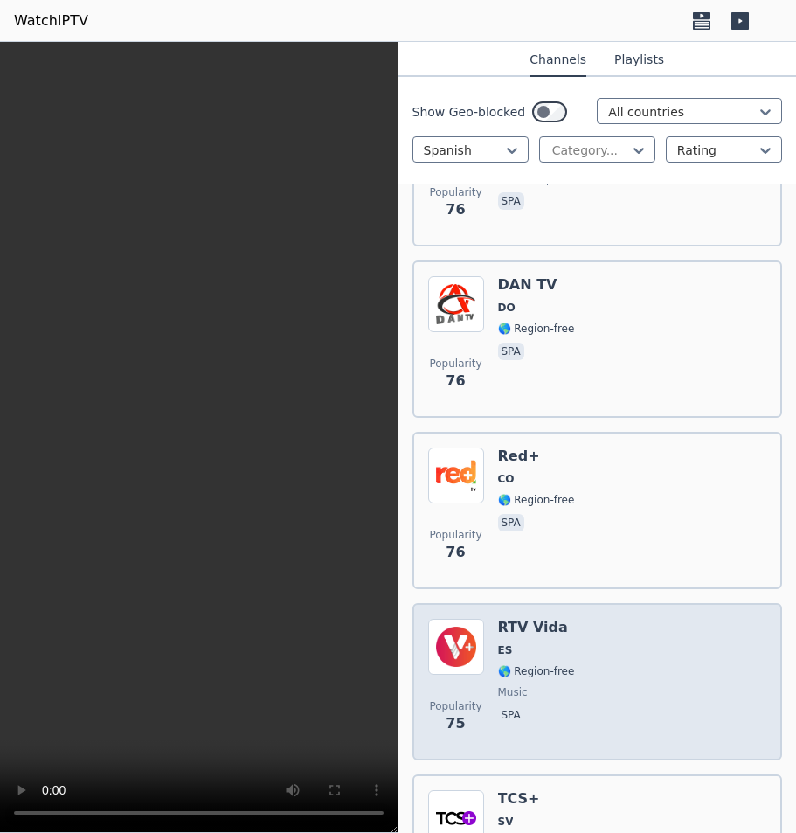
click at [620, 619] on div "Popularity 75 RTV Vida ES 🌎 Region-free music spa" at bounding box center [597, 682] width 339 height 126
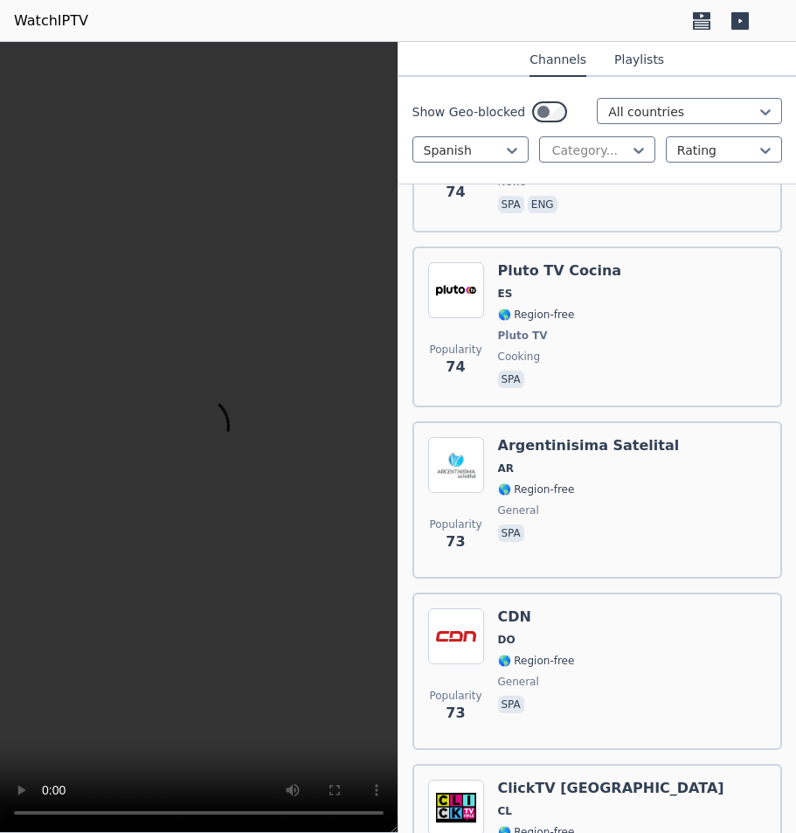
scroll to position [28853, 0]
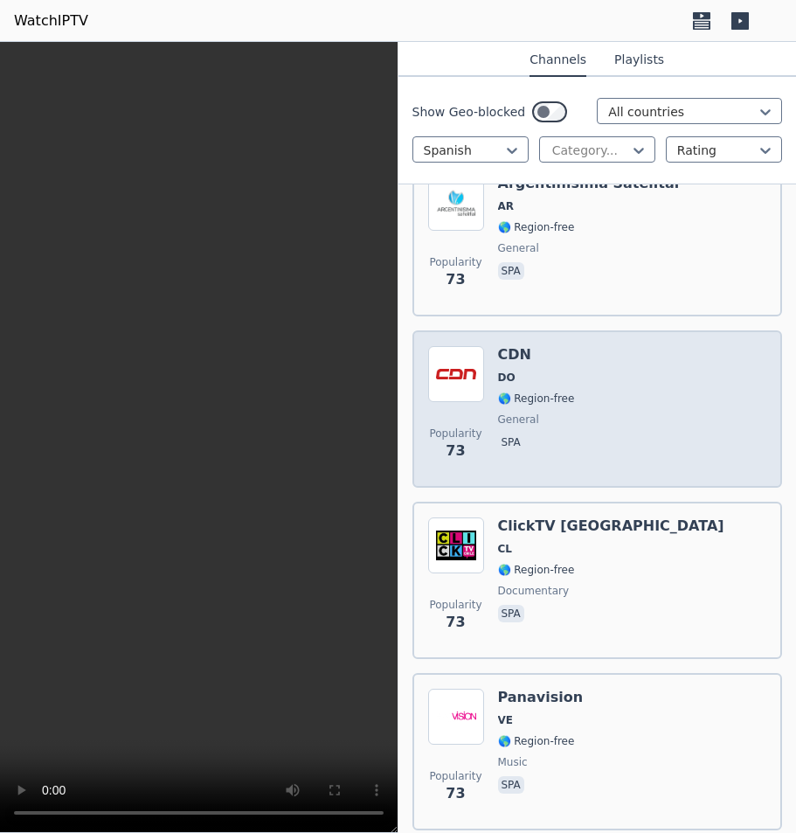
click at [648, 396] on div "Popularity 73 CDN DO 🌎 Region-free general spa" at bounding box center [597, 409] width 339 height 126
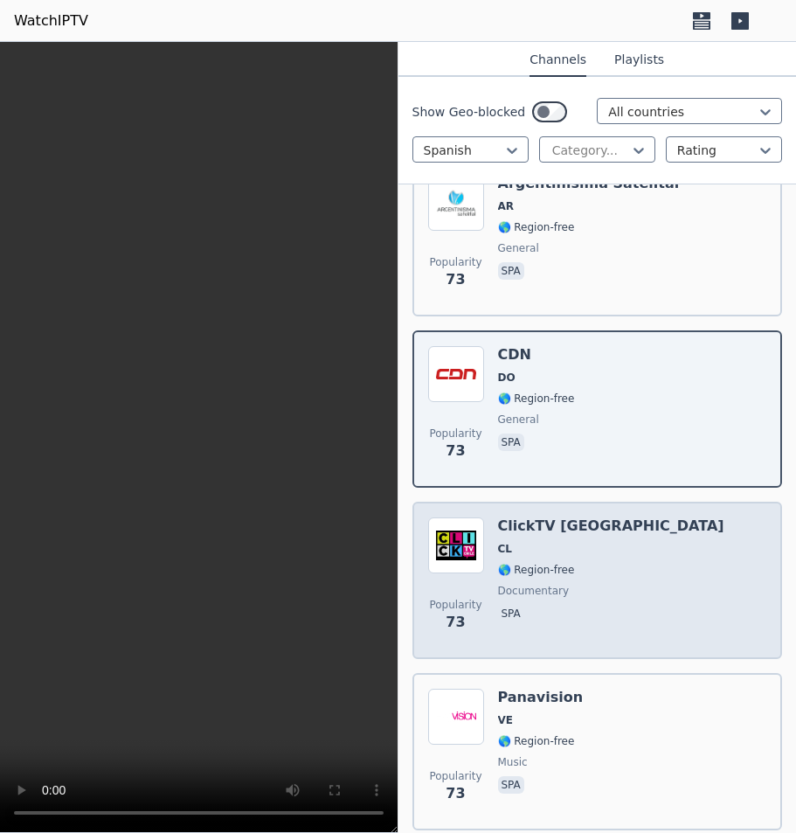
click at [649, 532] on div "Popularity 73 ClickTV [GEOGRAPHIC_DATA] CL 🌎 Region-free documentary spa" at bounding box center [597, 580] width 339 height 126
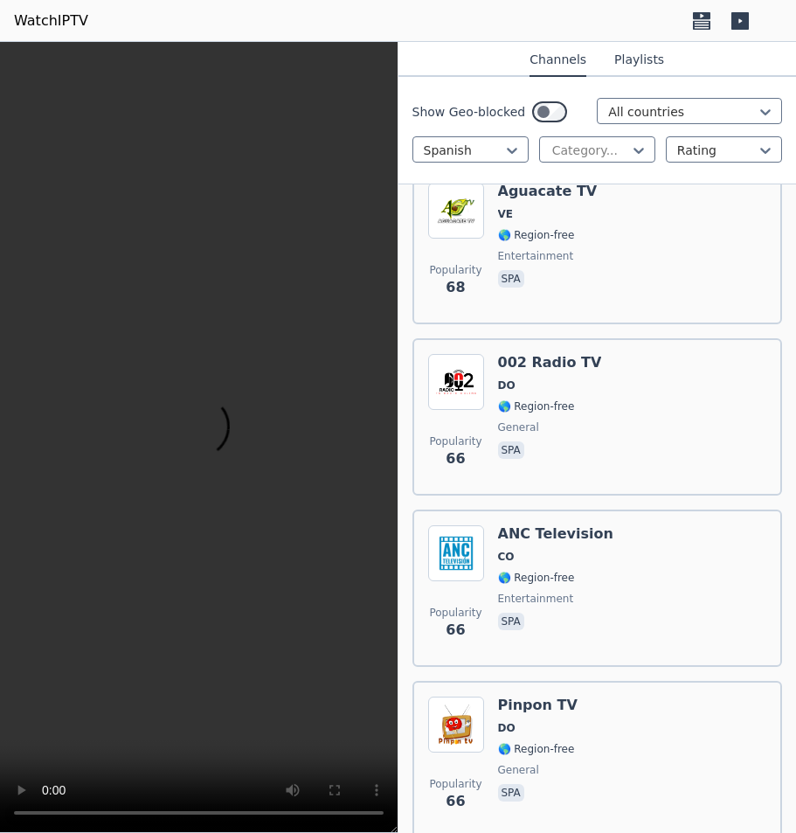
scroll to position [31561, 0]
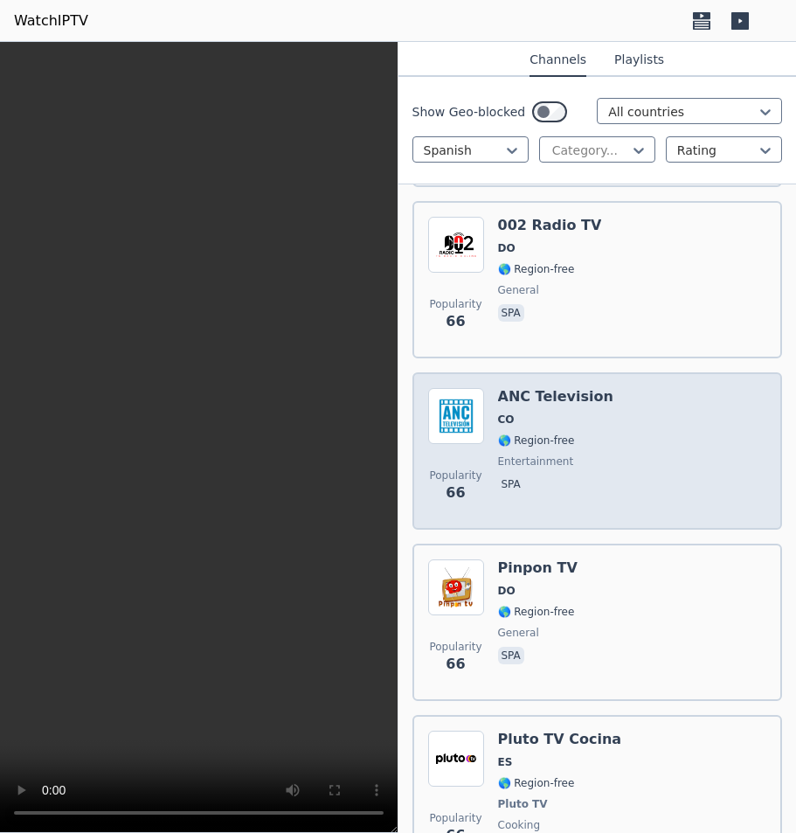
click at [590, 421] on div "ANC Television CO 🌎 Region-free entertainment spa" at bounding box center [555, 451] width 115 height 126
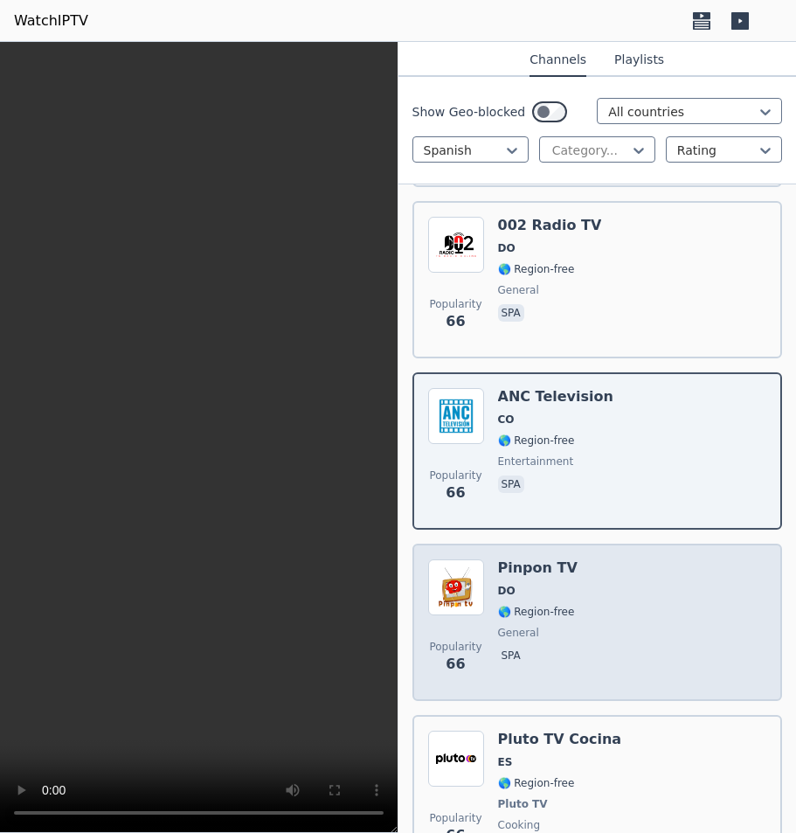
click at [638, 559] on div "Popularity 66 Pinpon TV DO 🌎 Region-free general spa" at bounding box center [597, 622] width 339 height 126
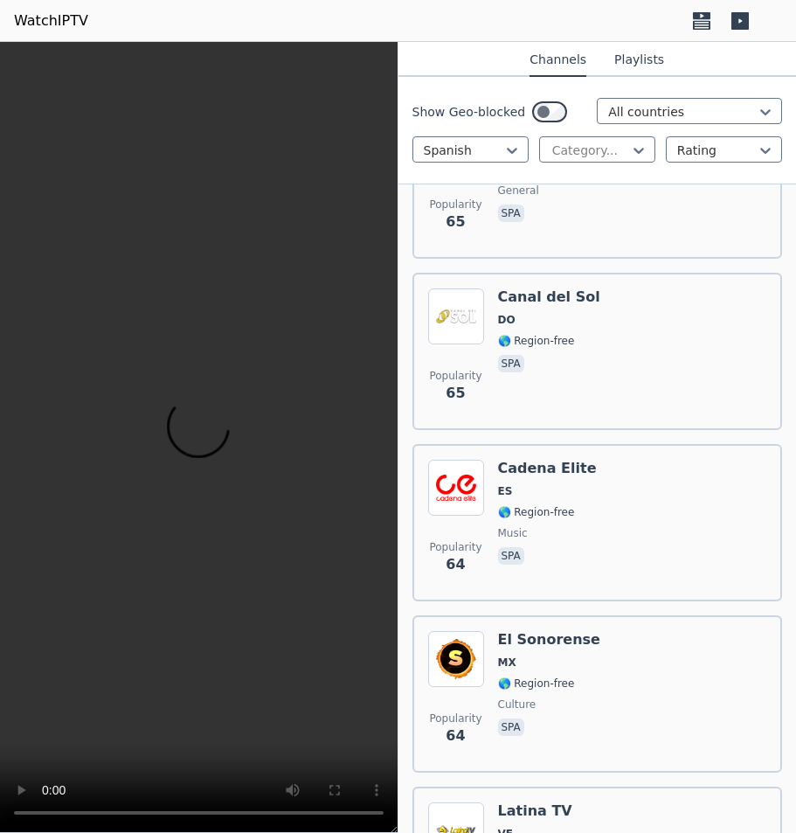
scroll to position [32522, 0]
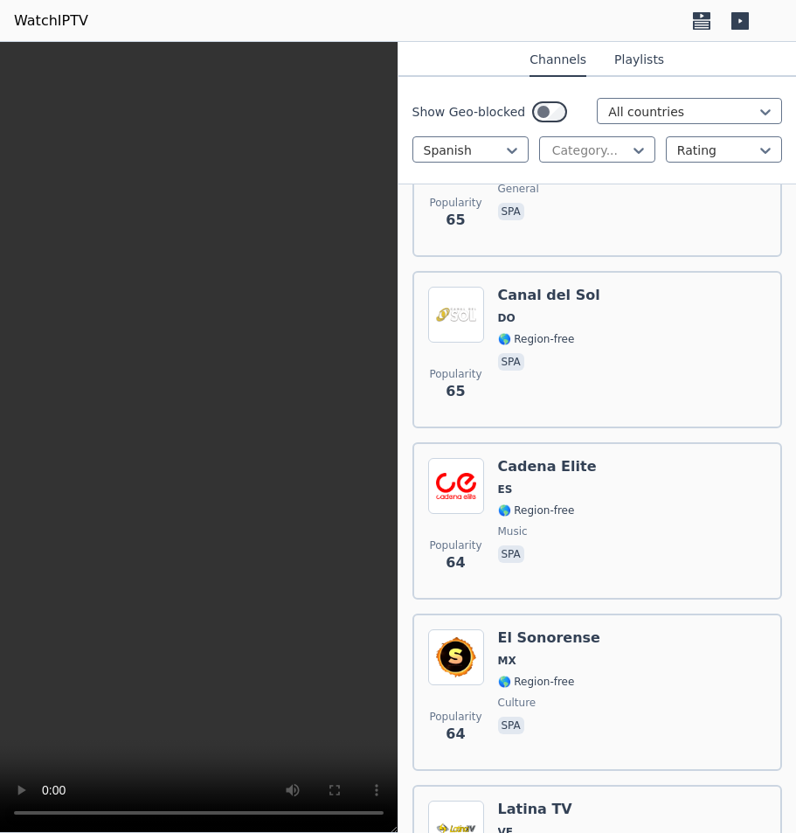
click at [622, 495] on div "Popularity 64 [PERSON_NAME] Elite ES 🌎 Region-free music spa" at bounding box center [597, 521] width 339 height 126
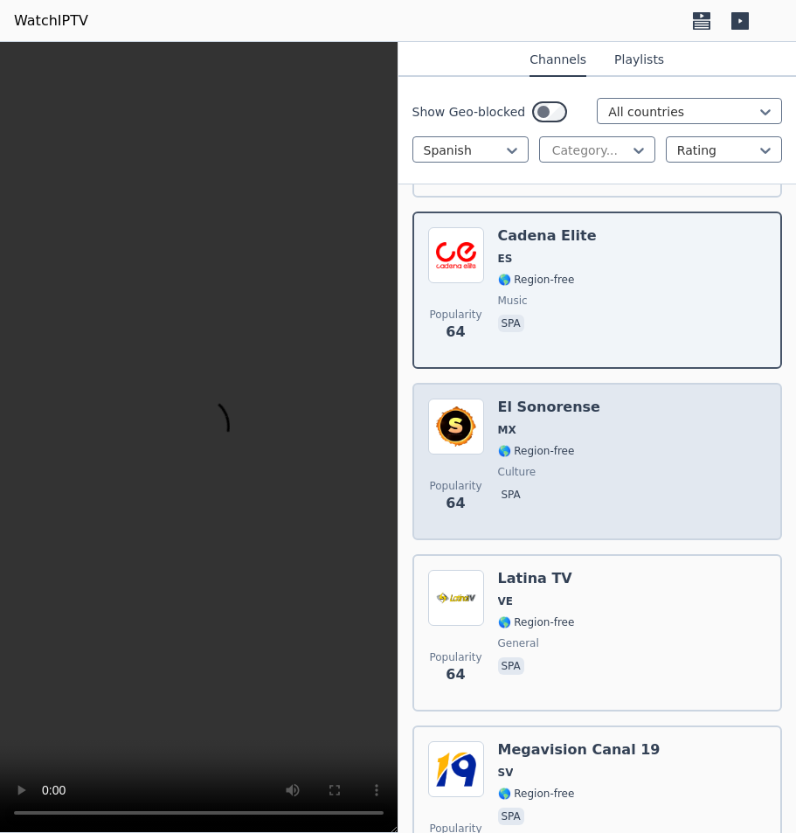
scroll to position [32784, 0]
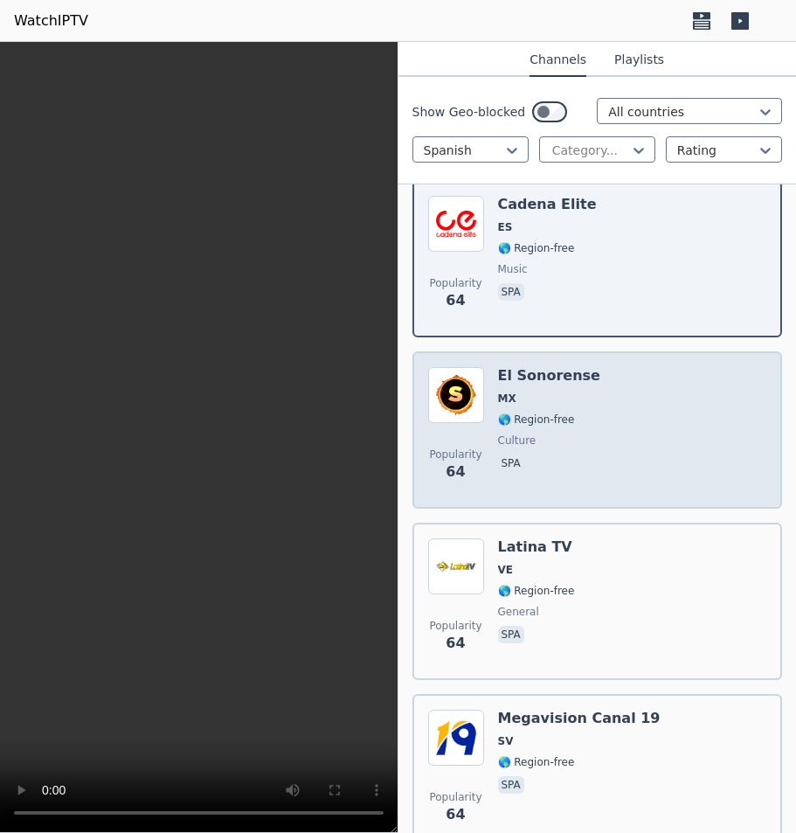
click at [625, 538] on div "Popularity 64 Latina TV VE 🌎 Region-free general spa" at bounding box center [597, 601] width 339 height 126
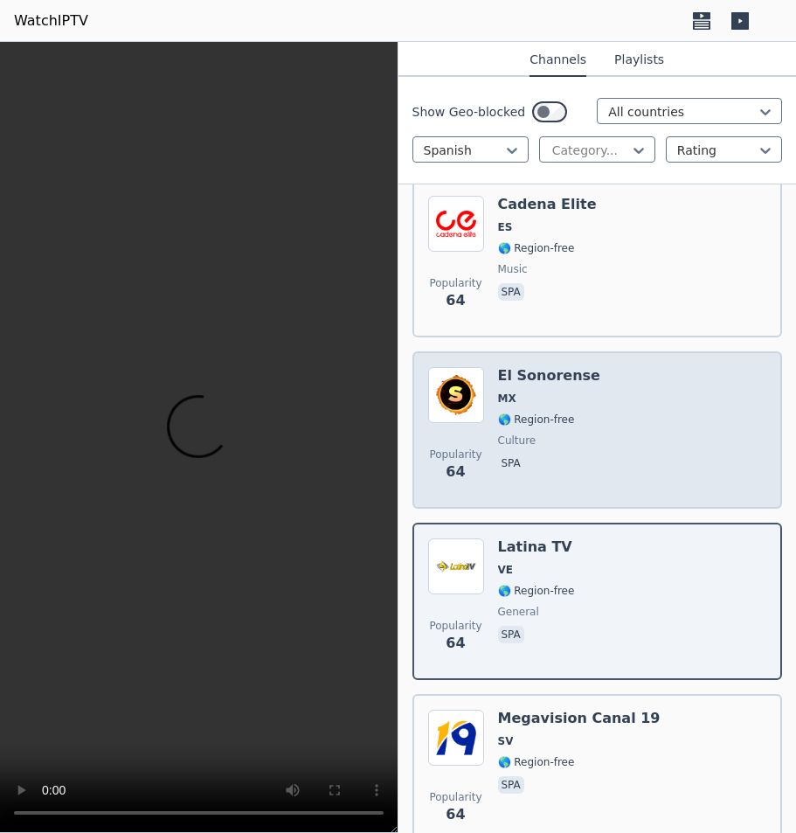
scroll to position [32959, 0]
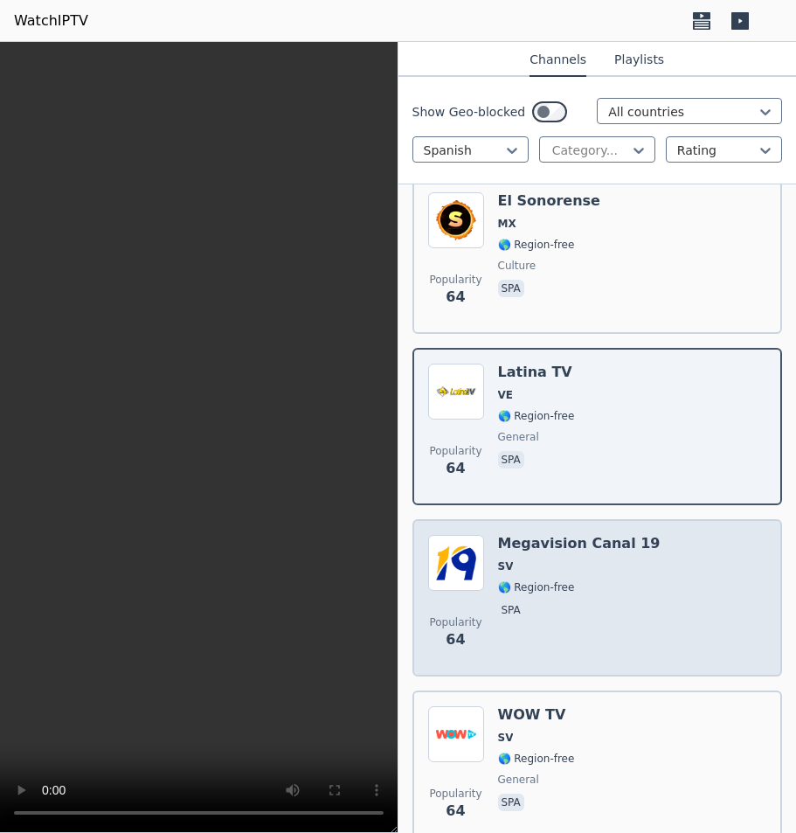
click at [635, 548] on div "Popularity 64 Megavision Canal 19 SV 🌎 Region-free spa" at bounding box center [597, 598] width 339 height 126
